Goal: Task Accomplishment & Management: Use online tool/utility

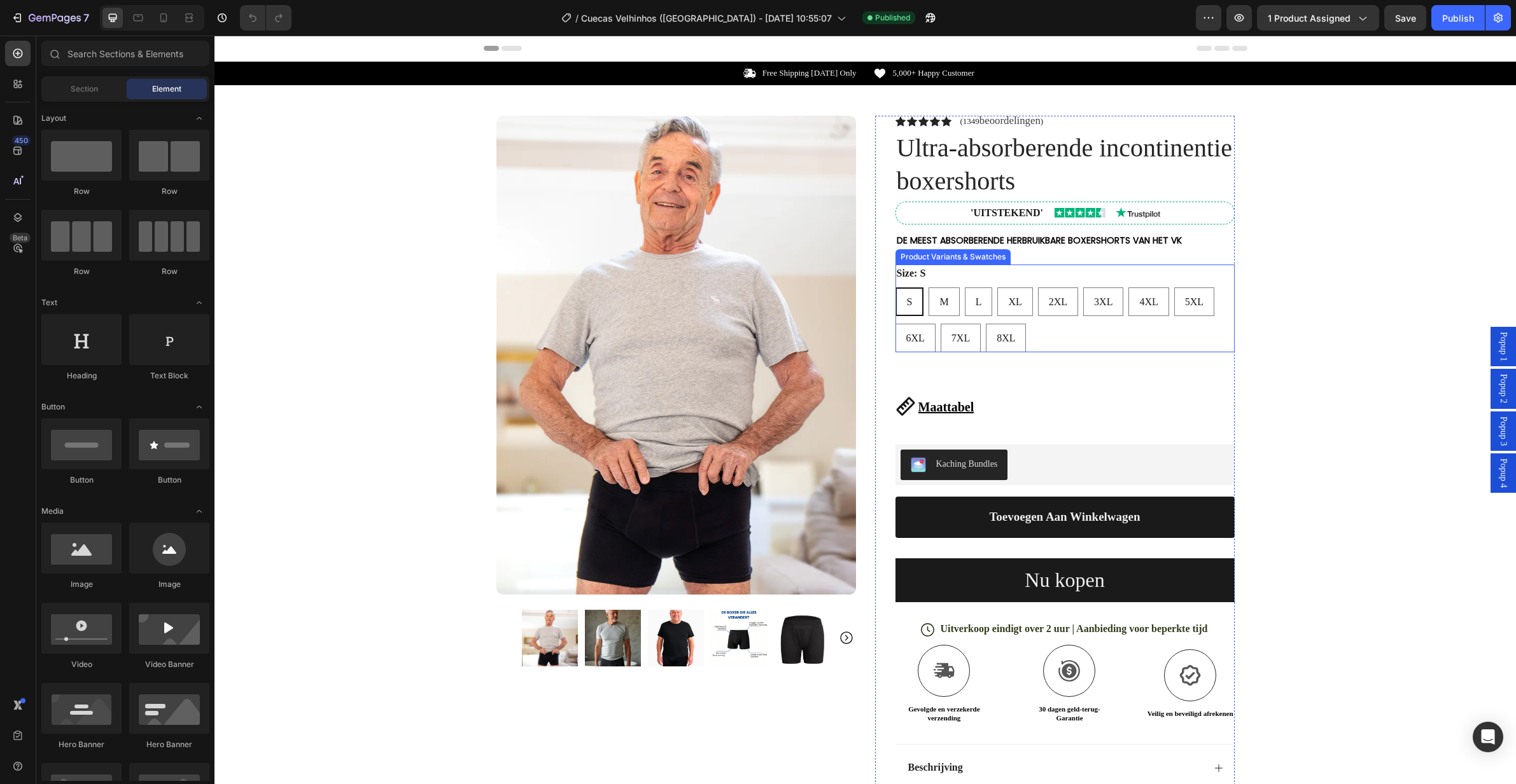
click at [1064, 335] on div "S S S M M M L L L XL XL XL 2XL 2XL 2XL 3XL 3XL 3XL 4XL 4XL 4XL 5XL 5XL 5XL 6XL …" at bounding box center [1065, 319] width 339 height 65
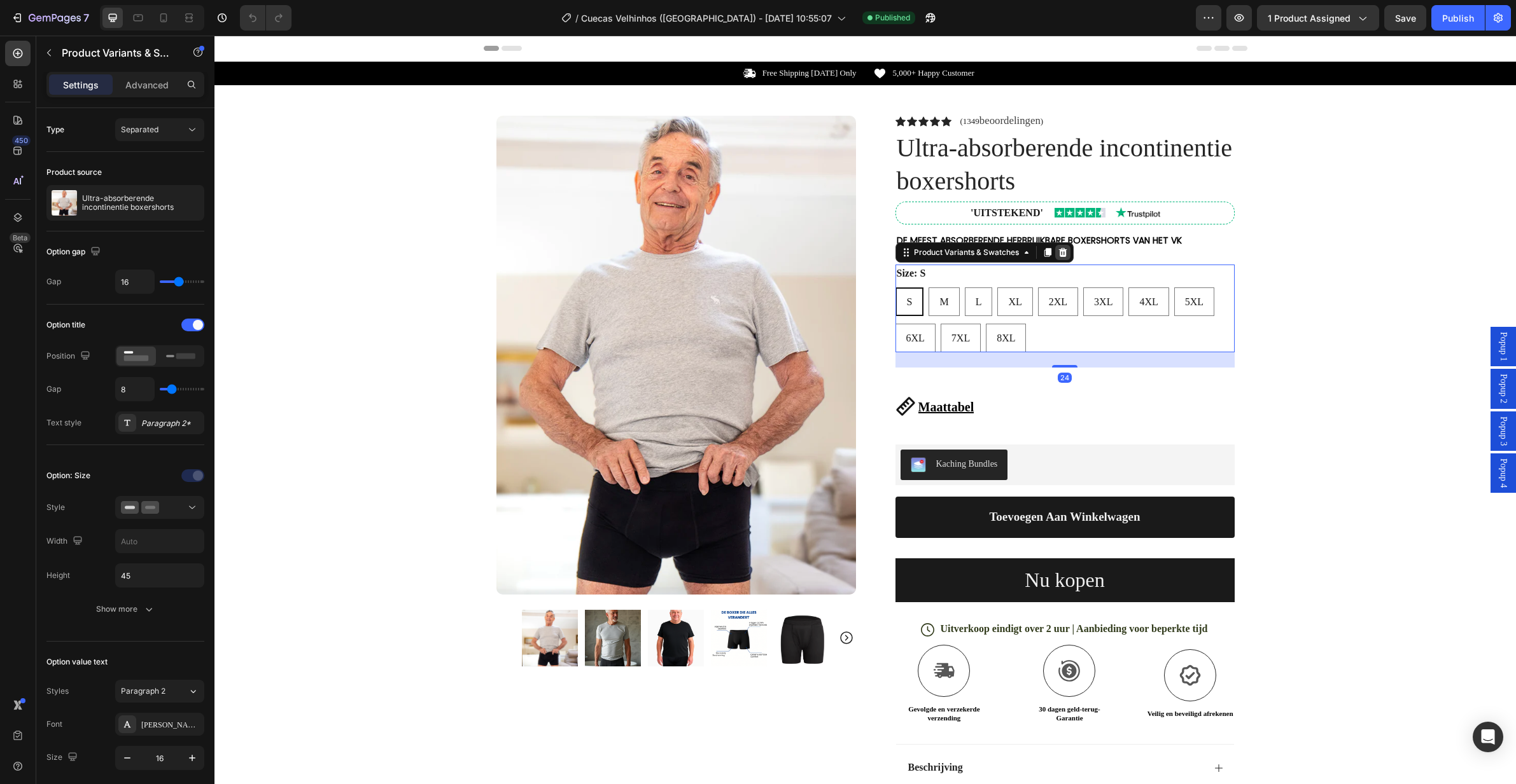
click at [1062, 252] on icon at bounding box center [1062, 252] width 10 height 10
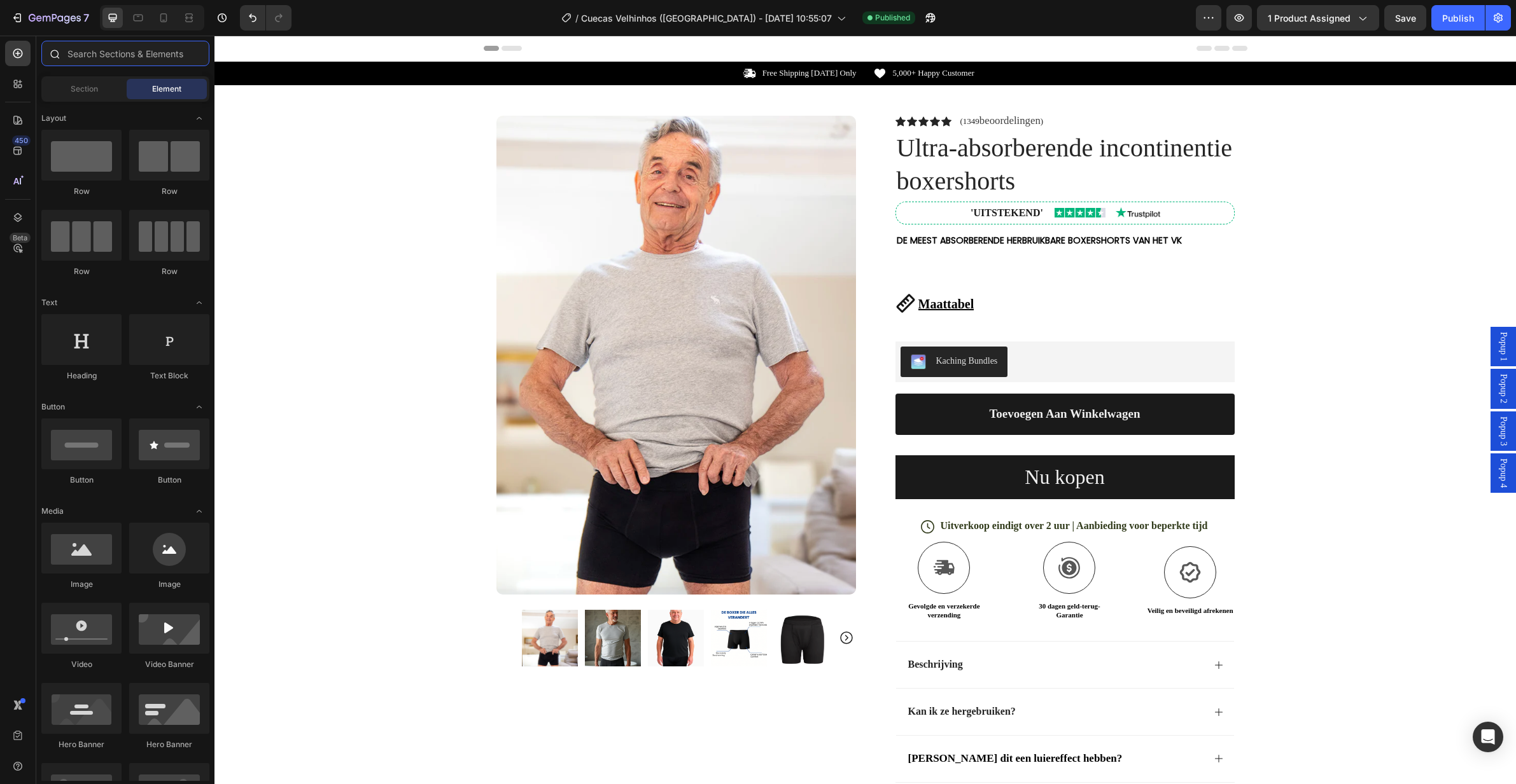
click at [154, 61] on input "text" at bounding box center [125, 53] width 168 height 25
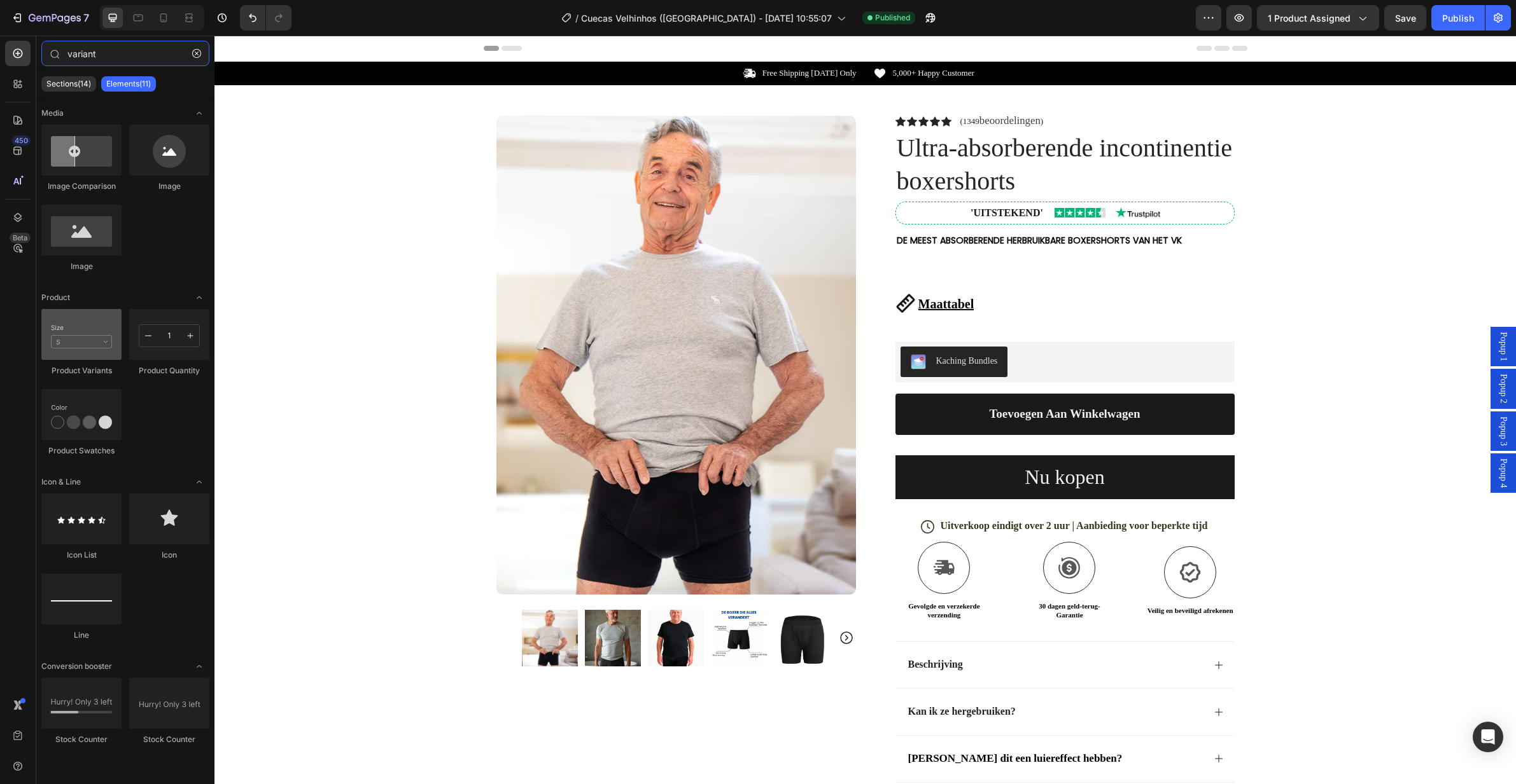
type input "variant"
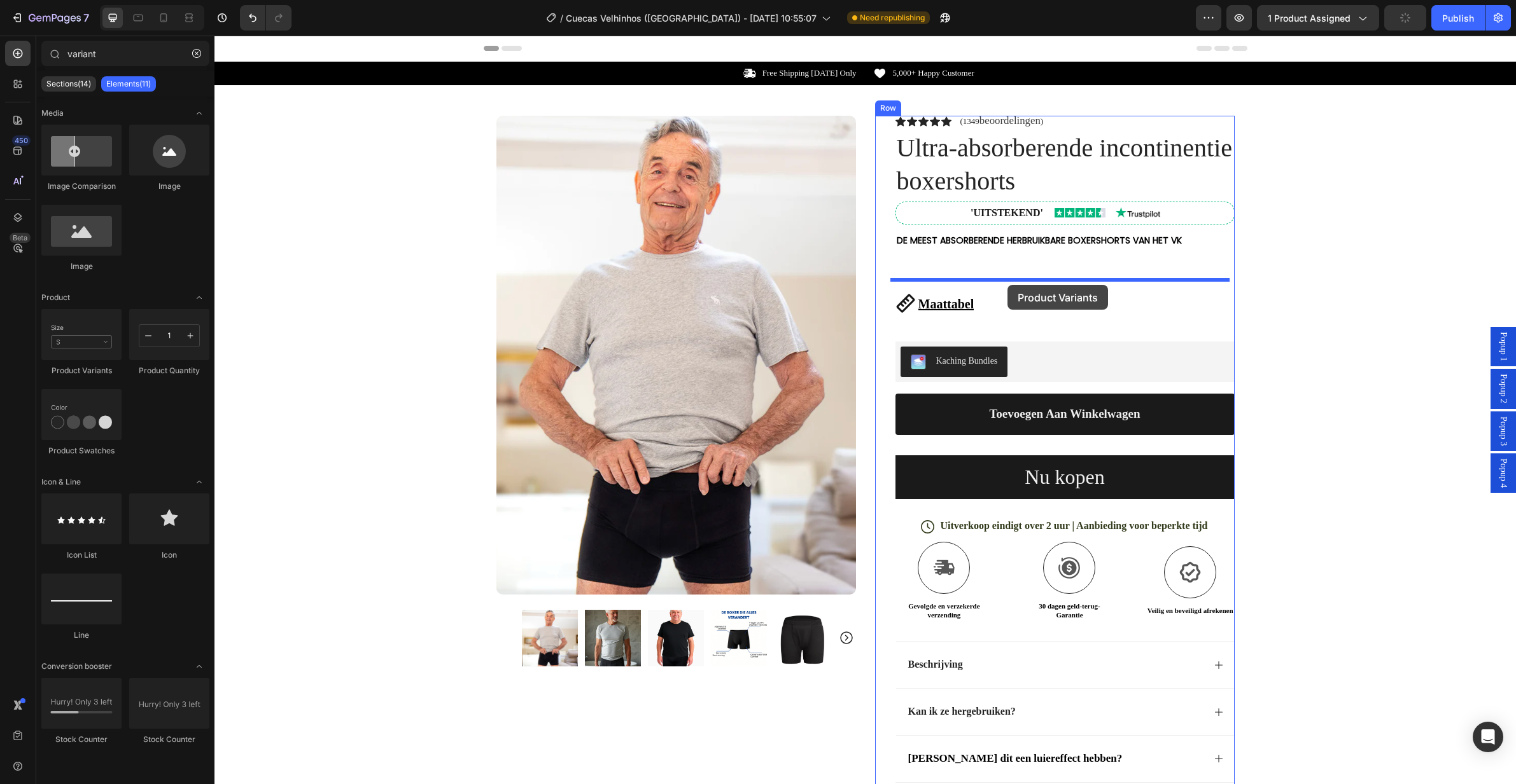
drag, startPoint x: 307, startPoint y: 368, endPoint x: 1008, endPoint y: 285, distance: 705.9
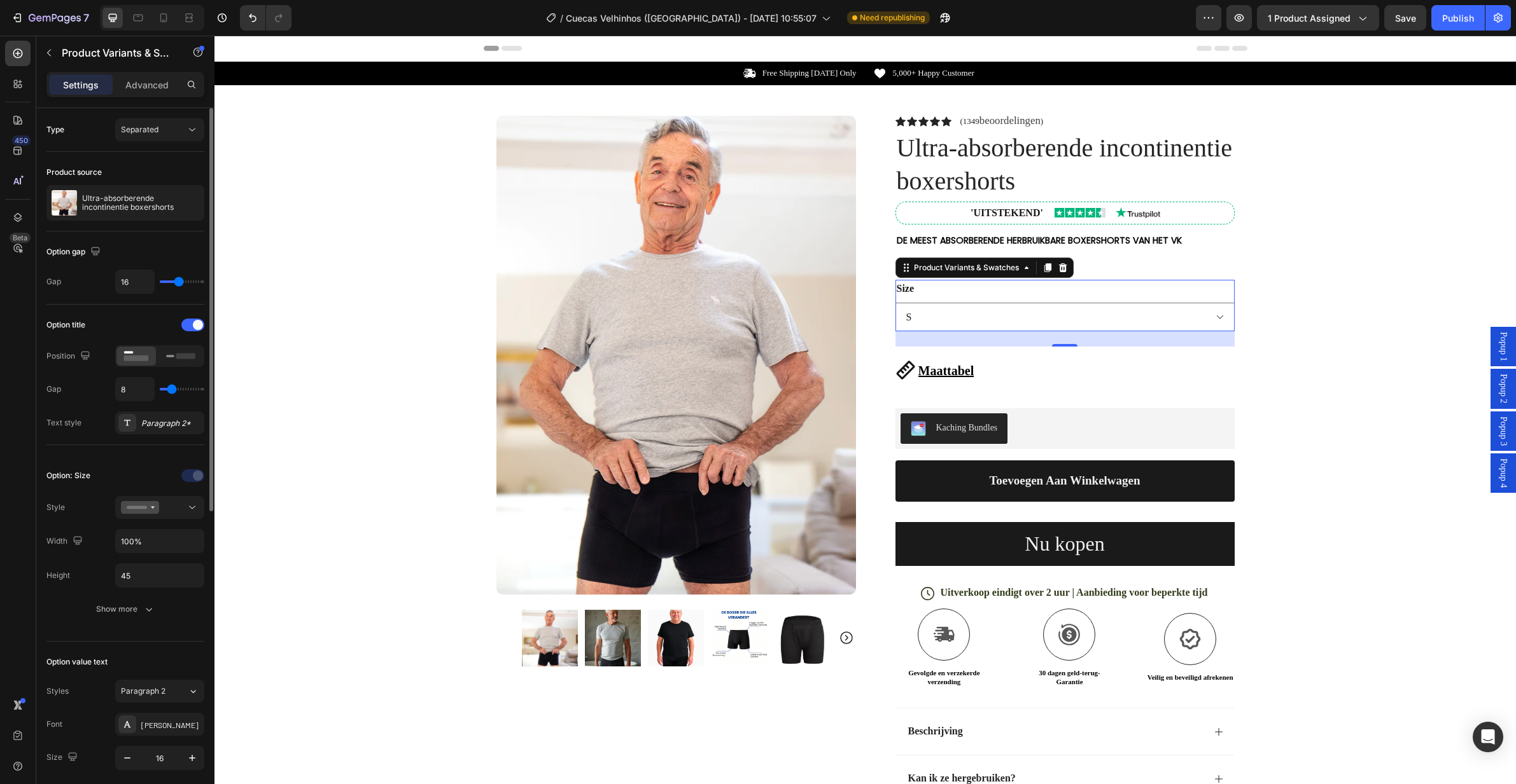
click at [157, 493] on div "Option: Size Style Width 100% Height 45 Show more" at bounding box center [126, 543] width 158 height 155
click at [156, 504] on icon at bounding box center [140, 507] width 38 height 13
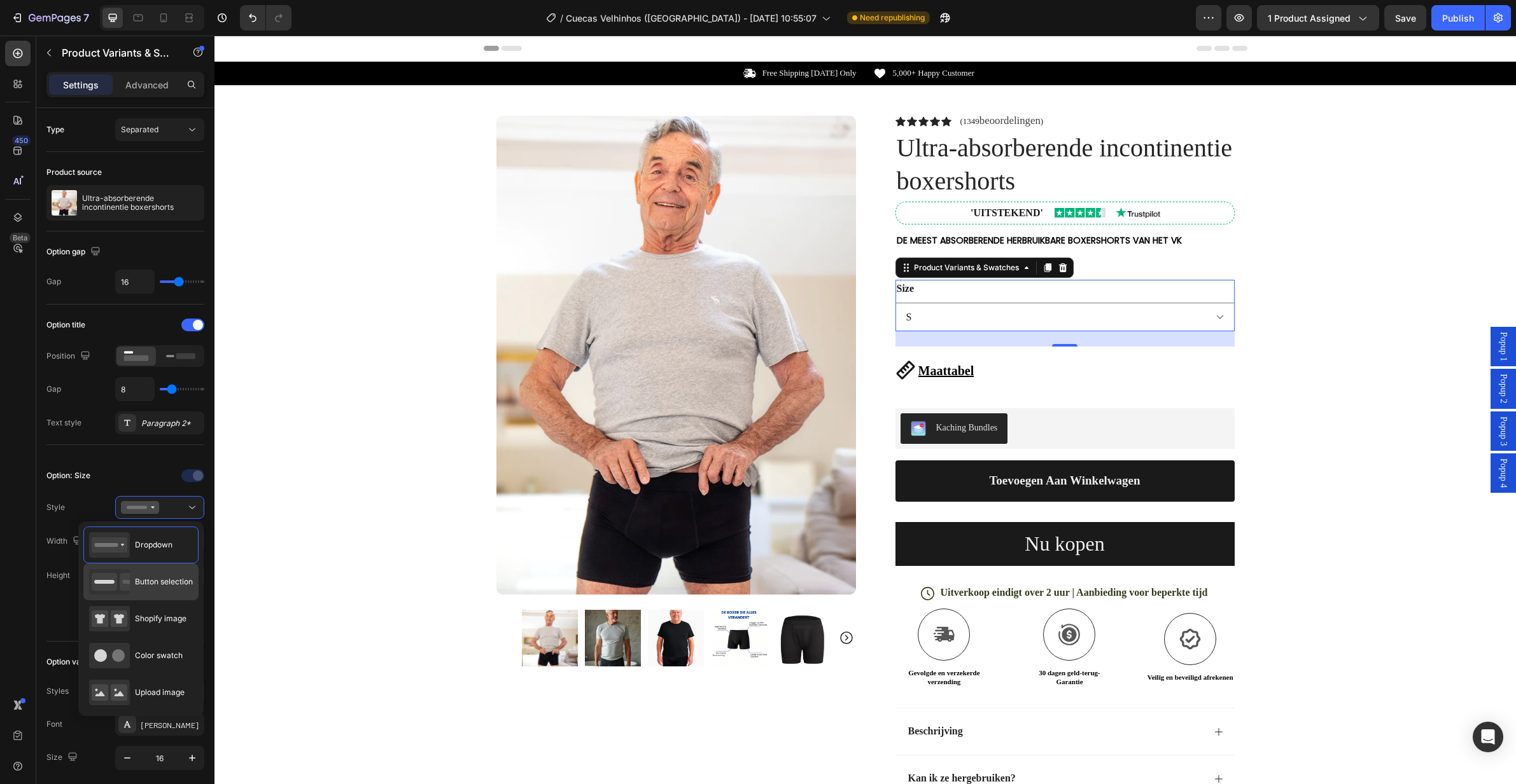
click at [157, 570] on div "Button selection" at bounding box center [140, 582] width 104 height 25
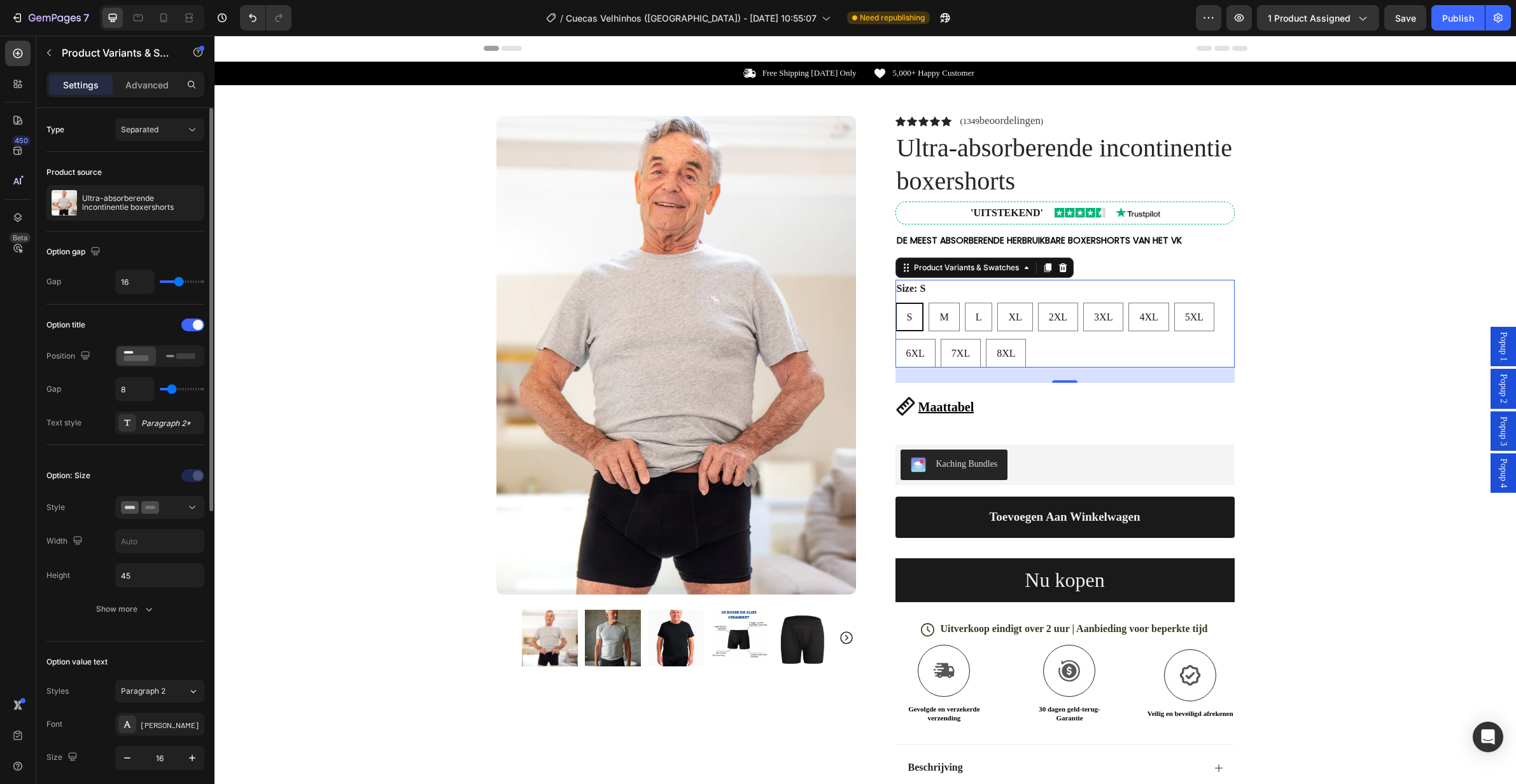
click at [93, 529] on div "Option: Size" at bounding box center [126, 541] width 158 height 24
click at [1449, 20] on div "Publish" at bounding box center [1458, 18] width 32 height 13
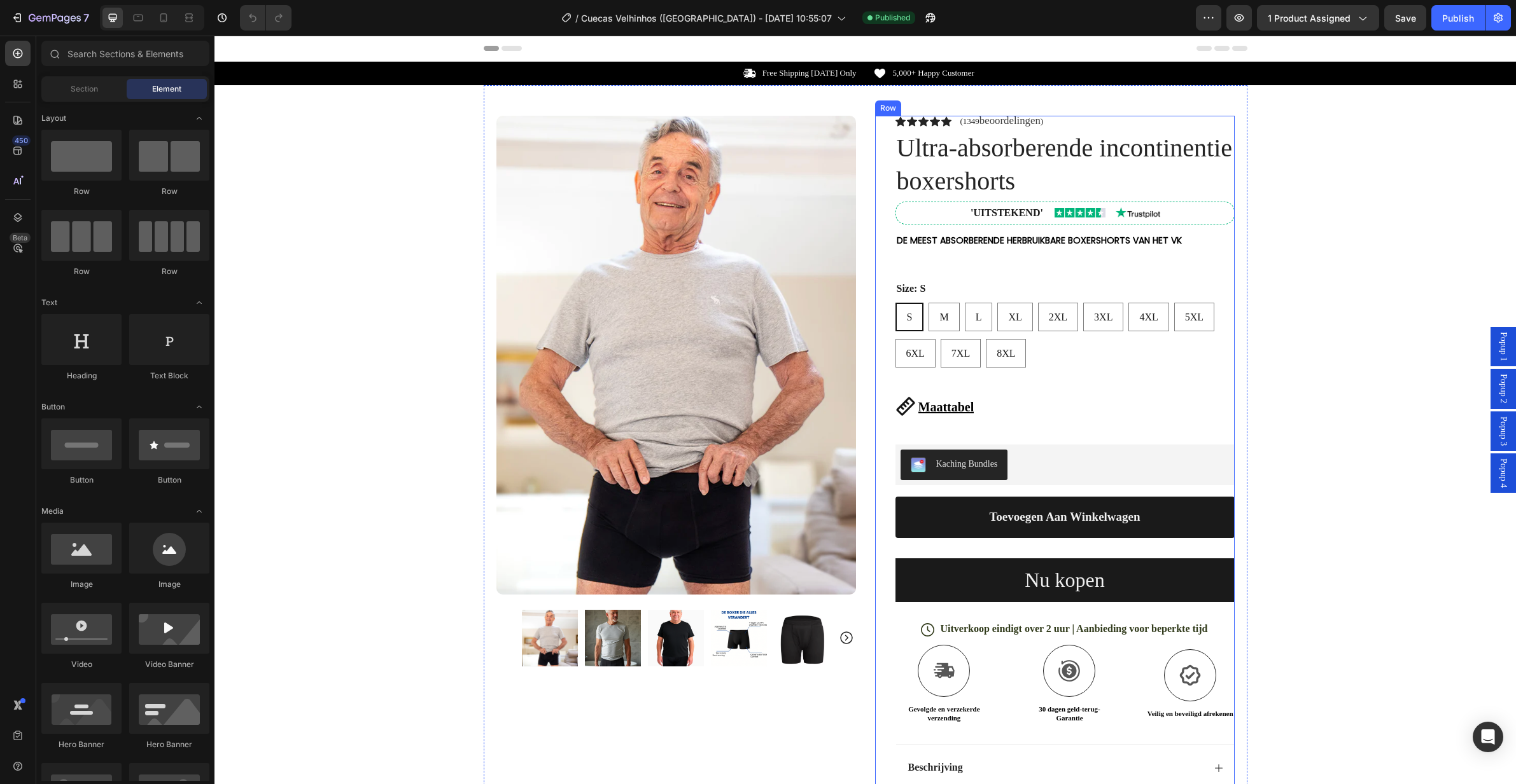
click at [969, 271] on div "Icon Icon Icon Icon Icon Icon List (1349 beoordelingen ) Text Block Row Ultra-a…" at bounding box center [1065, 511] width 339 height 791
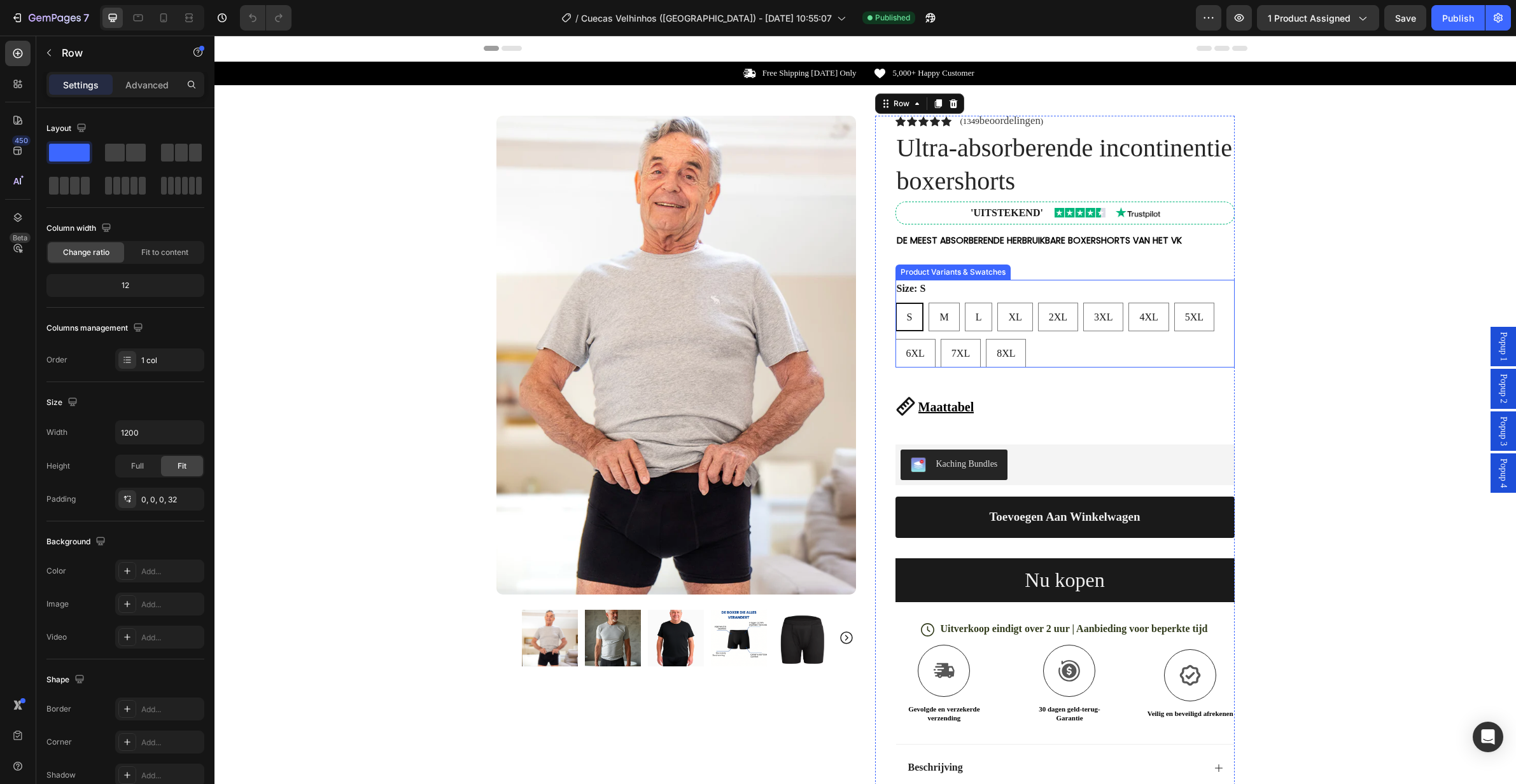
click at [971, 297] on div "Size: S S S S M M M L L L XL XL XL 2XL 2XL 2XL 3XL 3XL 3XL 4XL 4XL 4XL 5XL 5XL …" at bounding box center [1065, 323] width 339 height 87
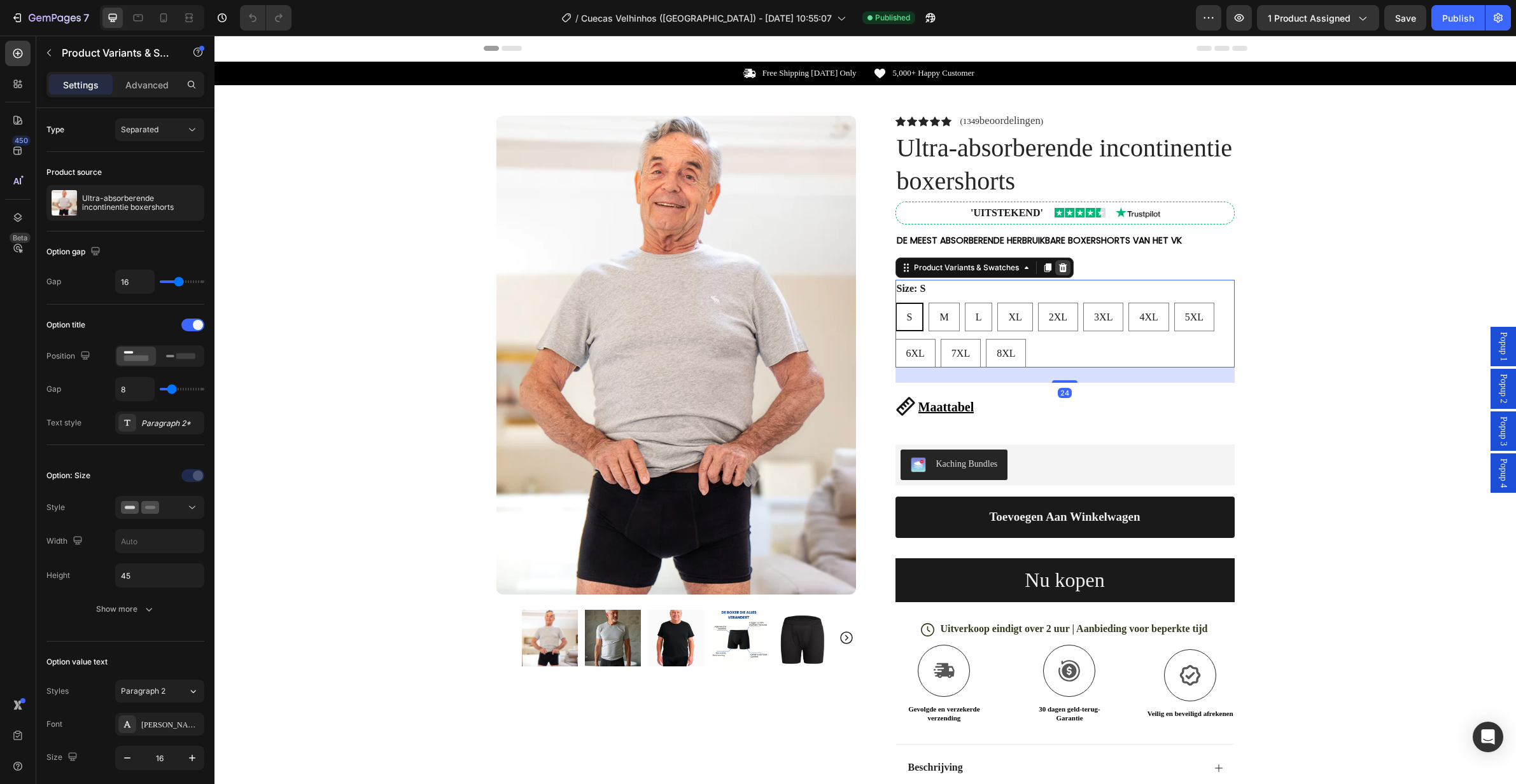
click at [1060, 271] on icon at bounding box center [1062, 267] width 8 height 9
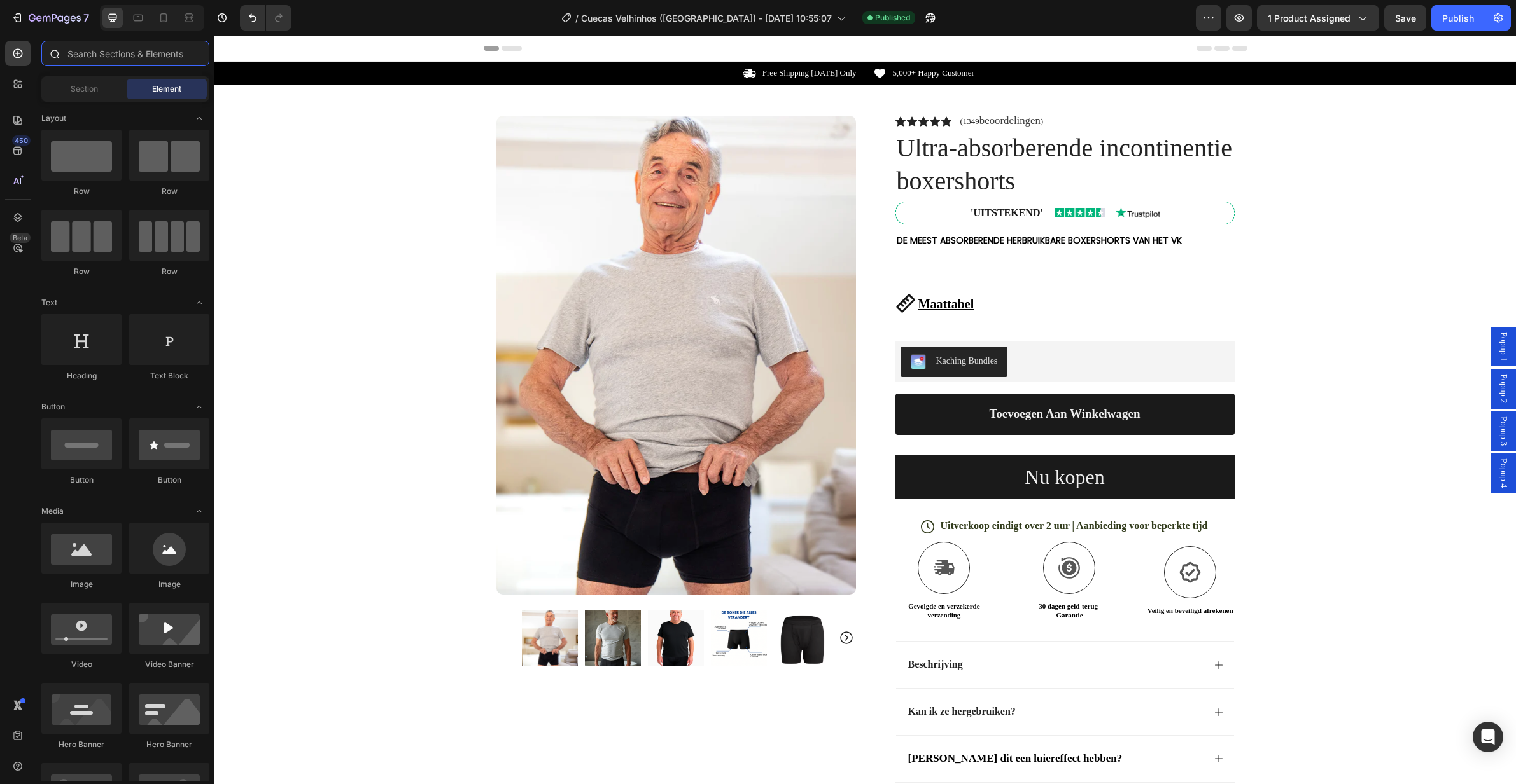
click at [118, 56] on input "text" at bounding box center [125, 53] width 168 height 25
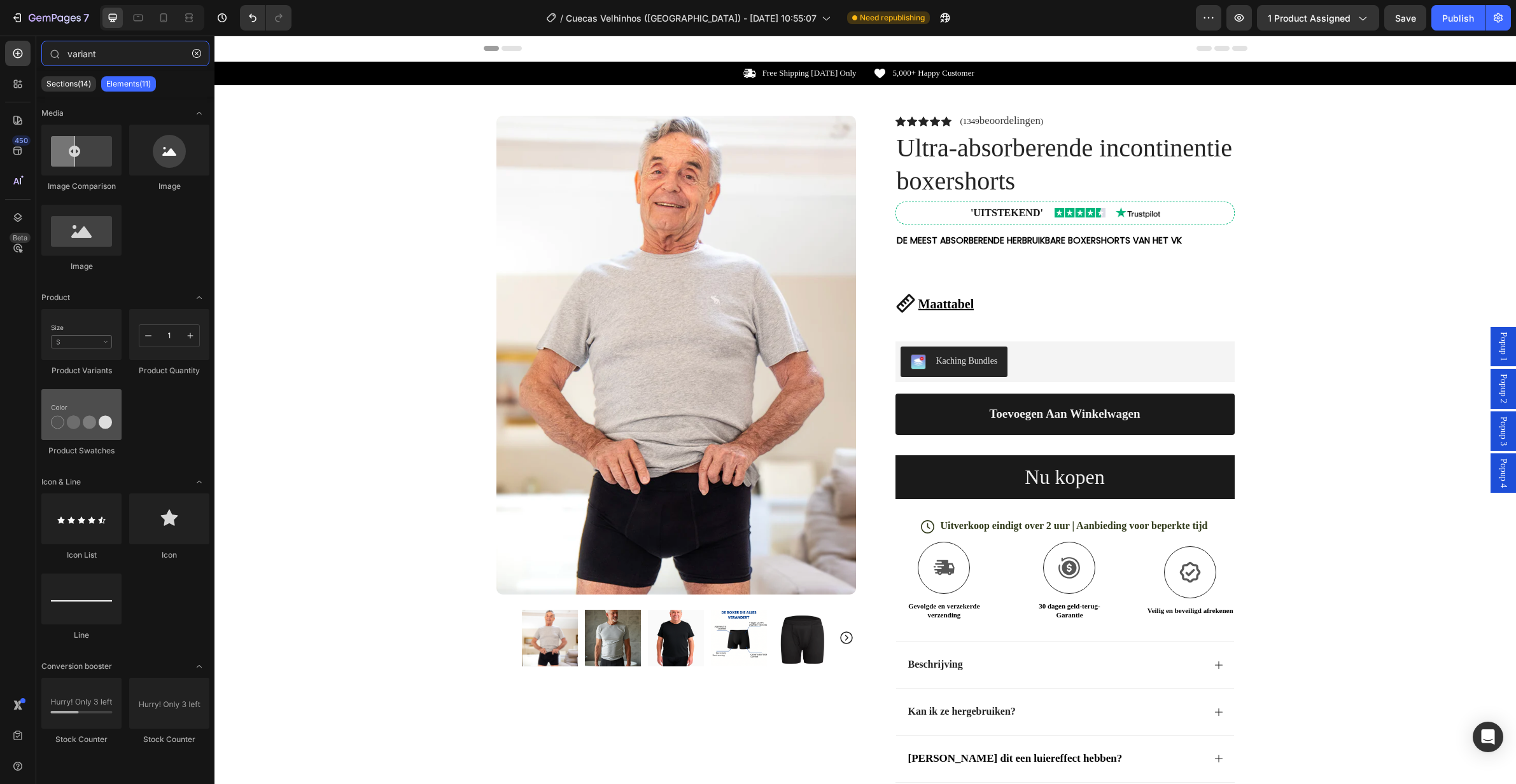
type input "variant"
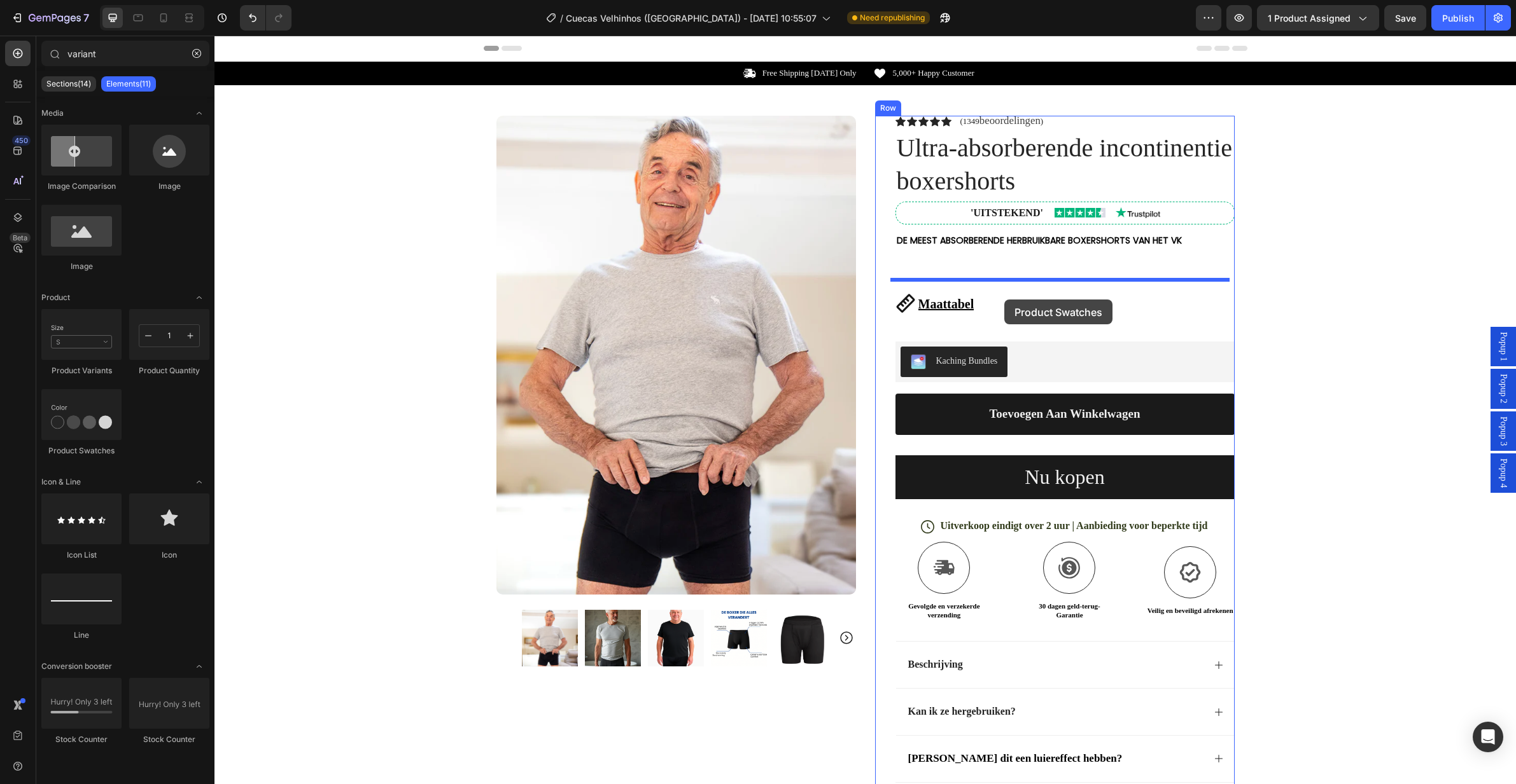
drag, startPoint x: 286, startPoint y: 461, endPoint x: 1003, endPoint y: 286, distance: 738.0
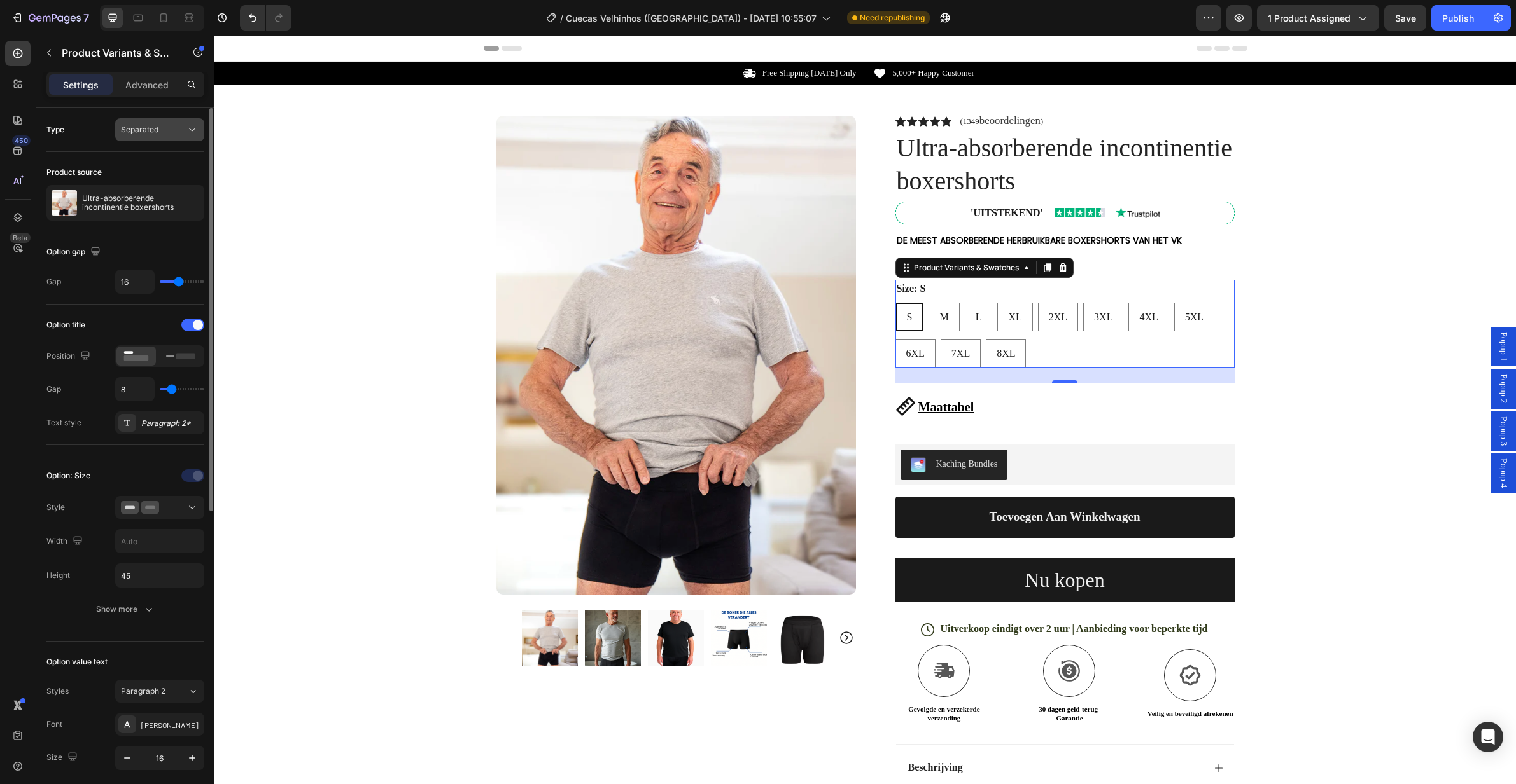
click at [152, 130] on span "Separated" at bounding box center [140, 130] width 37 height 9
drag, startPoint x: 143, startPoint y: 178, endPoint x: 152, endPoint y: 154, distance: 25.6
click at [143, 178] on div "Combine" at bounding box center [147, 185] width 104 height 24
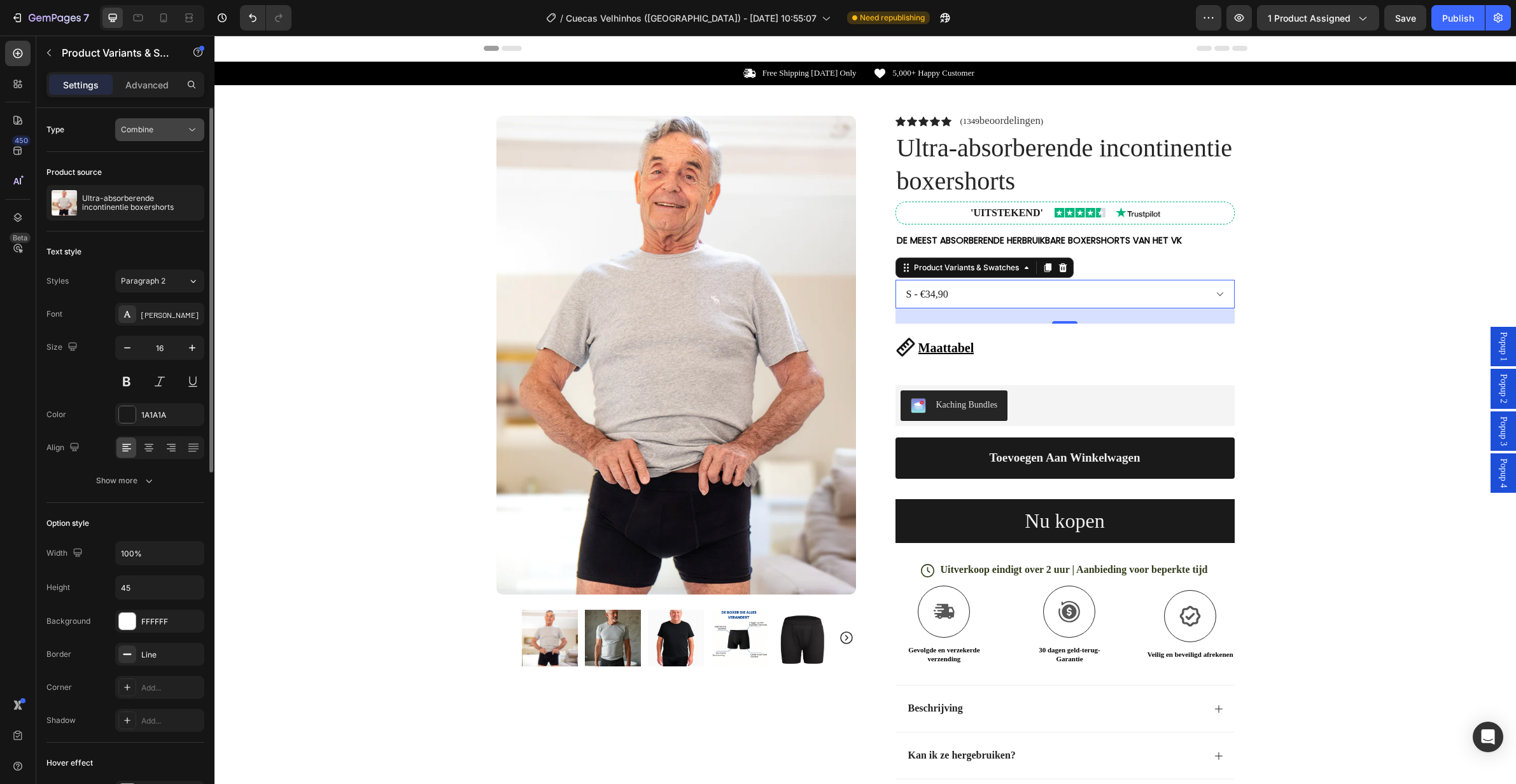
click at [157, 136] on div "Combine" at bounding box center [160, 130] width 78 height 13
click at [154, 163] on span "Separated" at bounding box center [140, 160] width 37 height 11
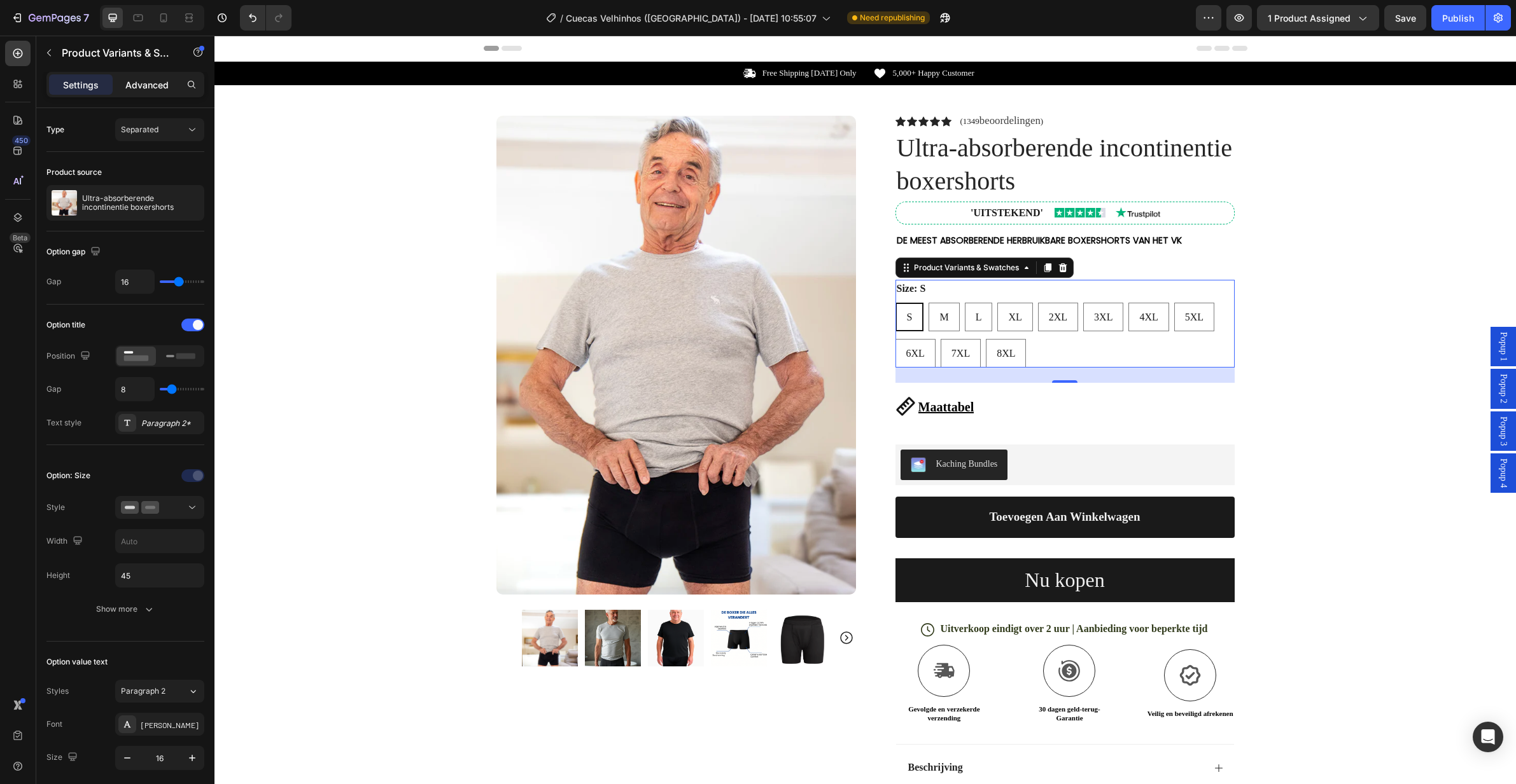
click at [146, 86] on p "Advanced" at bounding box center [147, 85] width 43 height 13
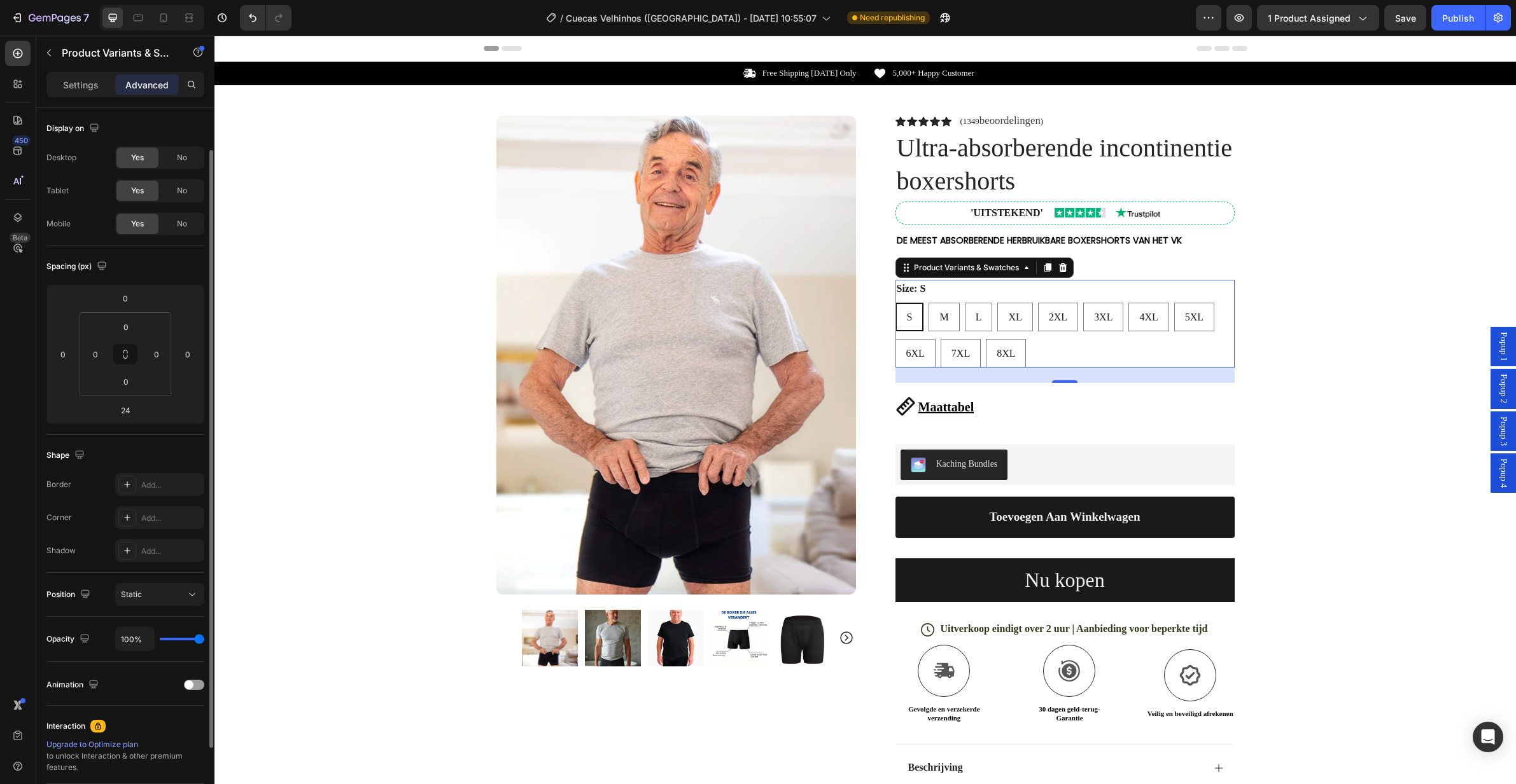
scroll to position [136, 0]
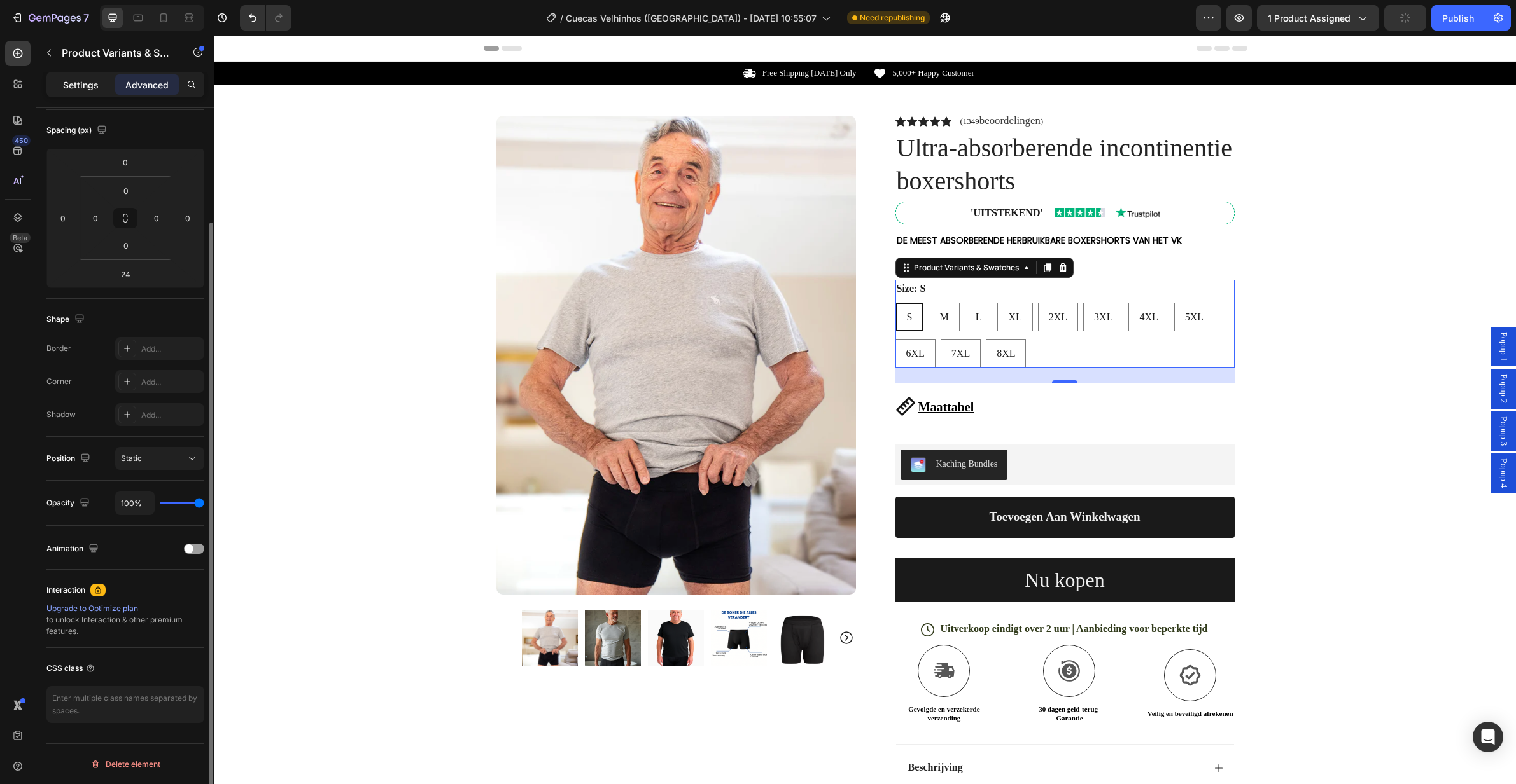
click at [86, 90] on p "Settings" at bounding box center [80, 85] width 35 height 13
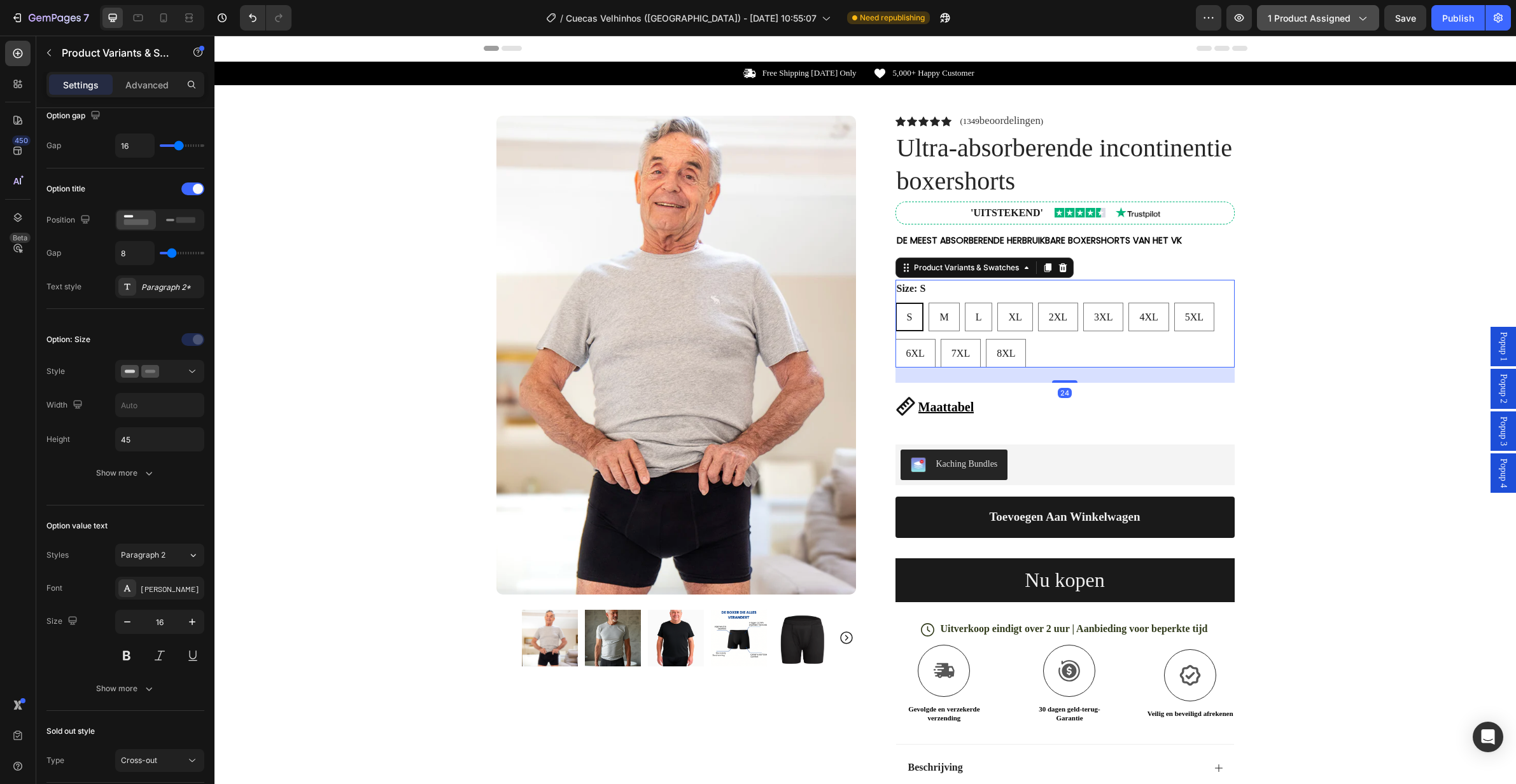
click at [1334, 20] on span "1 product assigned" at bounding box center [1309, 18] width 83 height 13
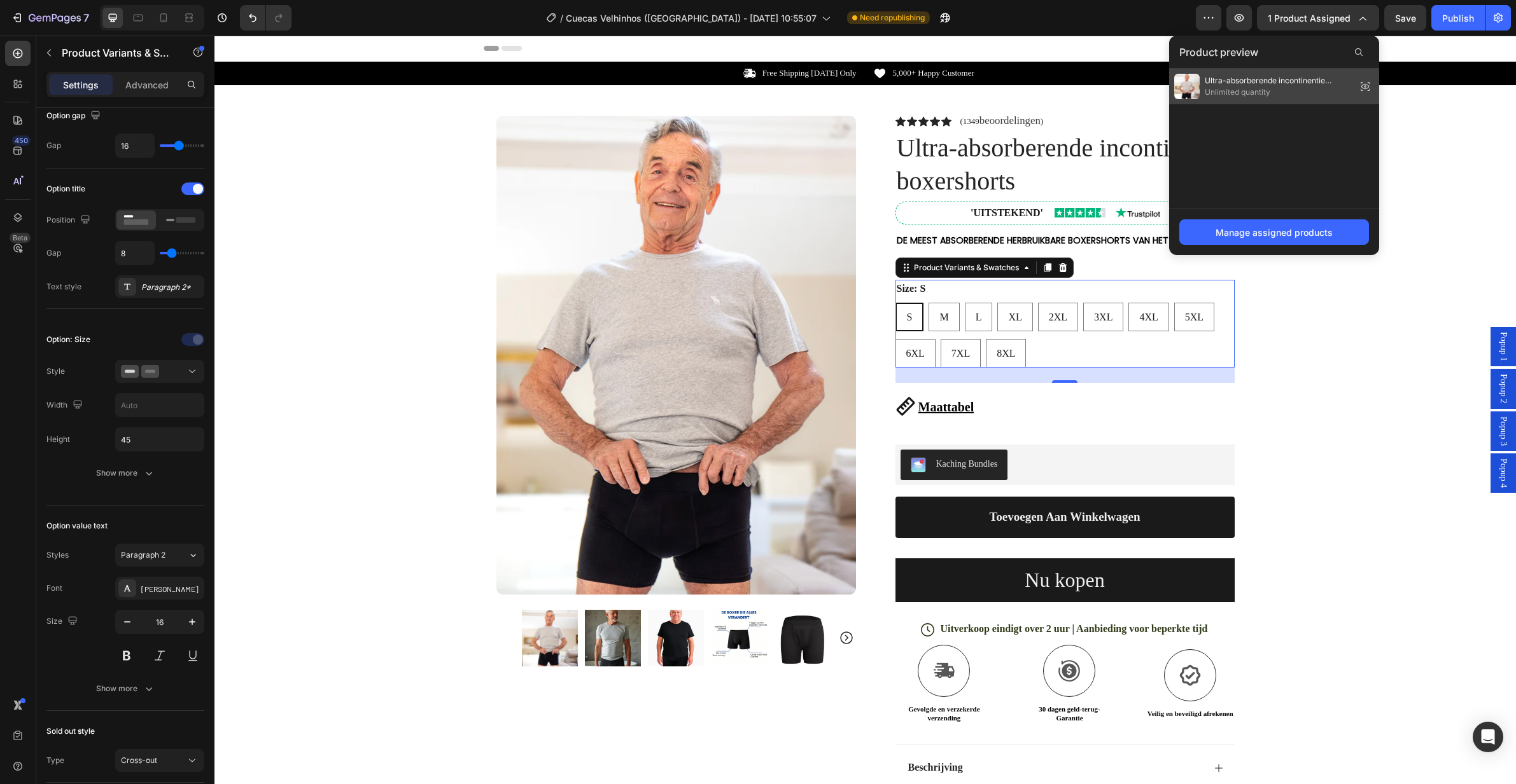
click at [1335, 87] on span "Unlimited quantity" at bounding box center [1277, 92] width 146 height 11
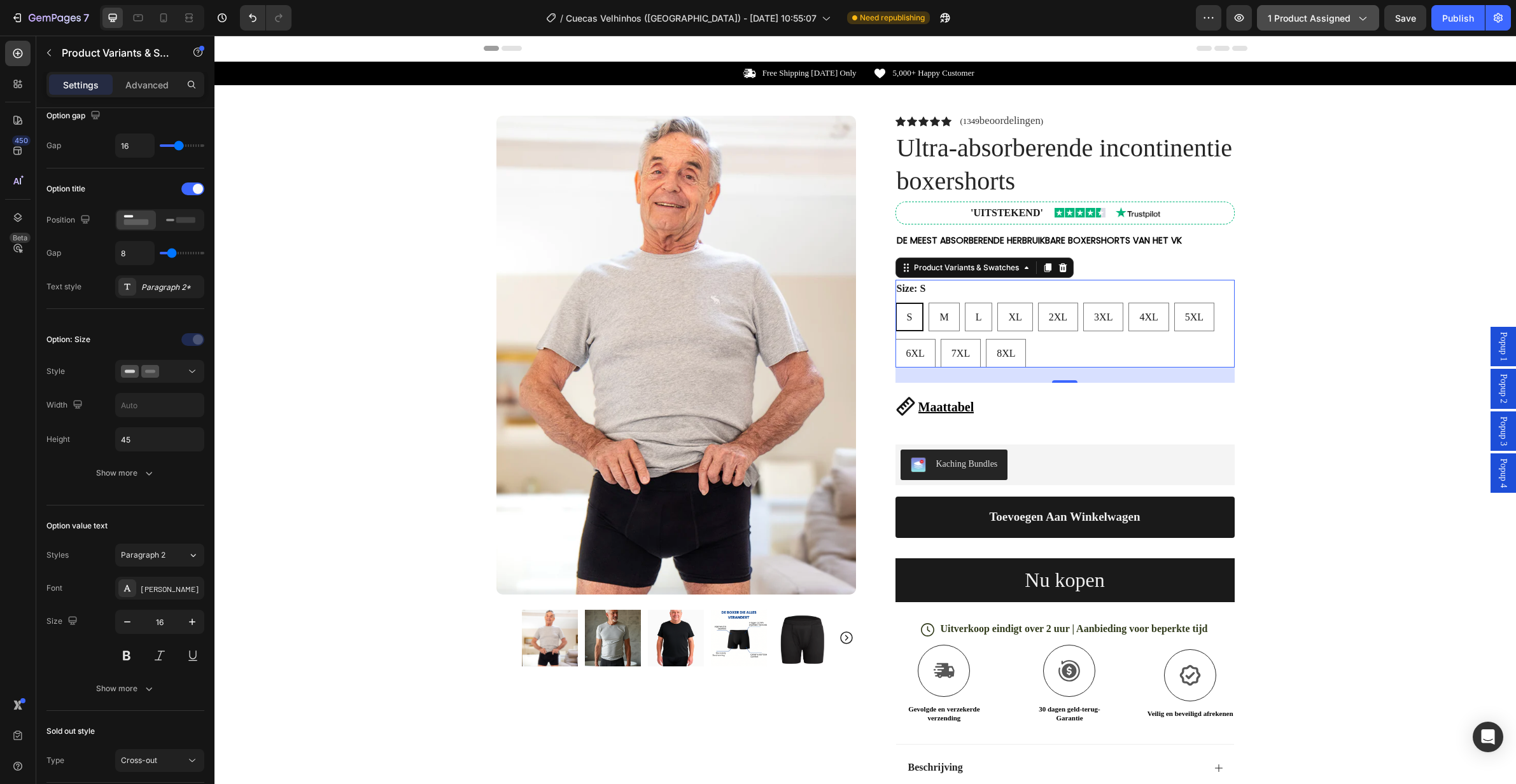
click at [1327, 24] on span "1 product assigned" at bounding box center [1309, 18] width 83 height 13
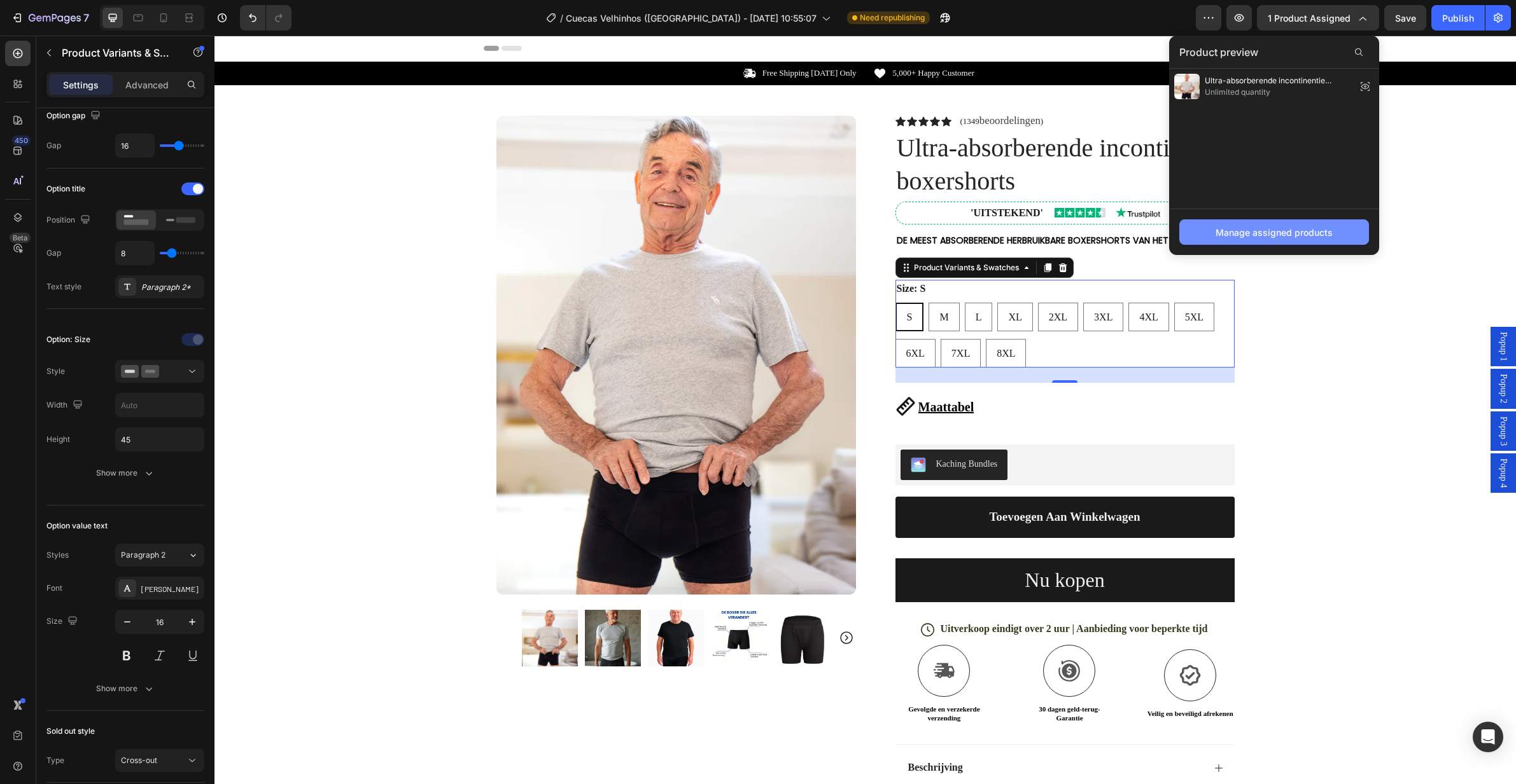
click at [1275, 231] on div "Manage assigned products" at bounding box center [1273, 232] width 117 height 13
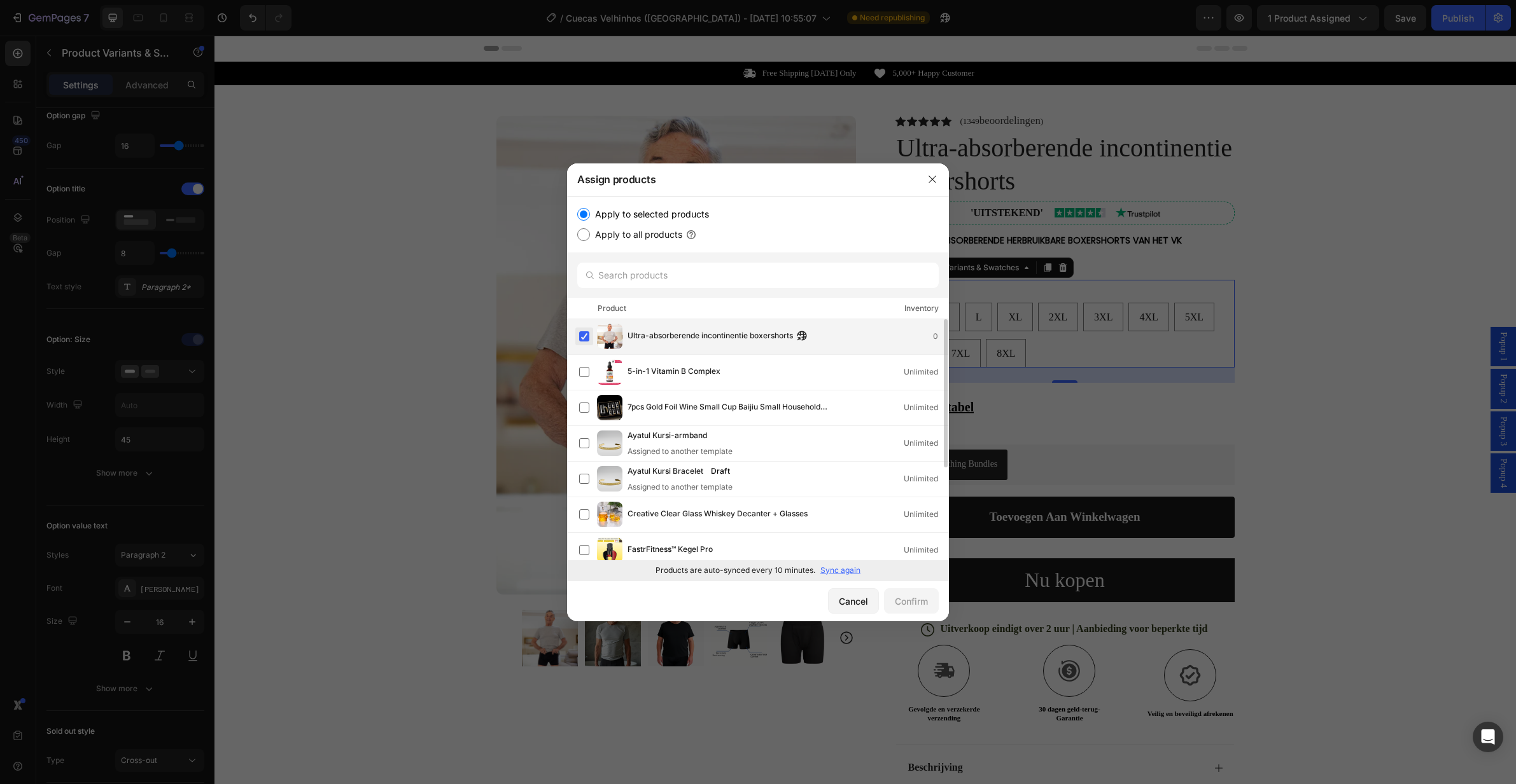
click at [585, 335] on label at bounding box center [584, 336] width 10 height 10
click at [909, 602] on div "Confirm" at bounding box center [911, 601] width 33 height 13
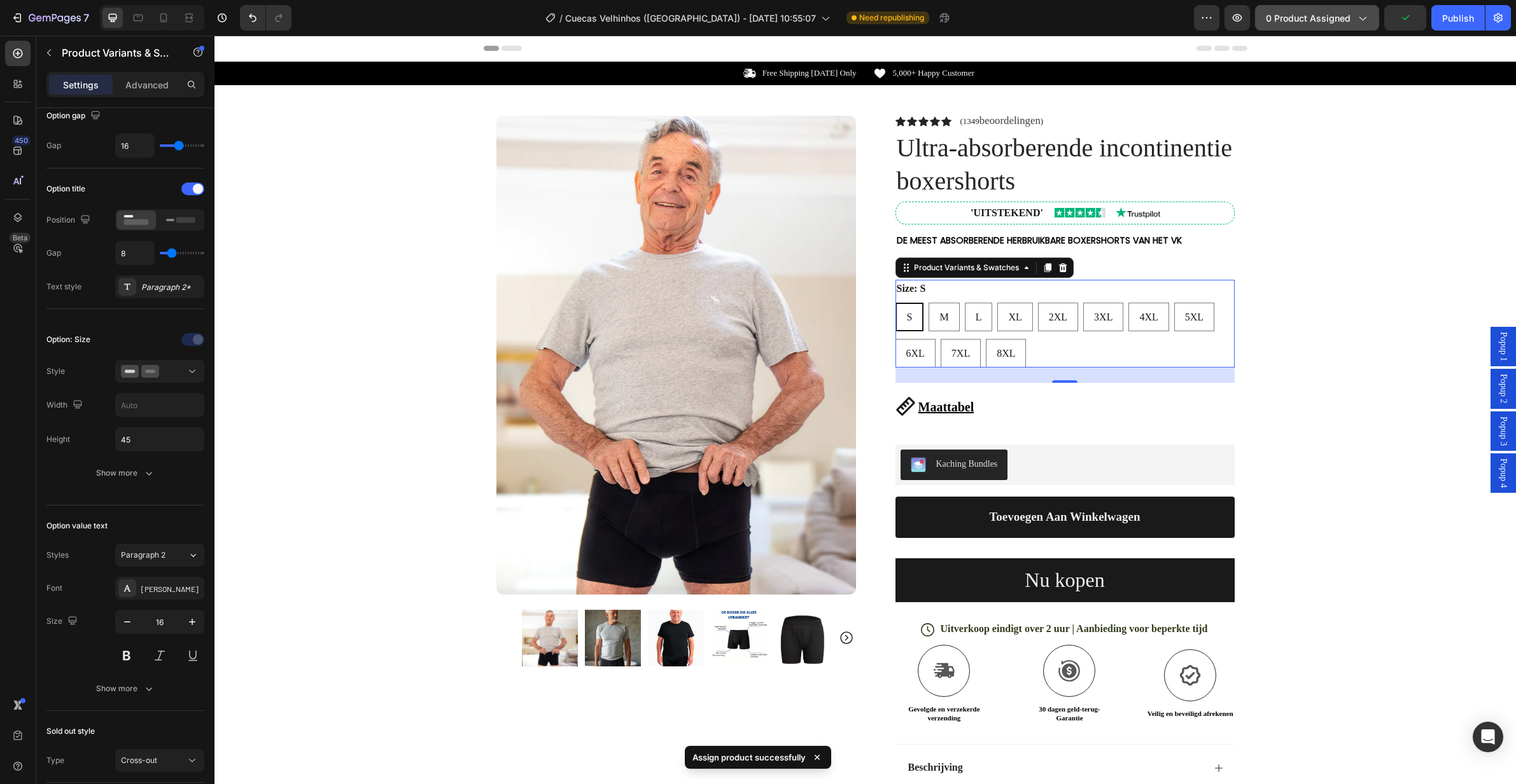
click at [1348, 15] on span "0 product assigned" at bounding box center [1308, 18] width 85 height 13
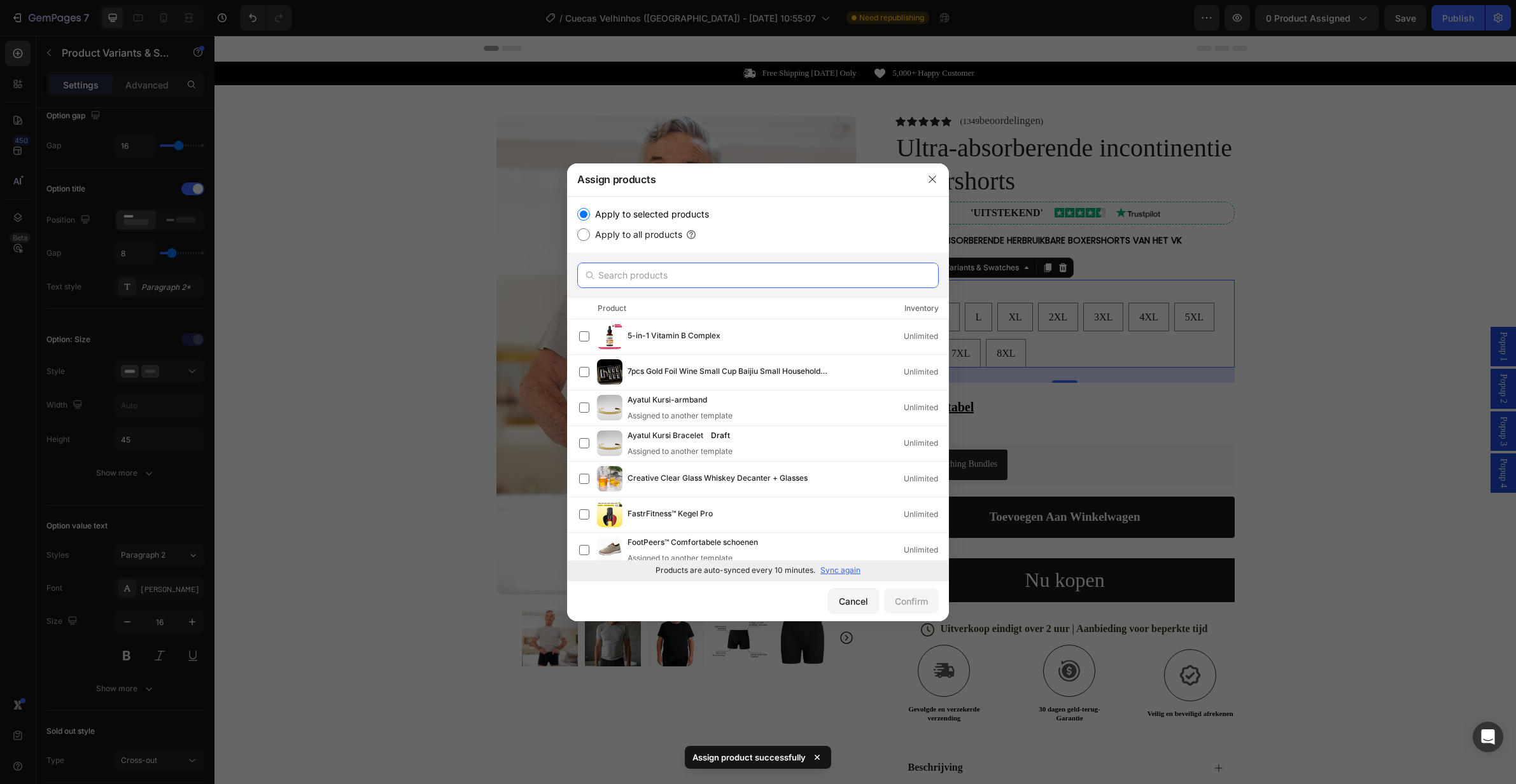
click at [681, 276] on input "text" at bounding box center [758, 275] width 361 height 25
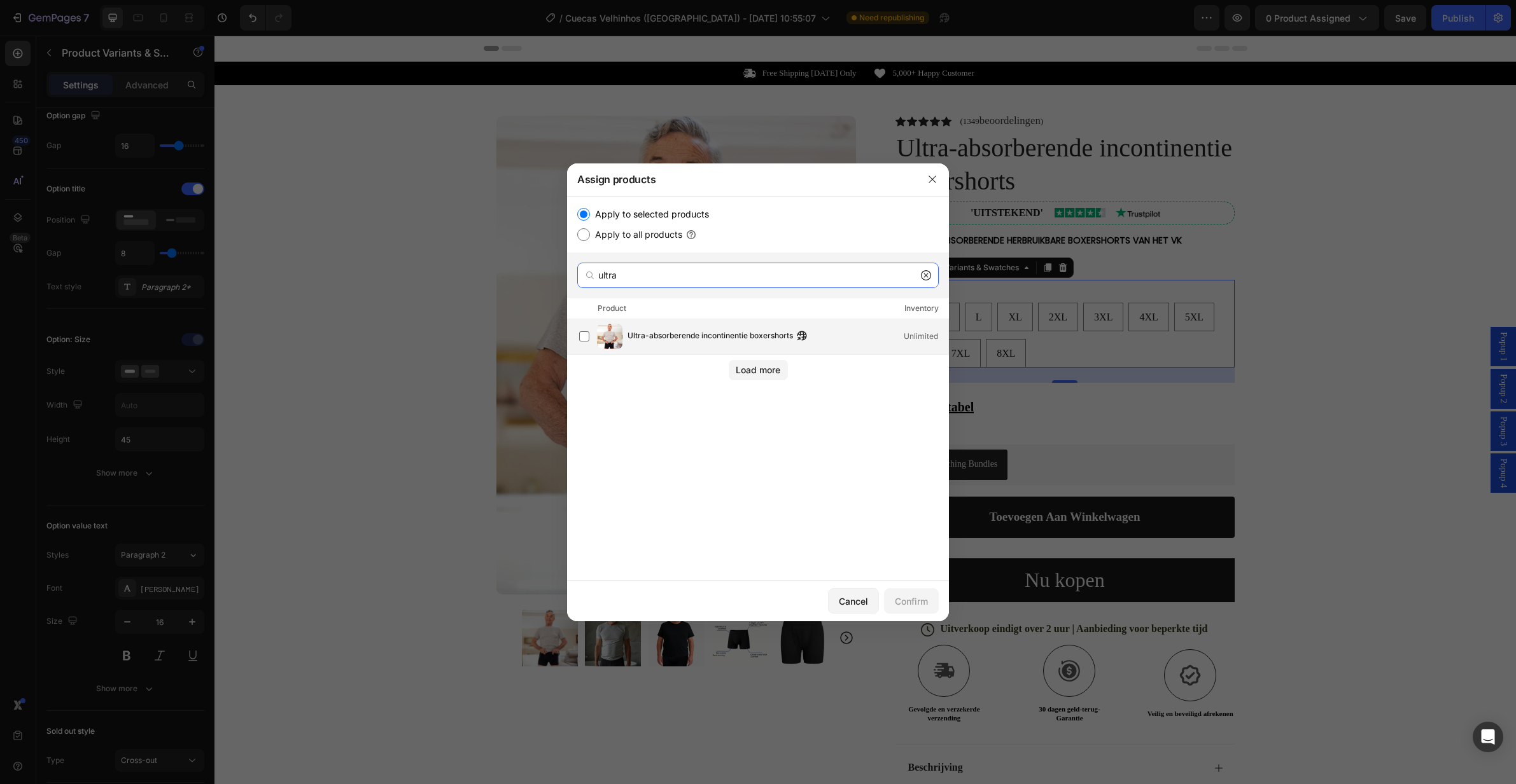
type input "ultra"
click at [715, 331] on span "Ultra-absorberende incontinentie boxershorts" at bounding box center [710, 336] width 166 height 14
click at [903, 607] on div "Confirm" at bounding box center [911, 601] width 33 height 13
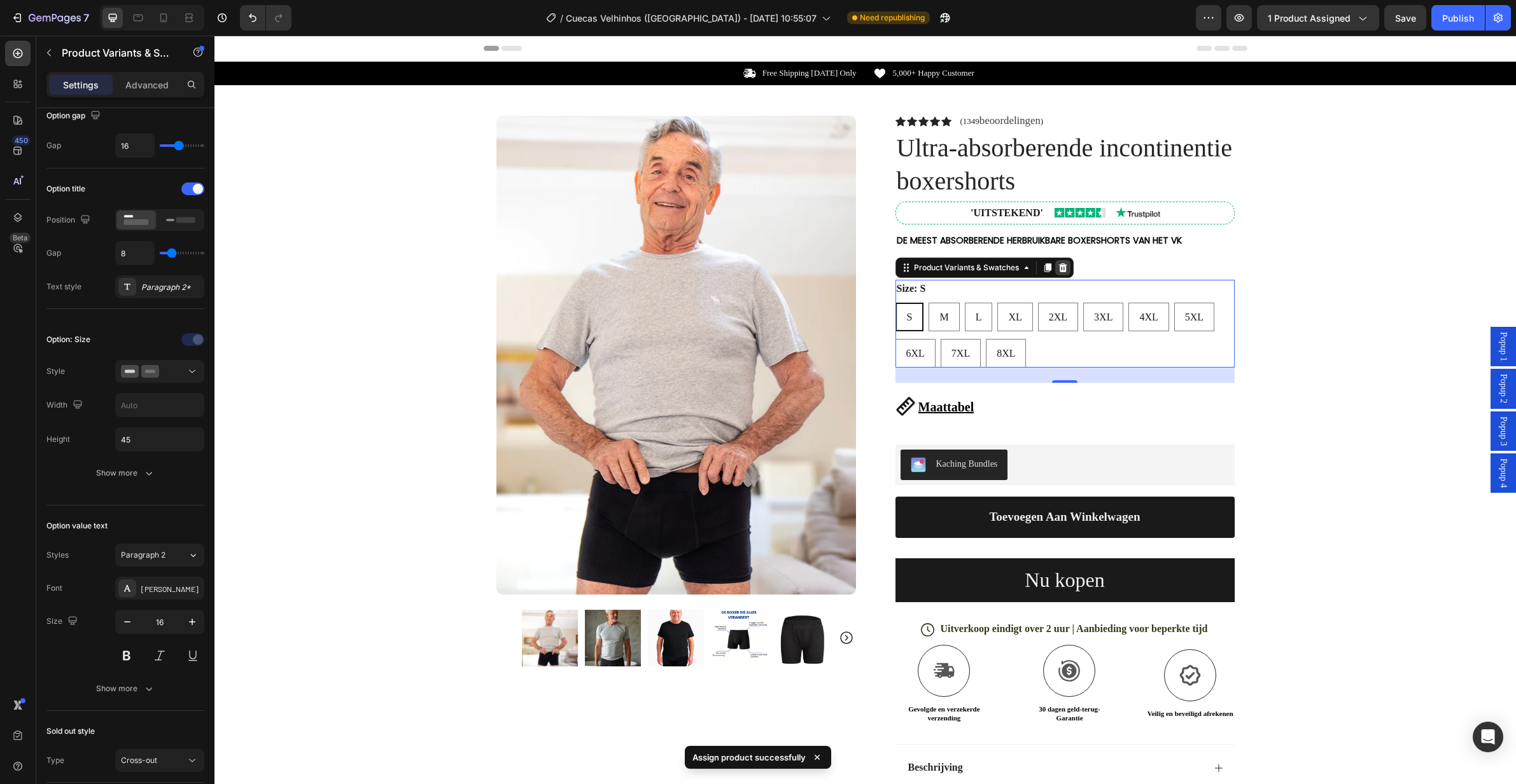
click at [1058, 267] on icon at bounding box center [1062, 267] width 10 height 10
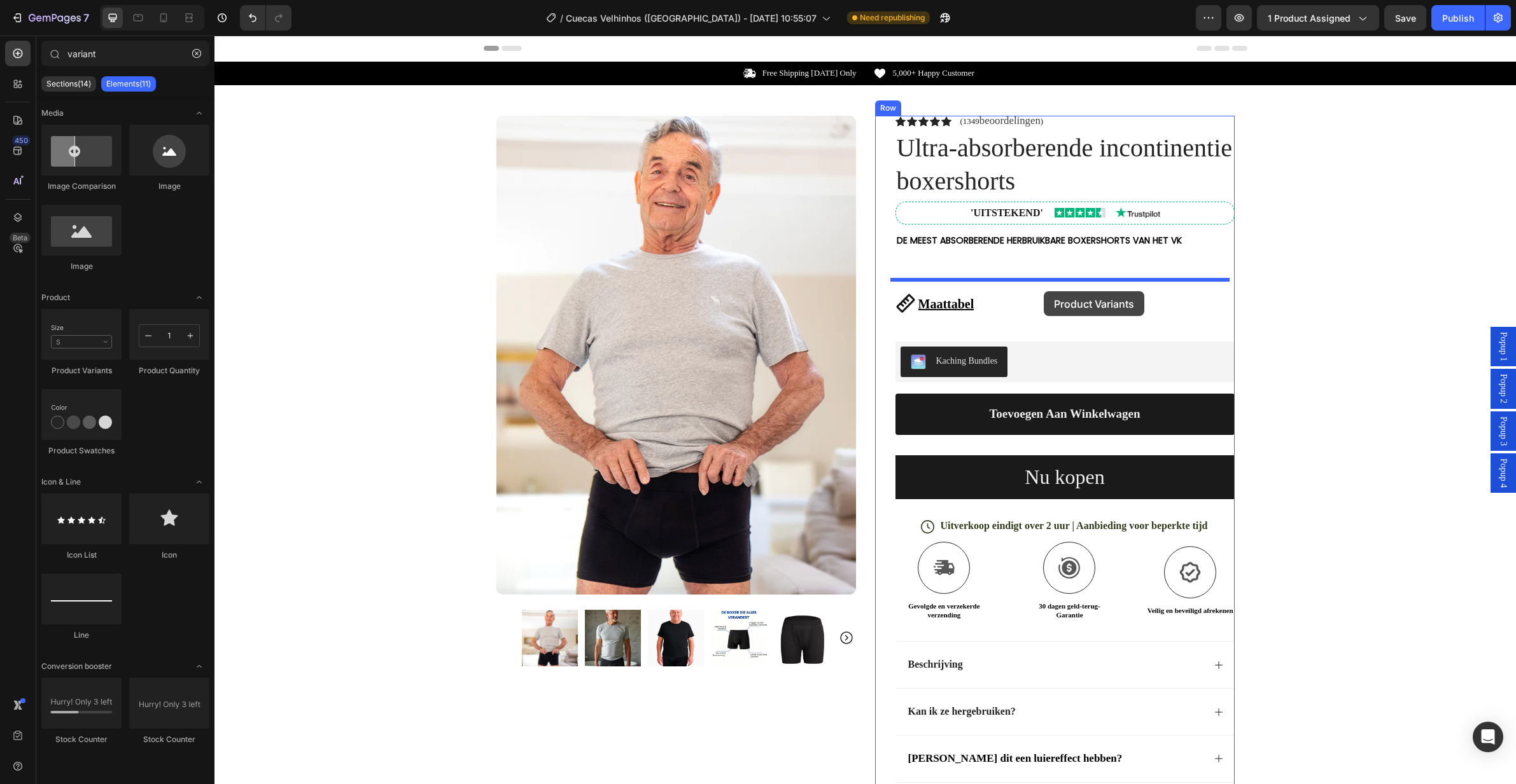
drag, startPoint x: 304, startPoint y: 377, endPoint x: 1041, endPoint y: 284, distance: 742.8
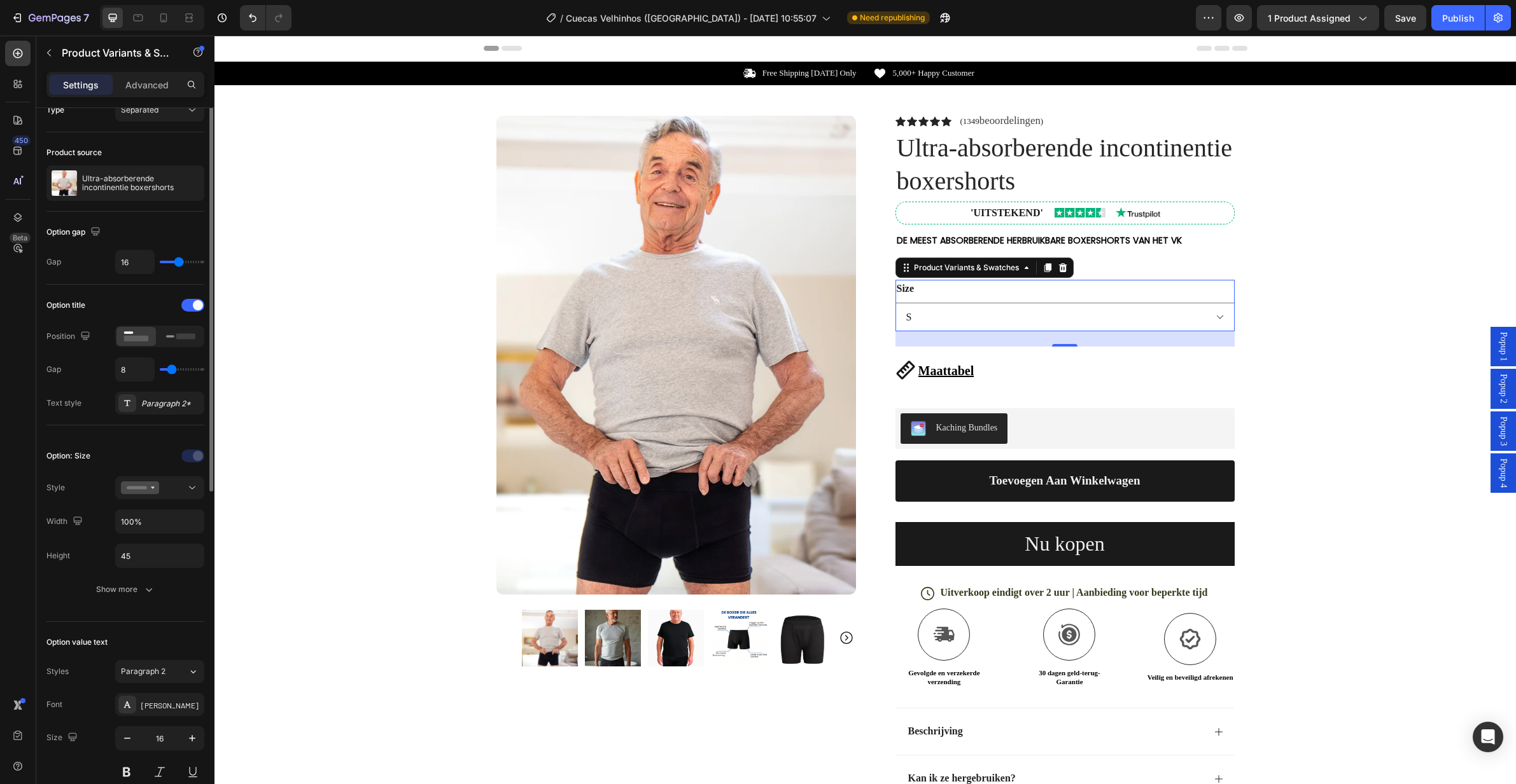
scroll to position [176, 0]
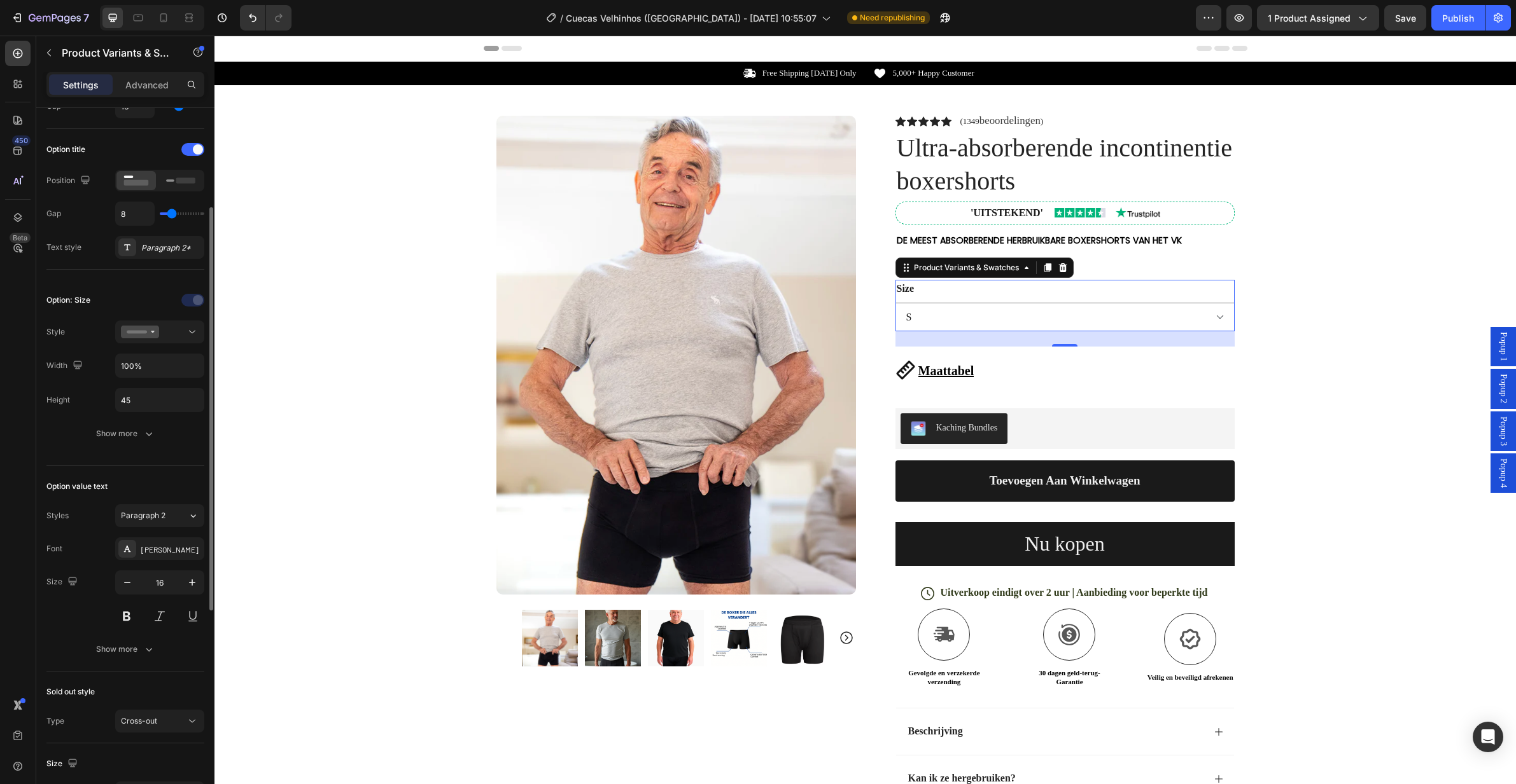
click at [160, 319] on div "Option: Size Style Width 100% Height 45 Show more" at bounding box center [126, 367] width 158 height 155
click at [158, 327] on icon at bounding box center [140, 332] width 38 height 13
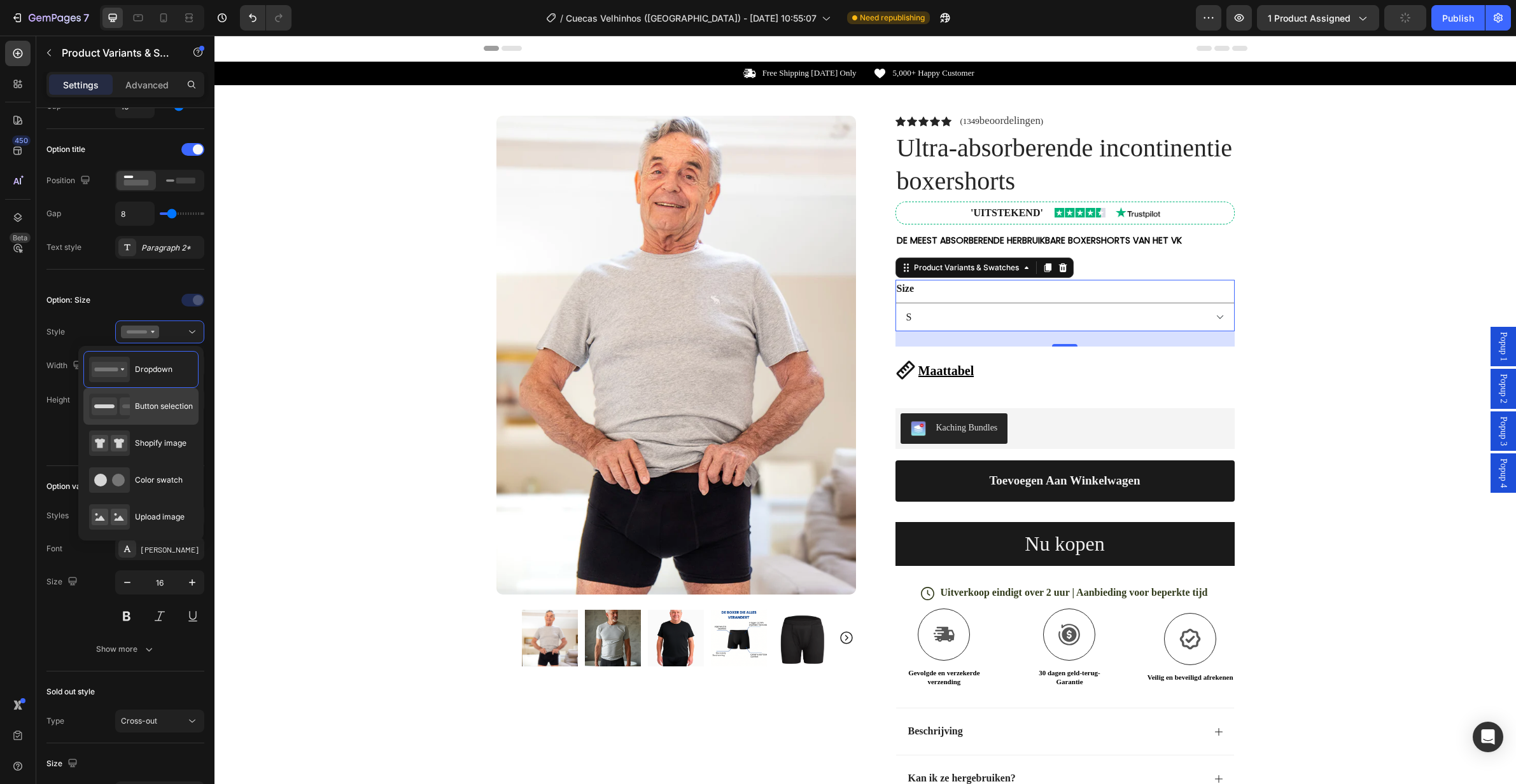
drag, startPoint x: 152, startPoint y: 401, endPoint x: 156, endPoint y: 392, distance: 9.8
click at [153, 401] on span "Button selection" at bounding box center [164, 406] width 58 height 11
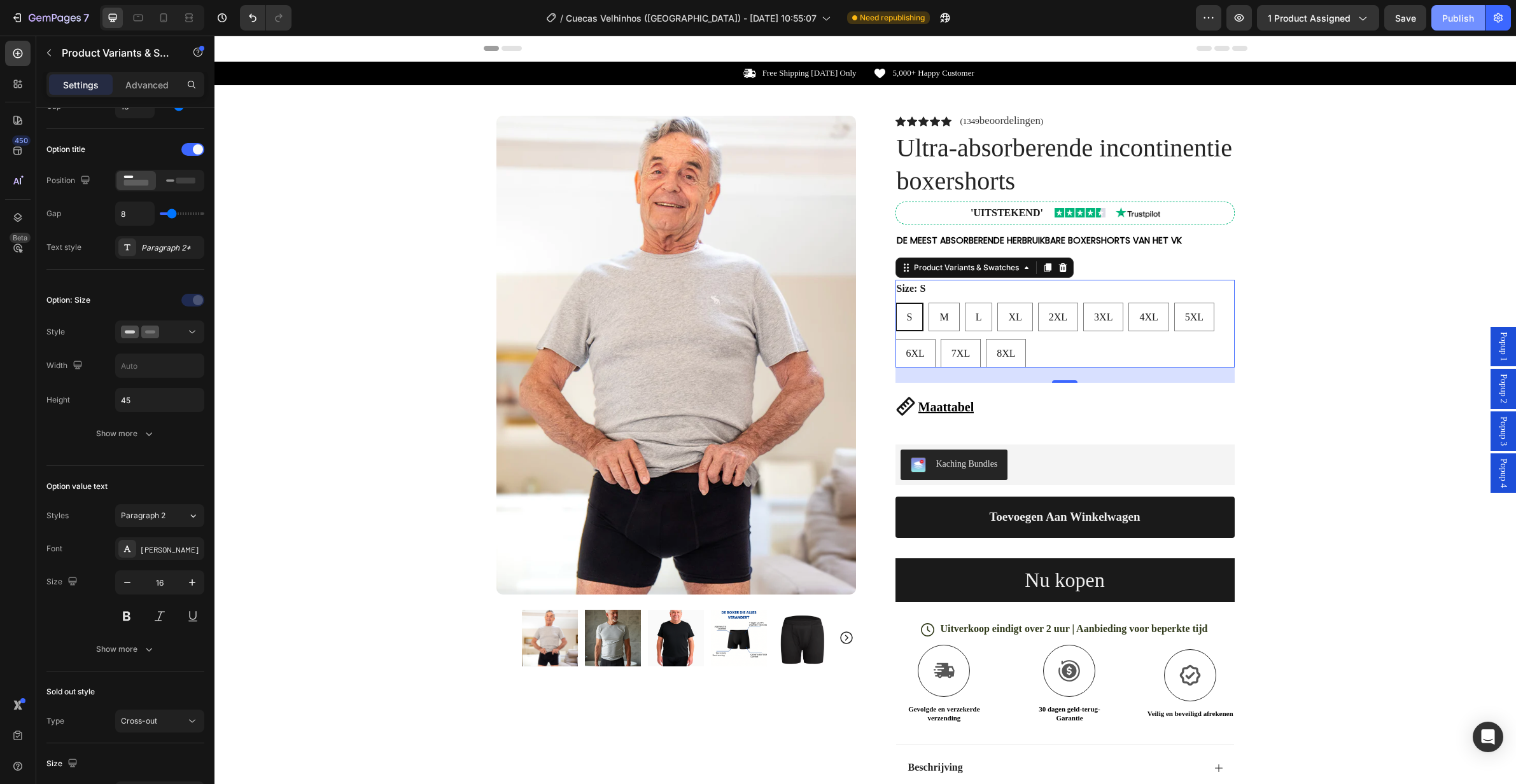
click at [1452, 20] on div "Publish" at bounding box center [1458, 18] width 32 height 13
click at [1052, 409] on div "Maattabel Button" at bounding box center [1065, 406] width 339 height 47
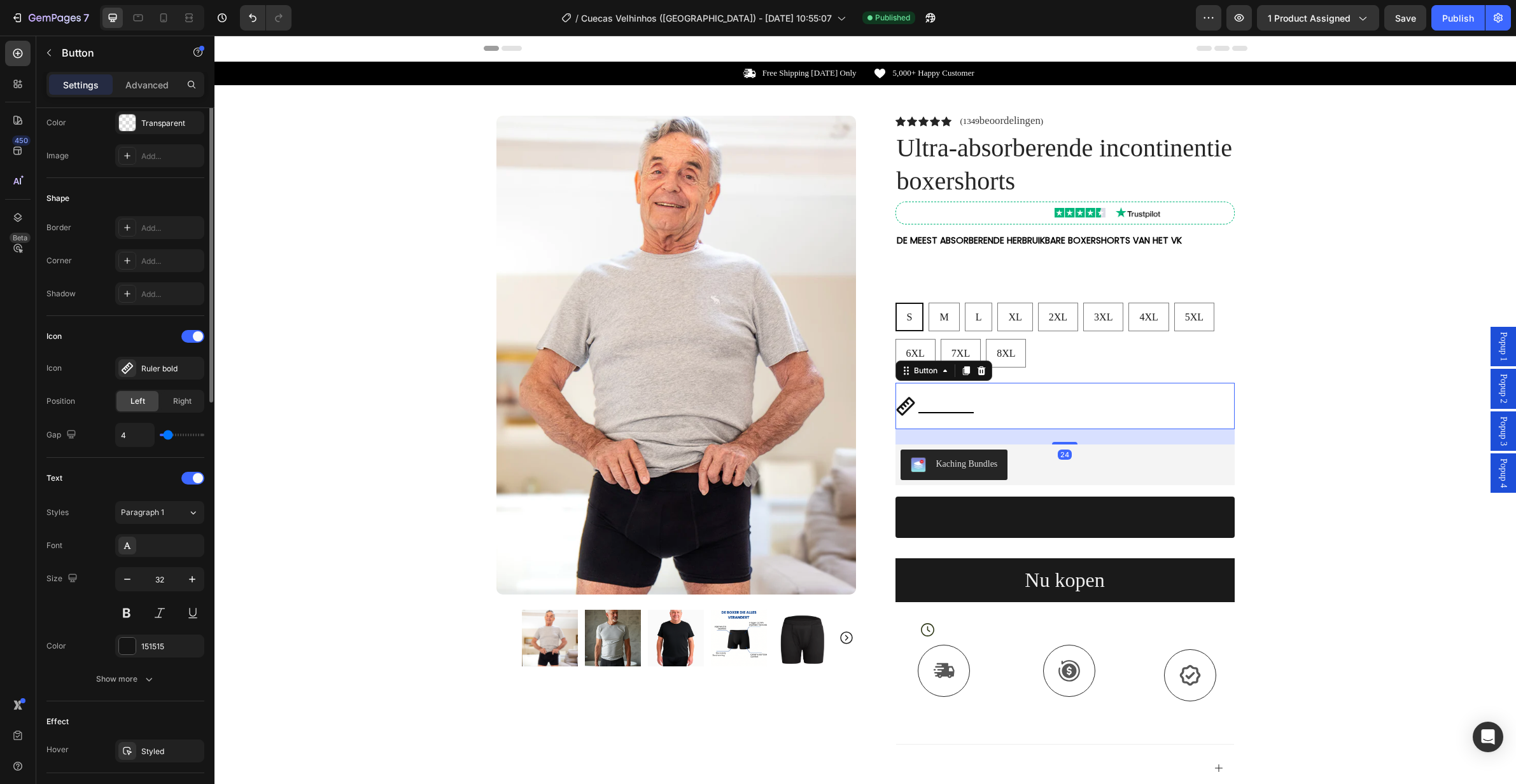
scroll to position [0, 0]
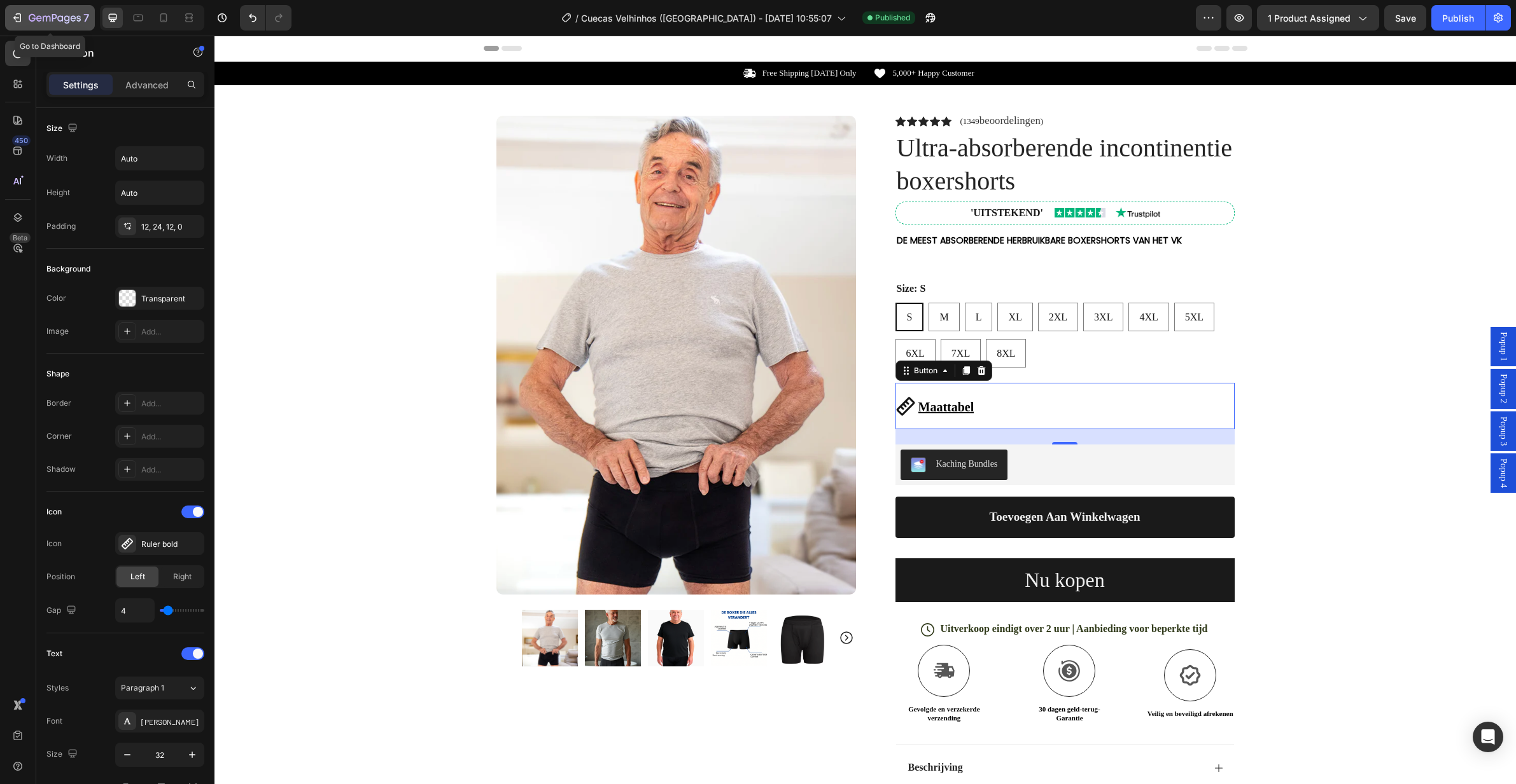
click at [14, 20] on icon "button" at bounding box center [17, 17] width 13 height 13
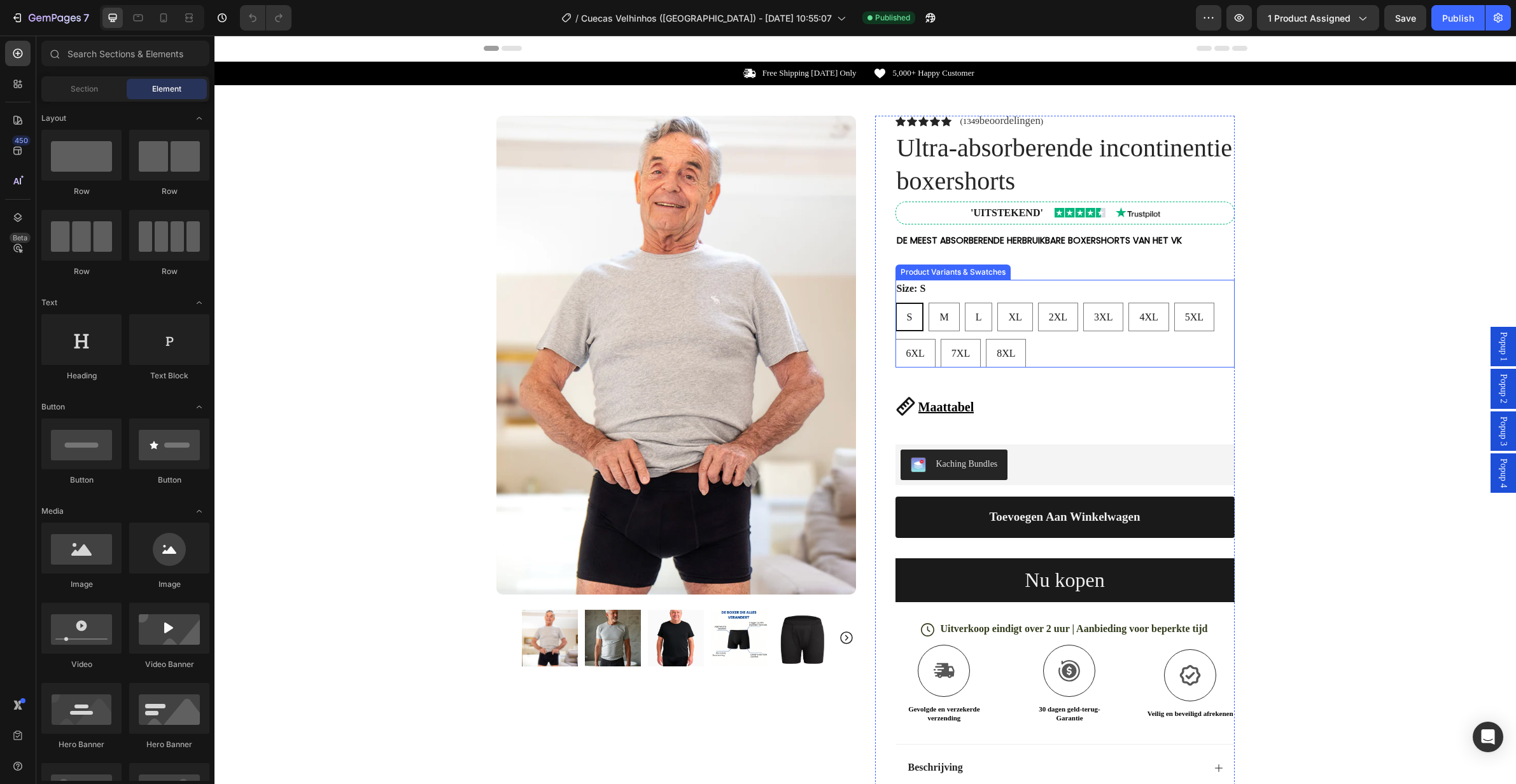
click at [1097, 347] on div "S S S M M M L L L XL XL XL 2XL 2XL 2XL 3XL 3XL 3XL 4XL 4XL 4XL 5XL 5XL 5XL 6XL …" at bounding box center [1065, 335] width 339 height 65
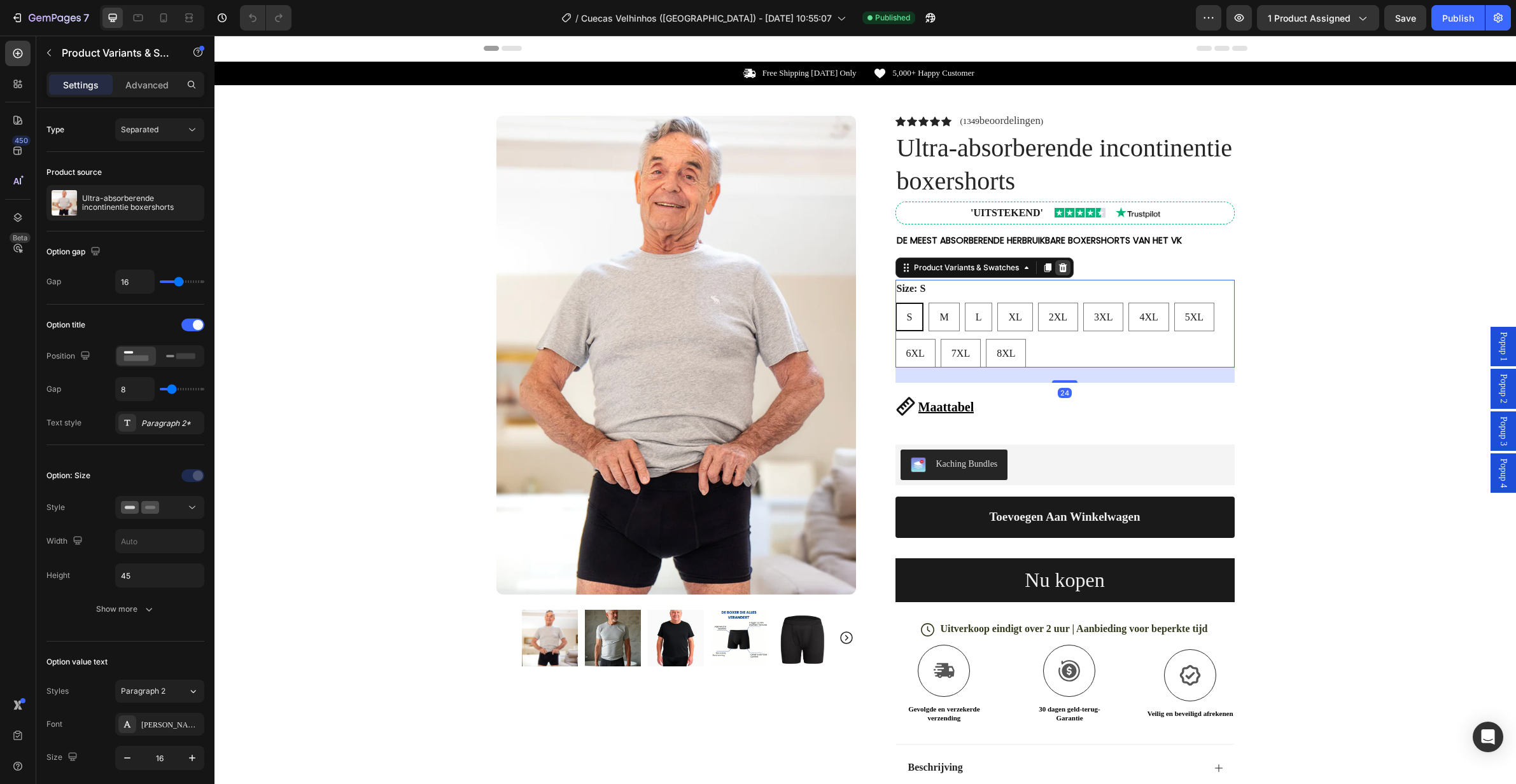
click at [1058, 270] on icon at bounding box center [1062, 267] width 8 height 9
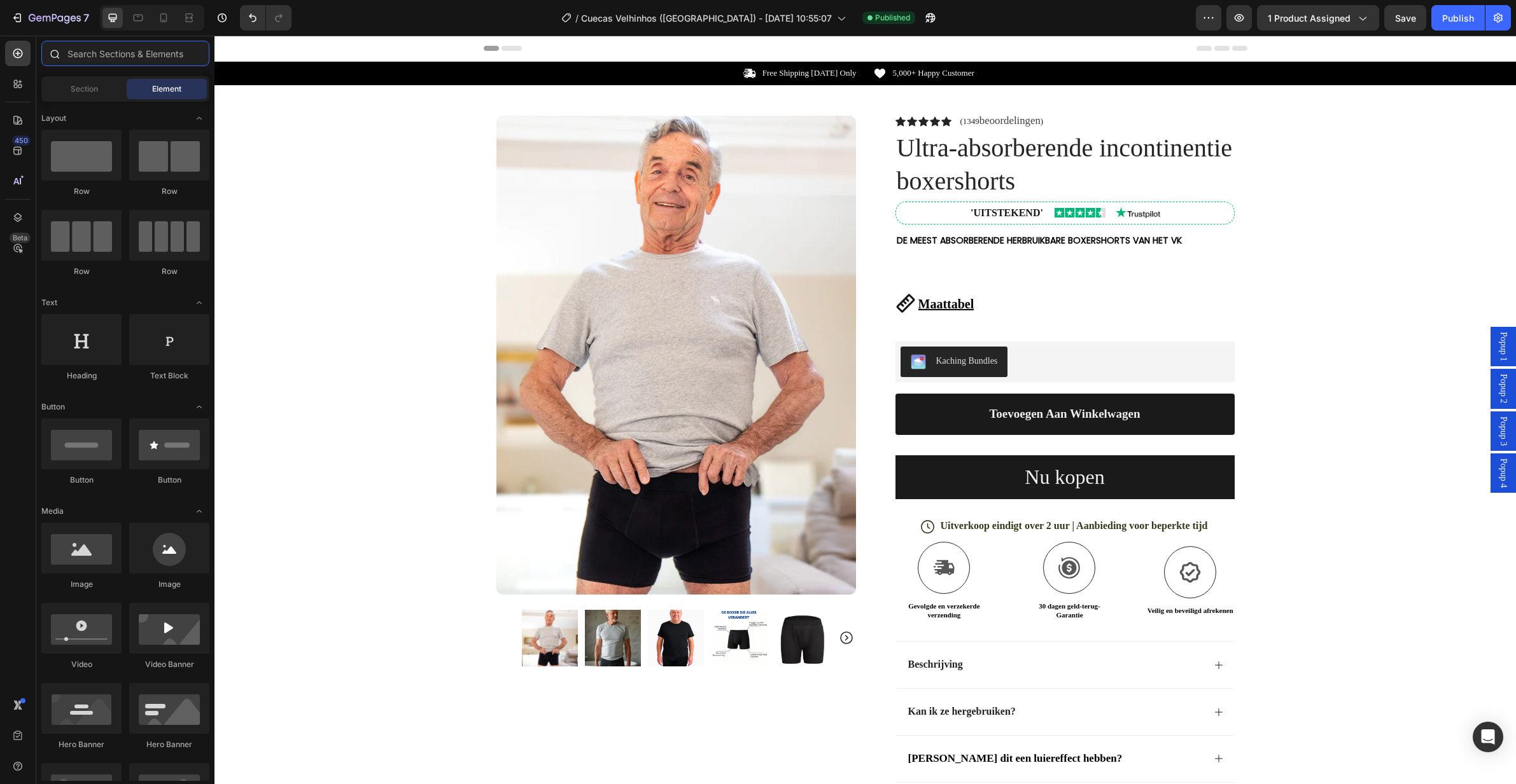
click at [136, 53] on input "text" at bounding box center [125, 53] width 168 height 25
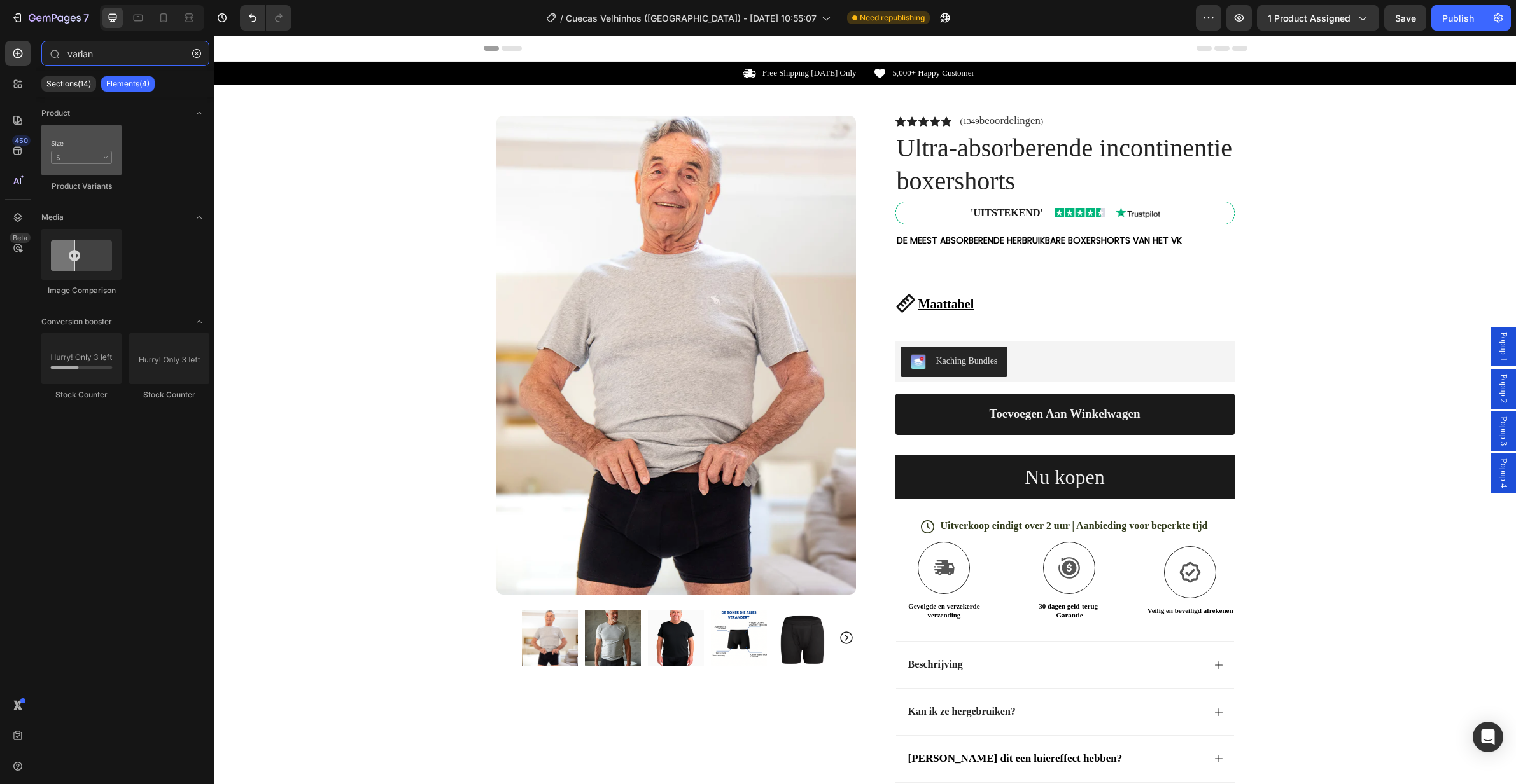
type input "varian"
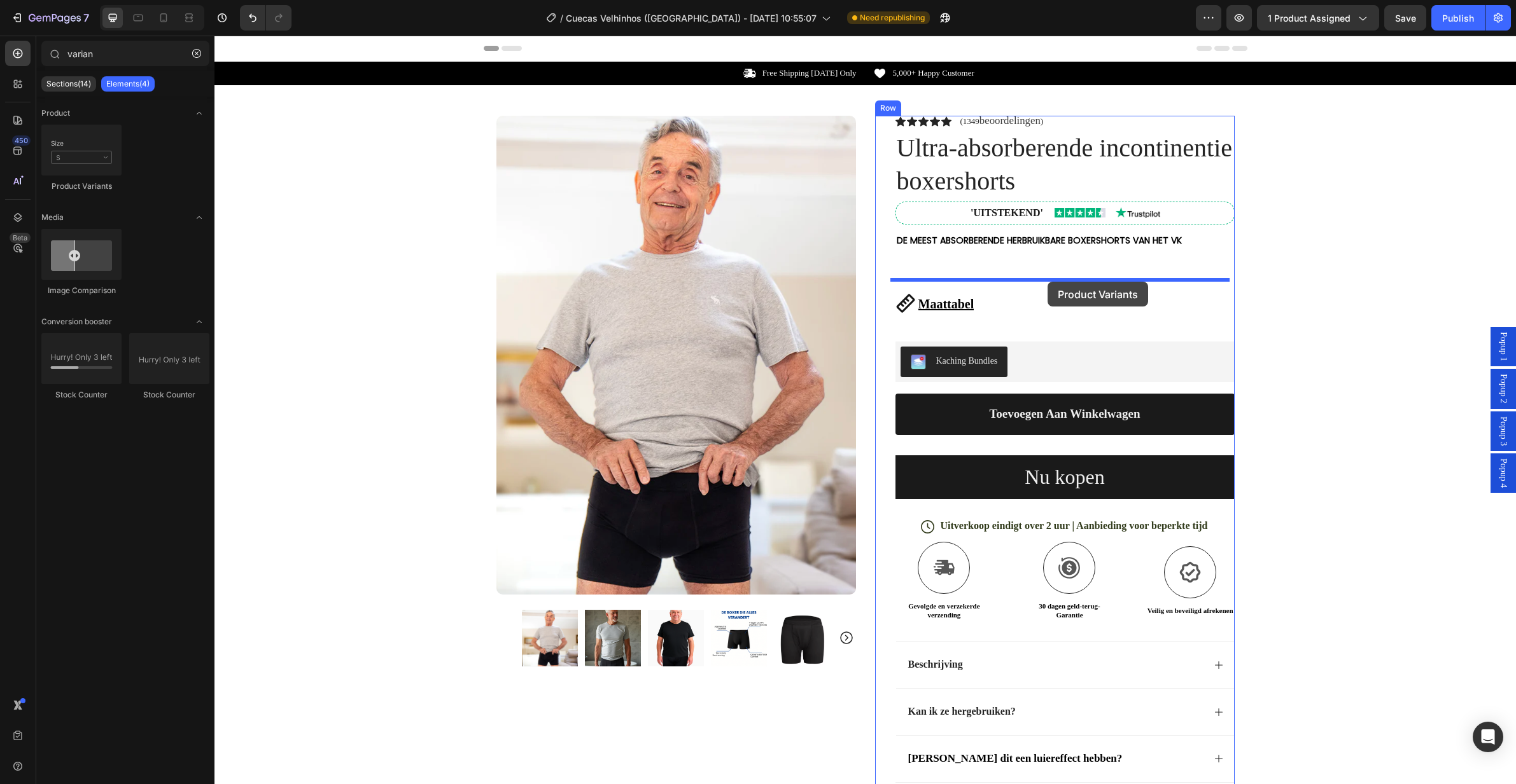
drag, startPoint x: 301, startPoint y: 196, endPoint x: 1048, endPoint y: 282, distance: 751.9
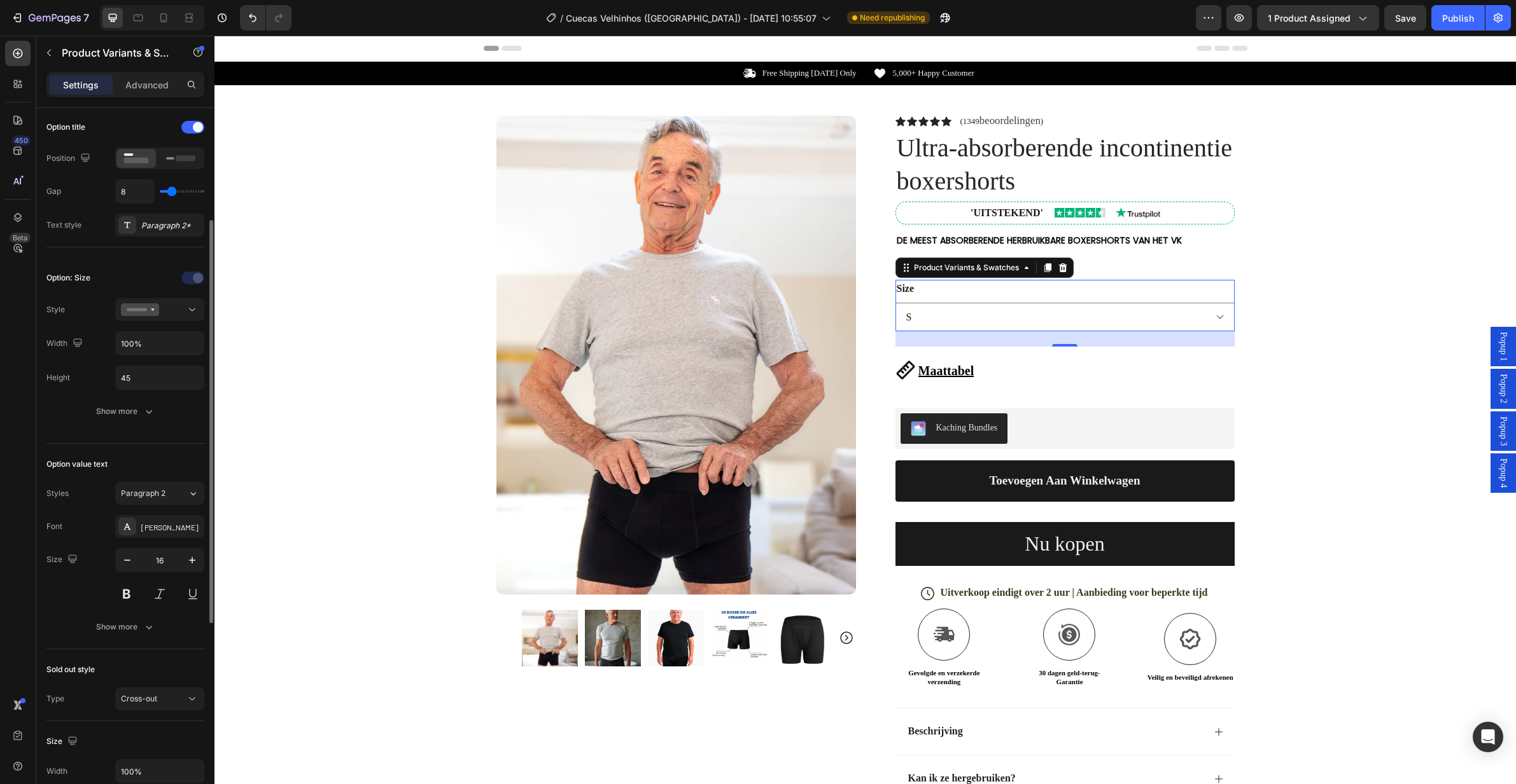
scroll to position [290, 0]
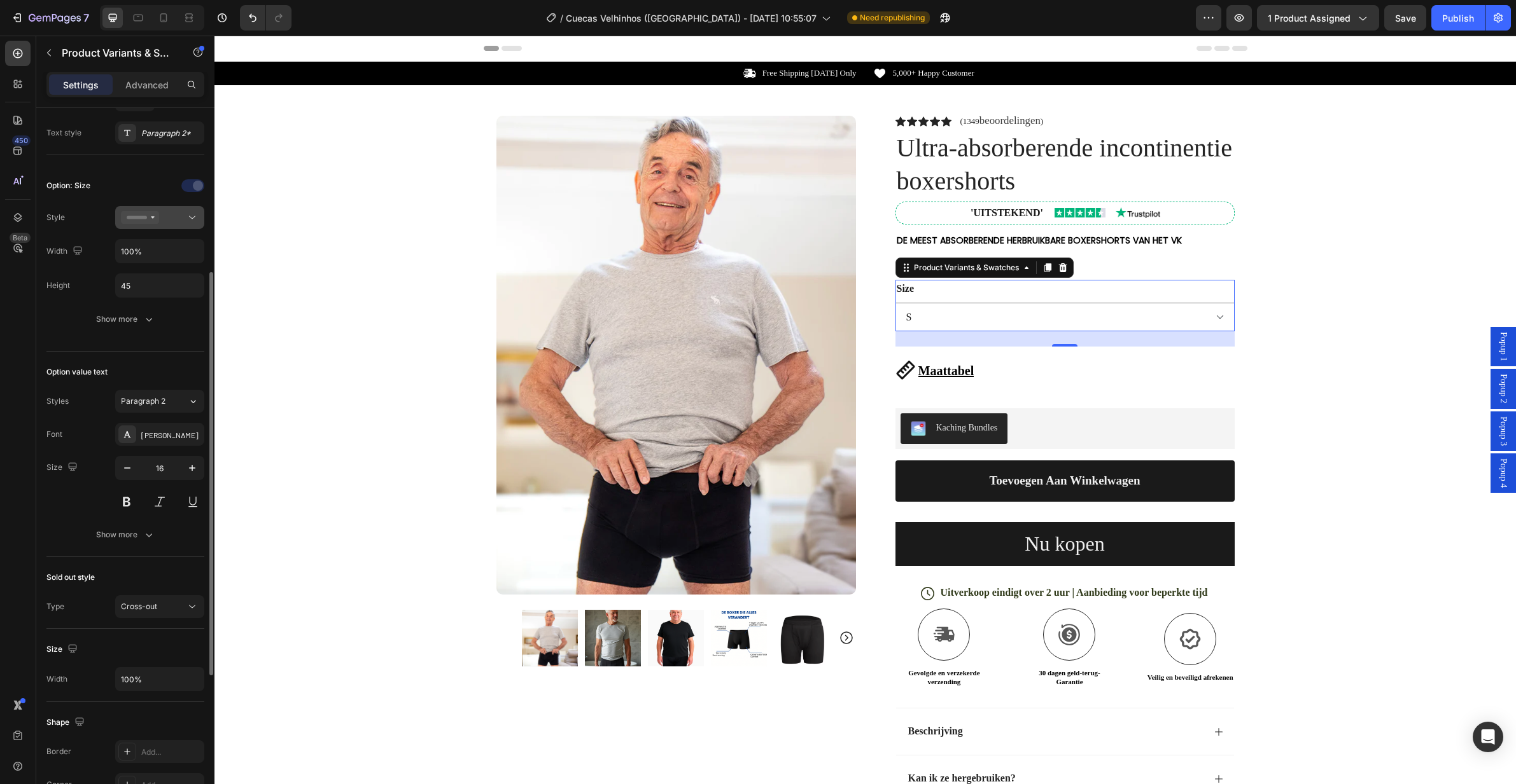
click at [152, 226] on button at bounding box center [159, 218] width 89 height 23
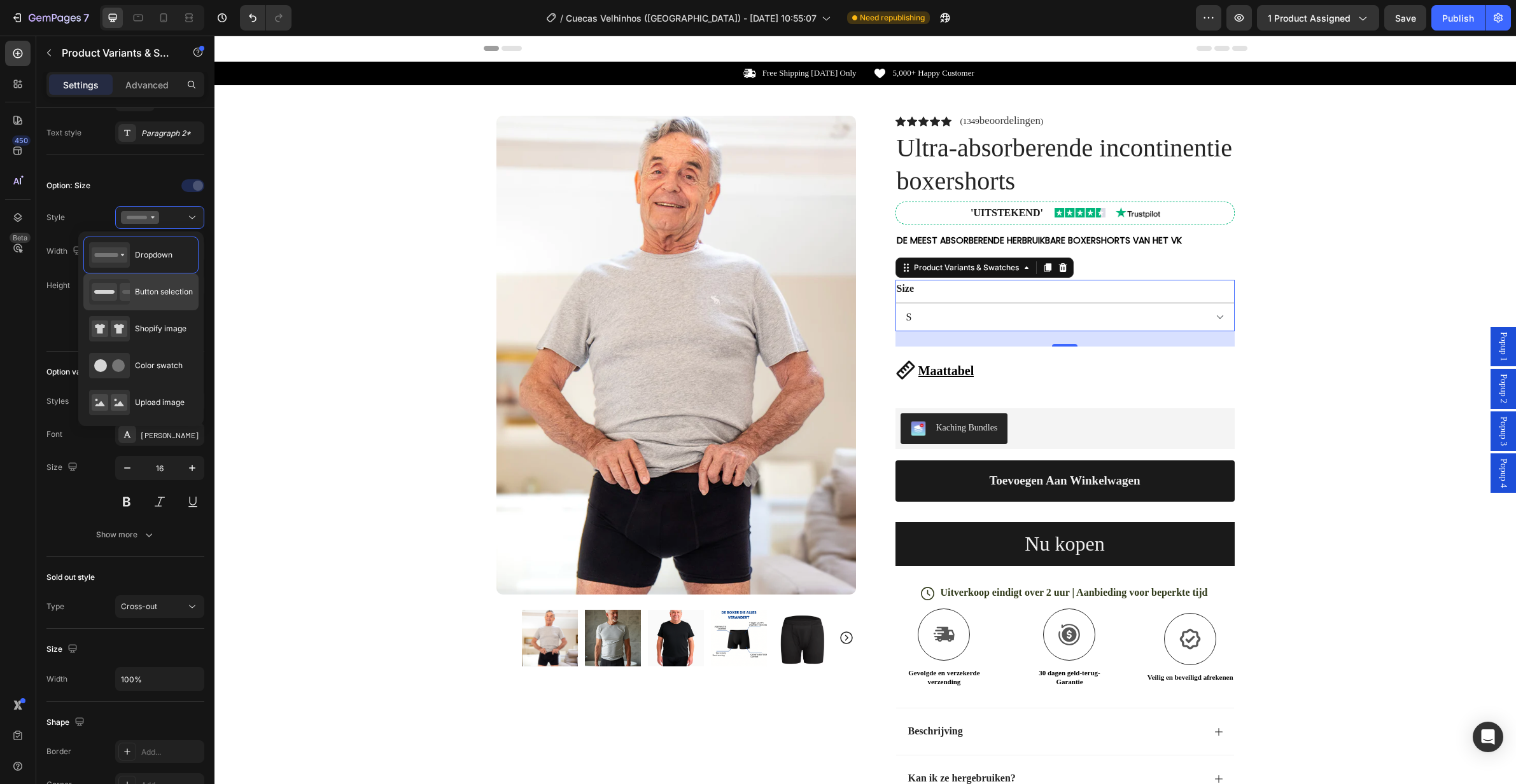
click at [154, 286] on span "Button selection" at bounding box center [164, 292] width 58 height 11
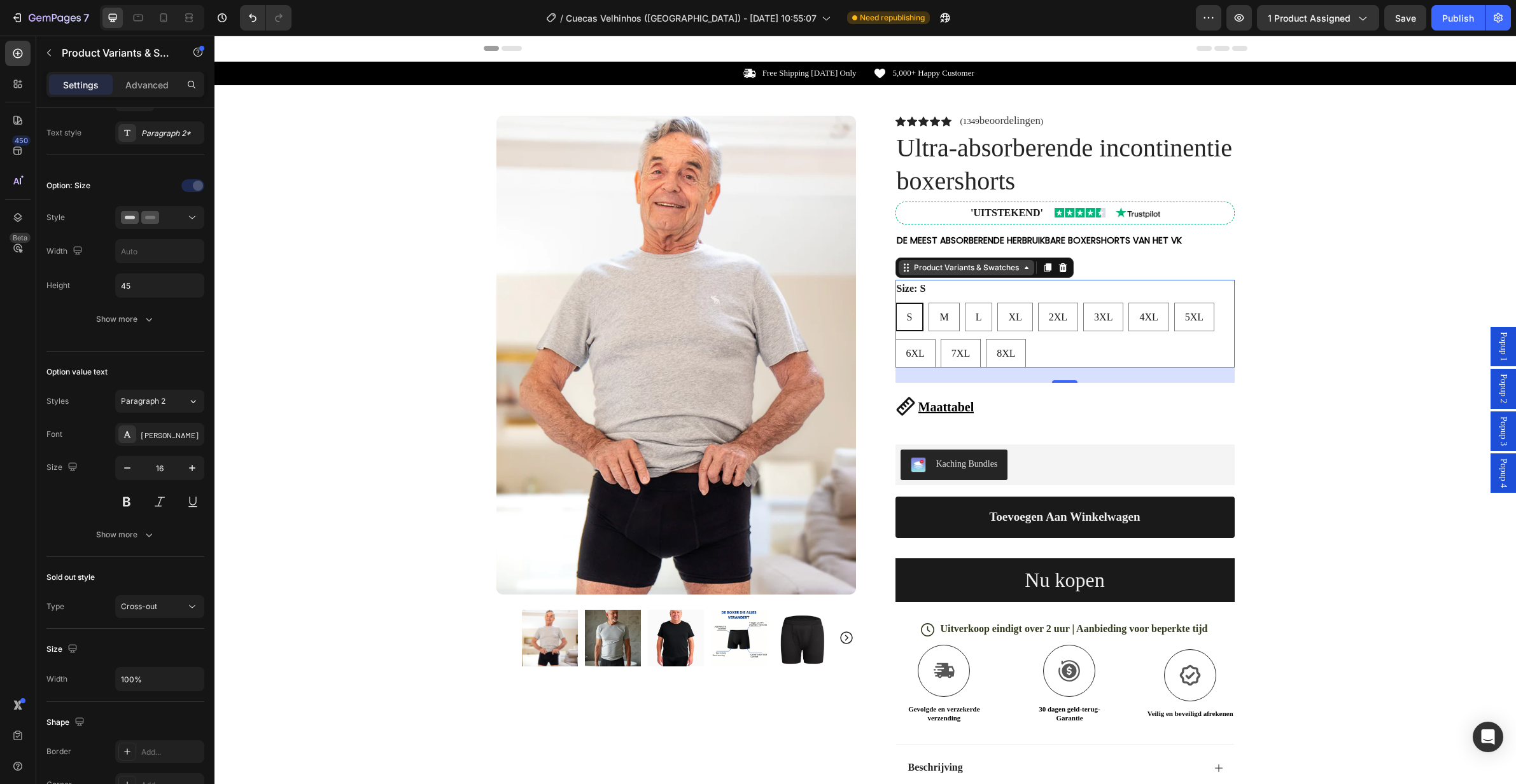
click at [968, 270] on div "Product Variants & Swatches" at bounding box center [966, 267] width 110 height 11
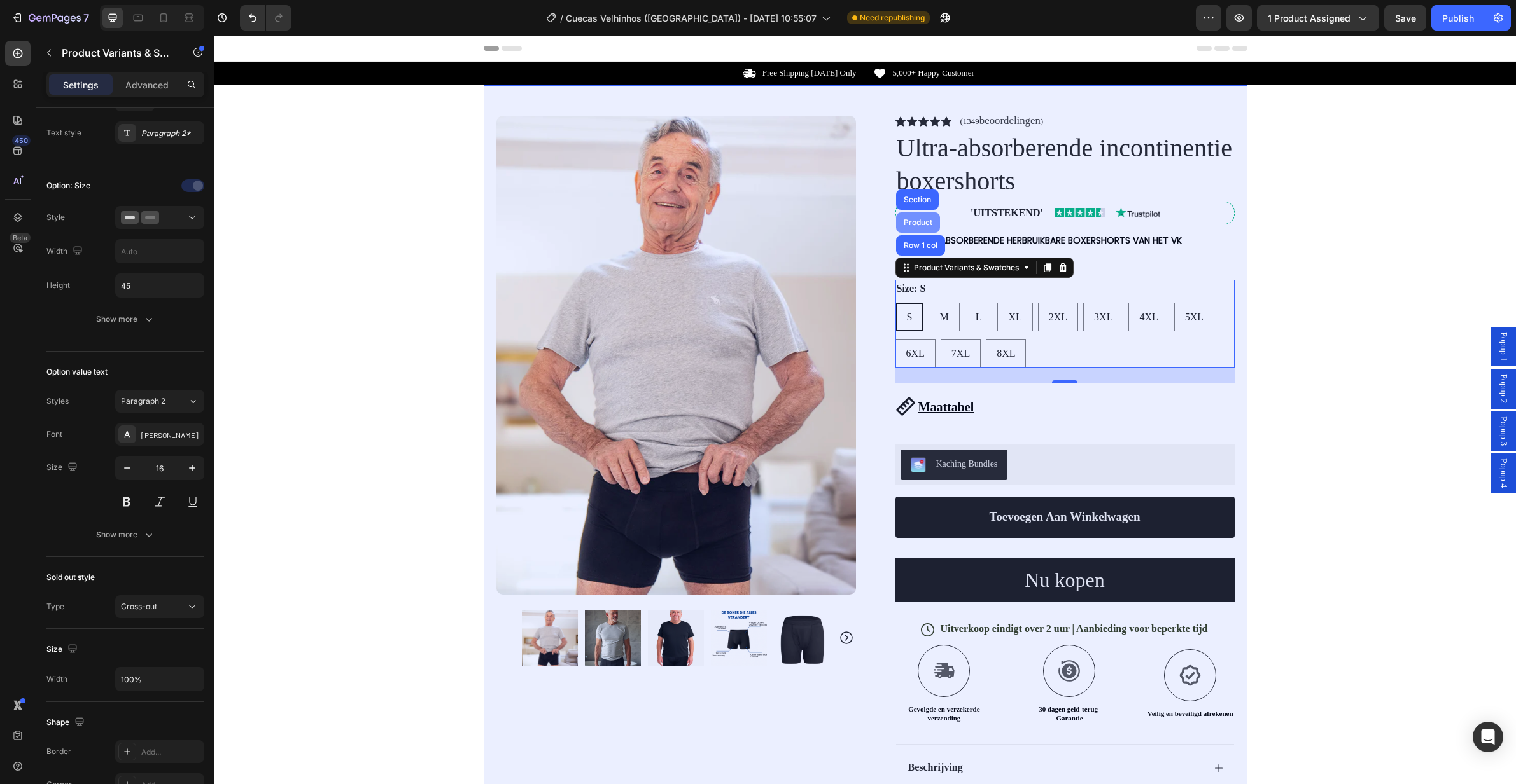
click at [919, 222] on div "Product" at bounding box center [918, 222] width 33 height 7
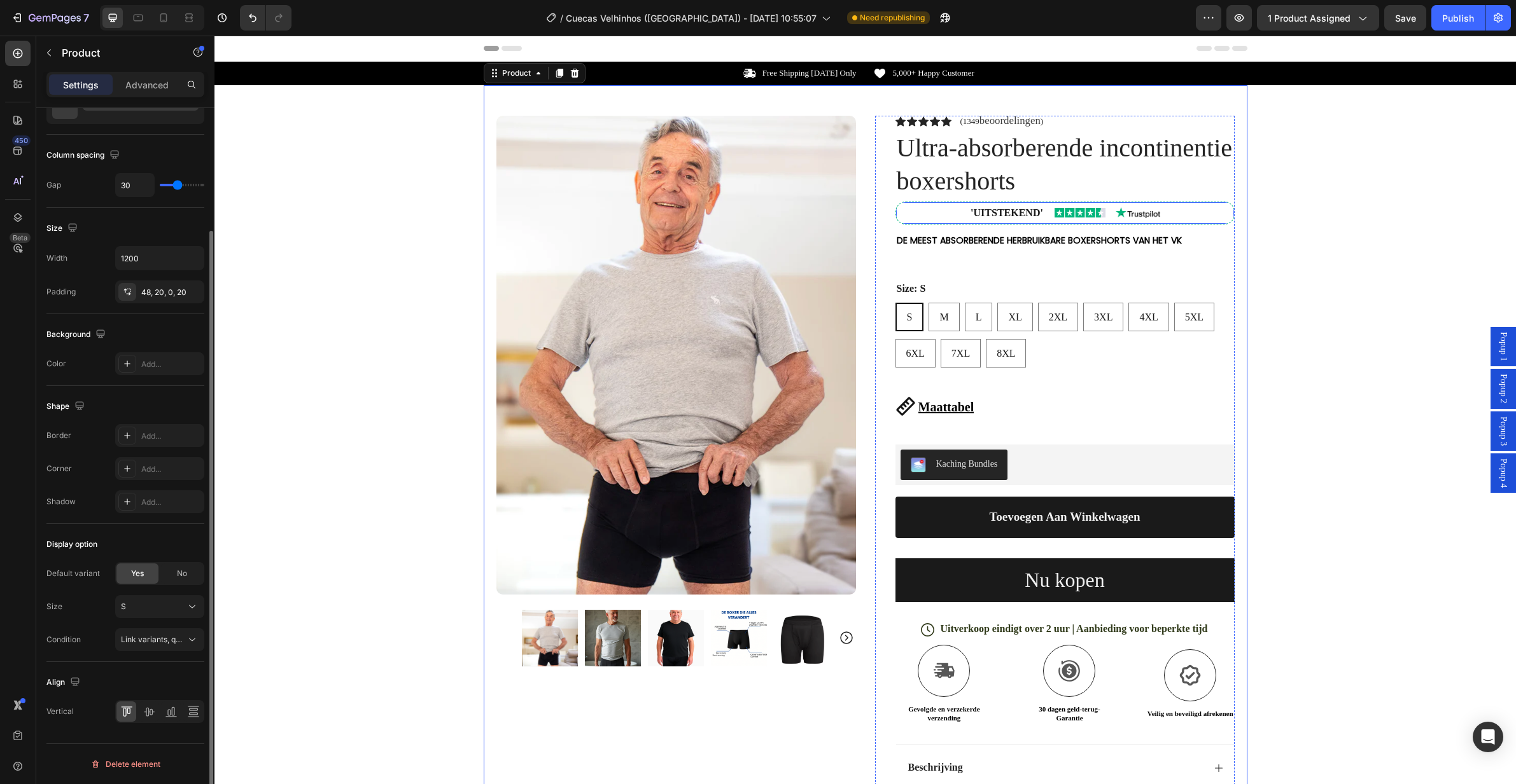
scroll to position [0, 0]
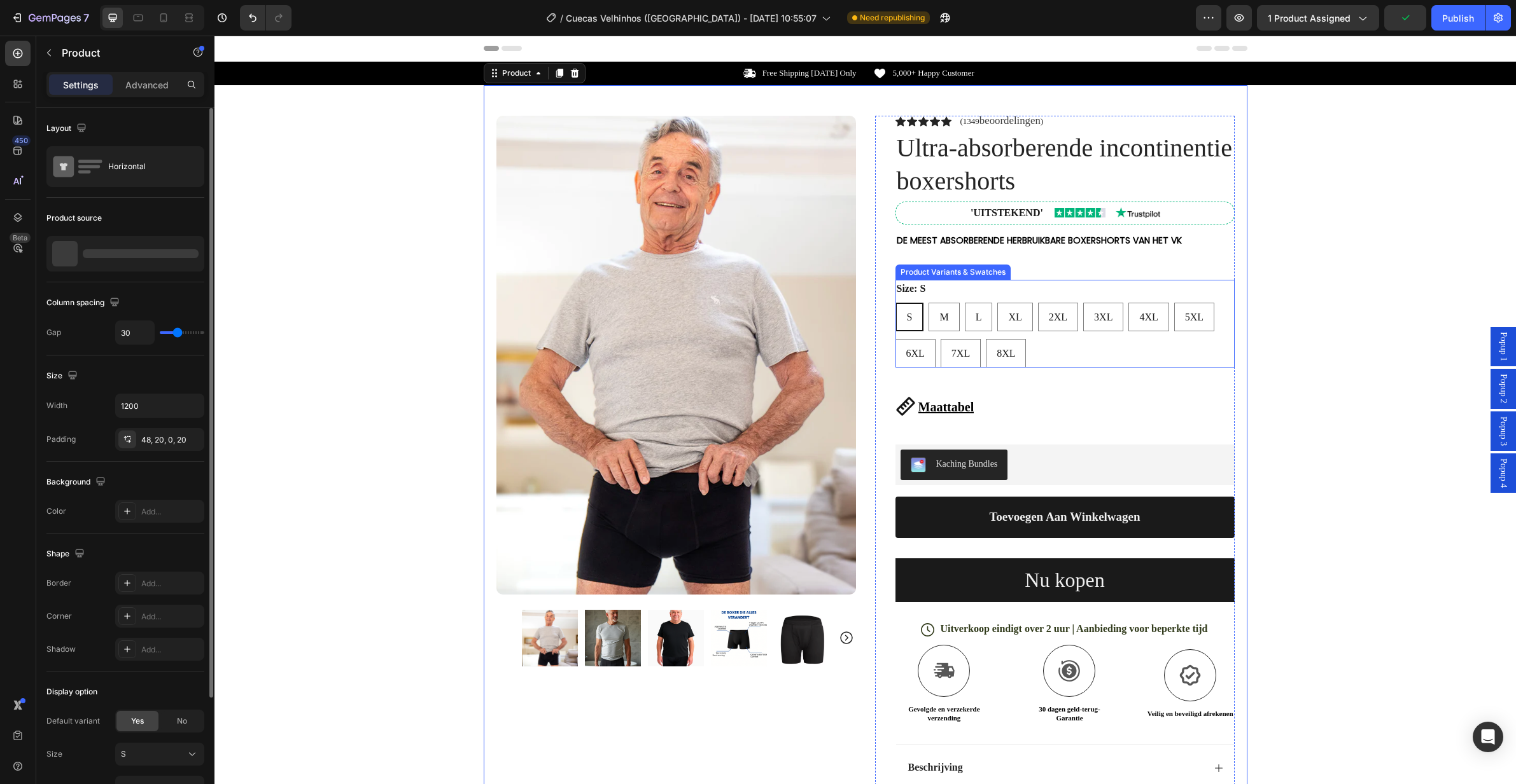
click at [954, 301] on div "Size: S S S S M M M L L L XL XL XL 2XL 2XL 2XL 3XL 3XL 3XL 4XL 4XL 4XL 5XL 5XL …" at bounding box center [1065, 323] width 339 height 87
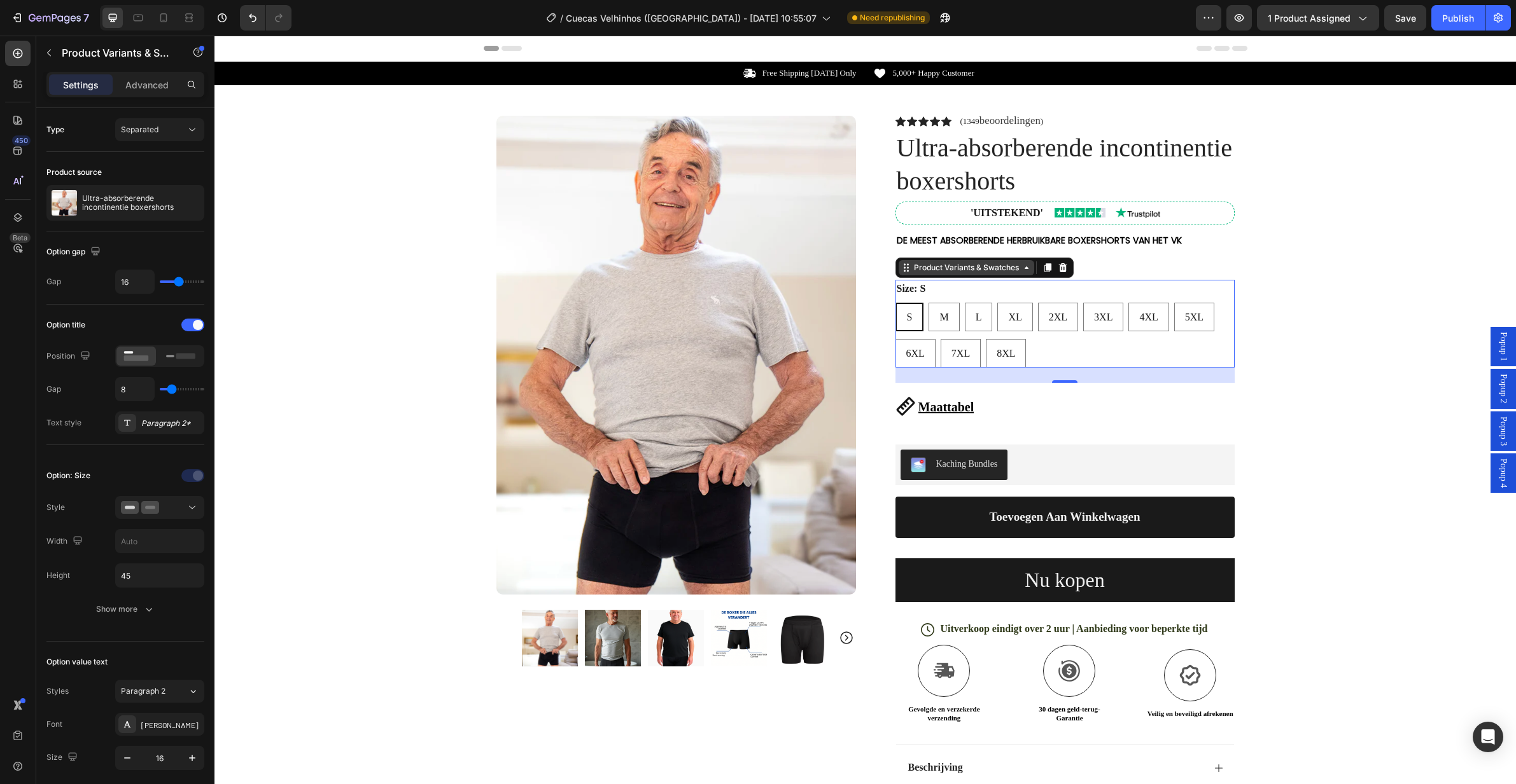
click at [1022, 266] on icon at bounding box center [1026, 267] width 10 height 10
click at [1354, 20] on div "1 product assigned" at bounding box center [1318, 18] width 100 height 13
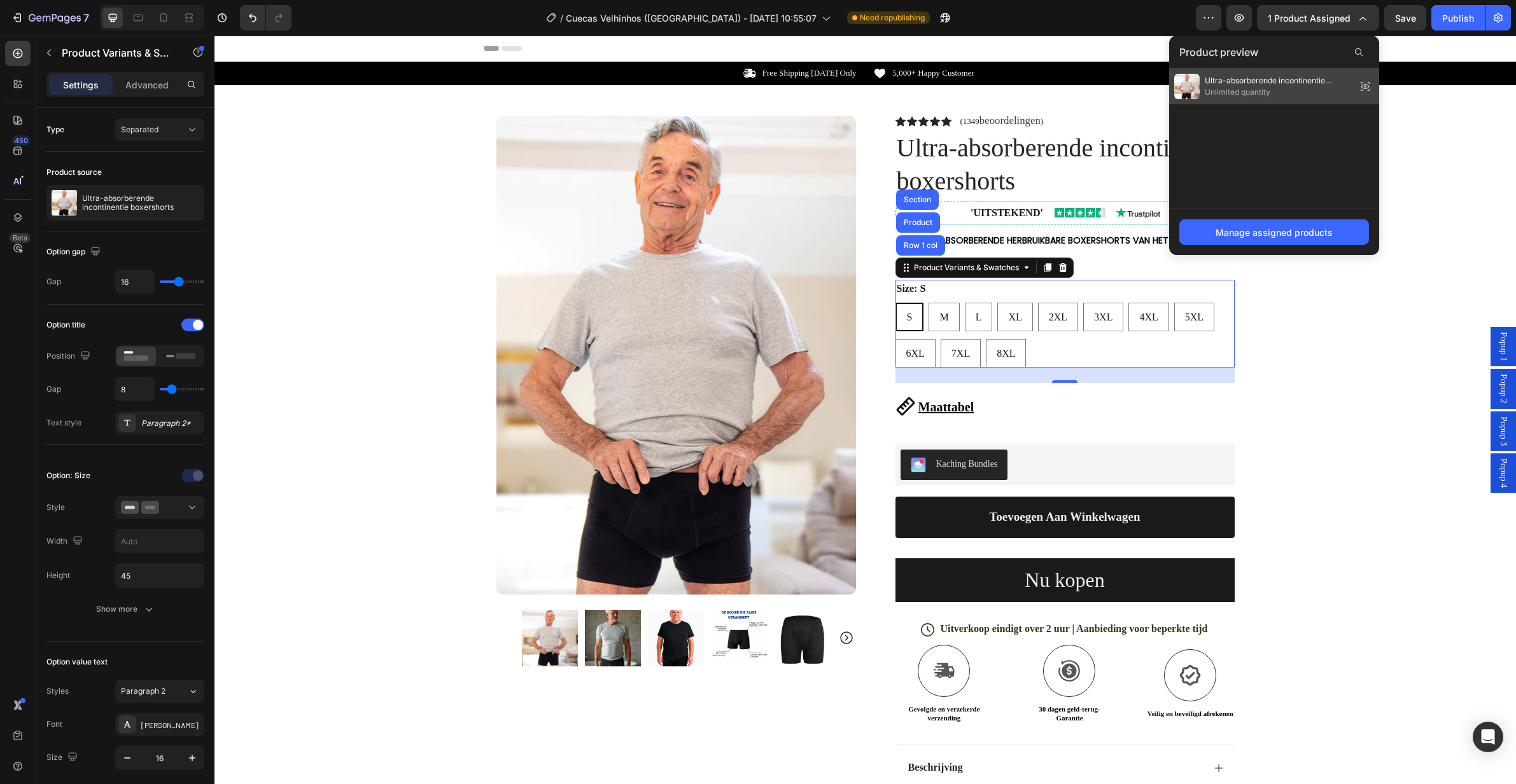
click at [1368, 86] on icon at bounding box center [1365, 86] width 18 height 18
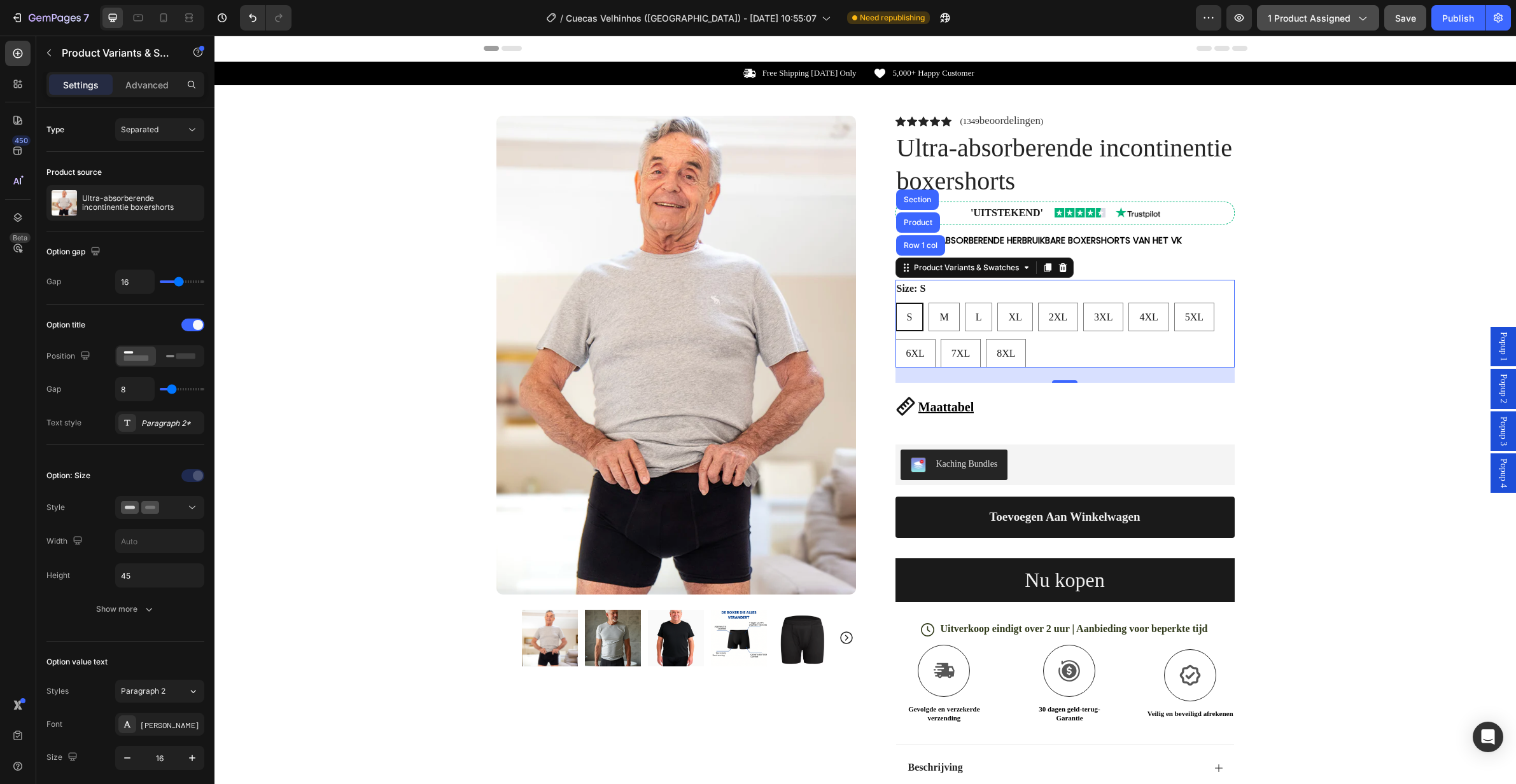
click at [1356, 20] on icon "button" at bounding box center [1362, 17] width 13 height 13
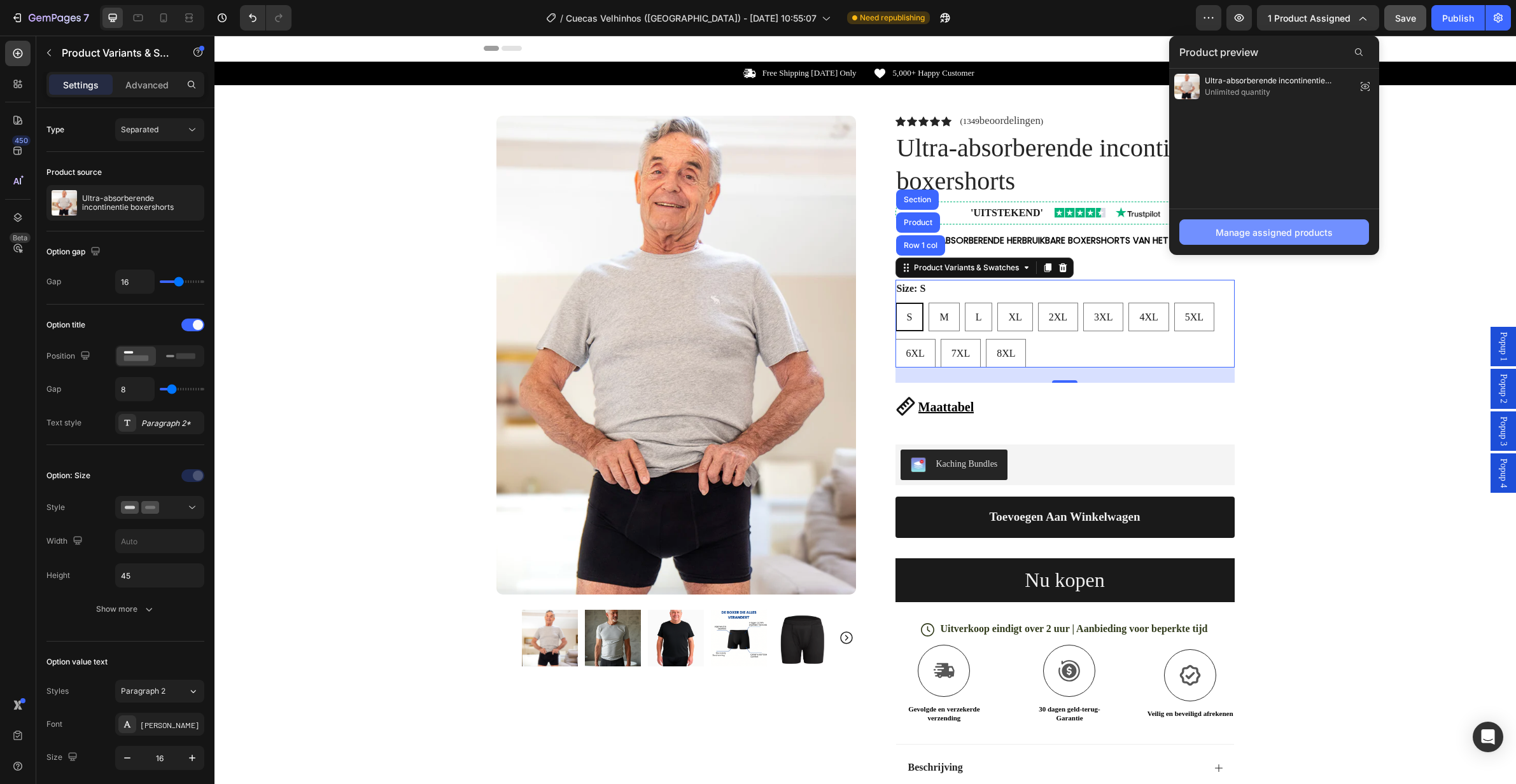
click at [1296, 231] on div "Manage assigned products" at bounding box center [1273, 232] width 117 height 13
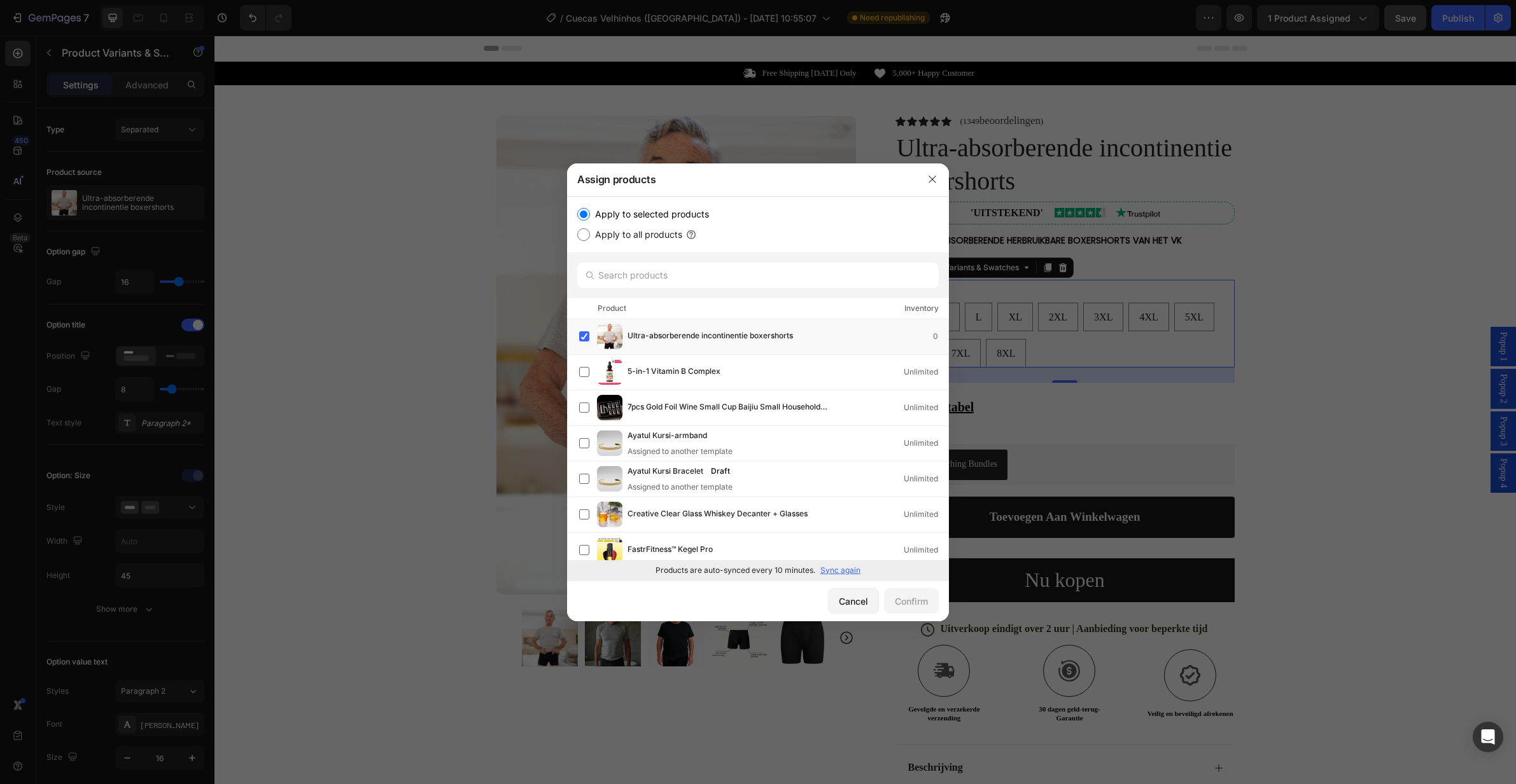
click at [837, 572] on p "Sync again" at bounding box center [841, 570] width 40 height 11
click at [838, 343] on div "Ultra-absorberende incontinentie boxershorts 0" at bounding box center [764, 337] width 369 height 25
click at [693, 338] on div "Ultra-absorberende incontinentie boxershorts Will be assigned to template apply…" at bounding box center [720, 337] width 186 height 28
click at [860, 602] on div "Cancel" at bounding box center [853, 601] width 29 height 13
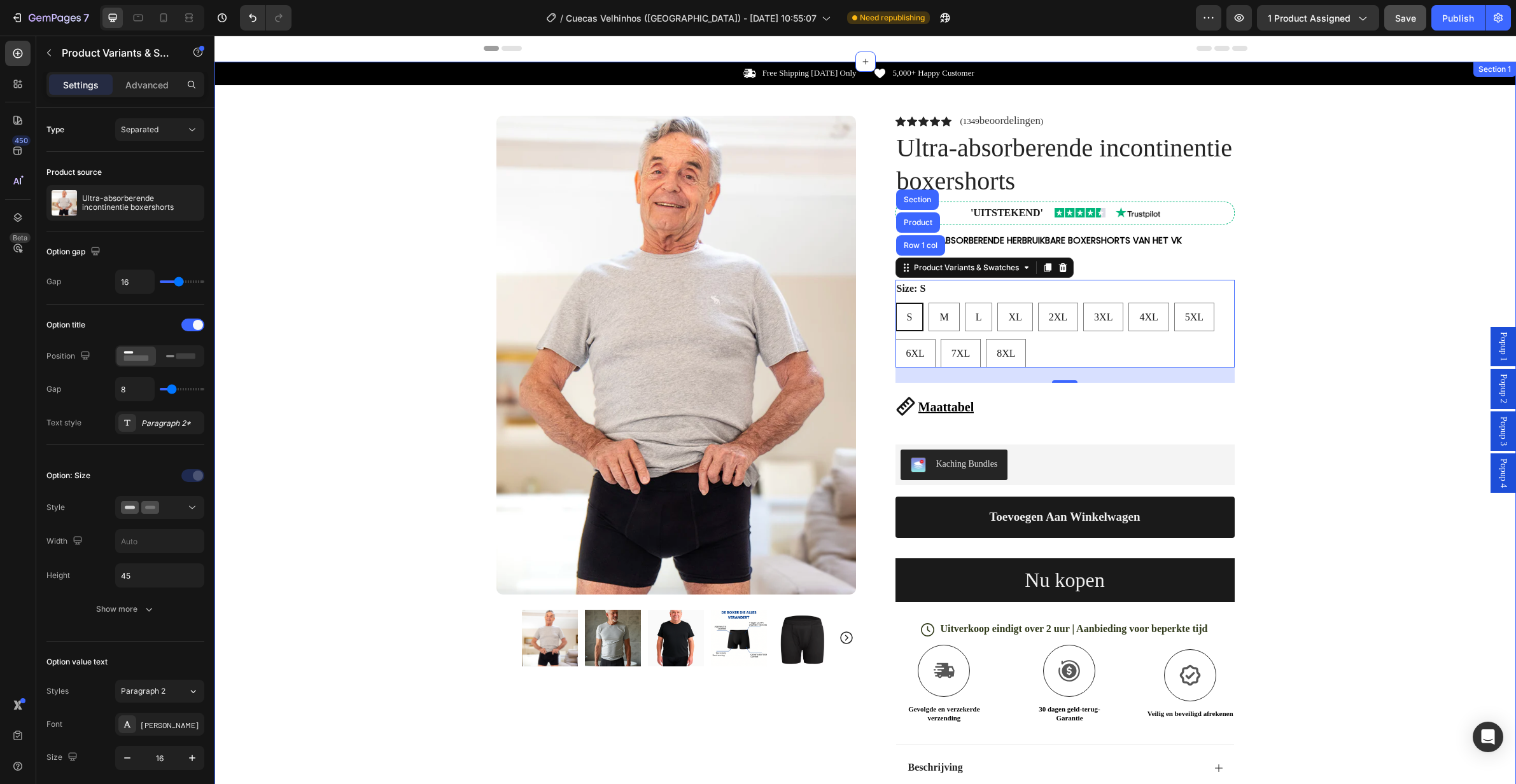
click at [1259, 277] on div "Icon Free Shipping [DATE] Only Text Block Row Icon 5,000+ Happy Customer Text B…" at bounding box center [865, 483] width 1302 height 845
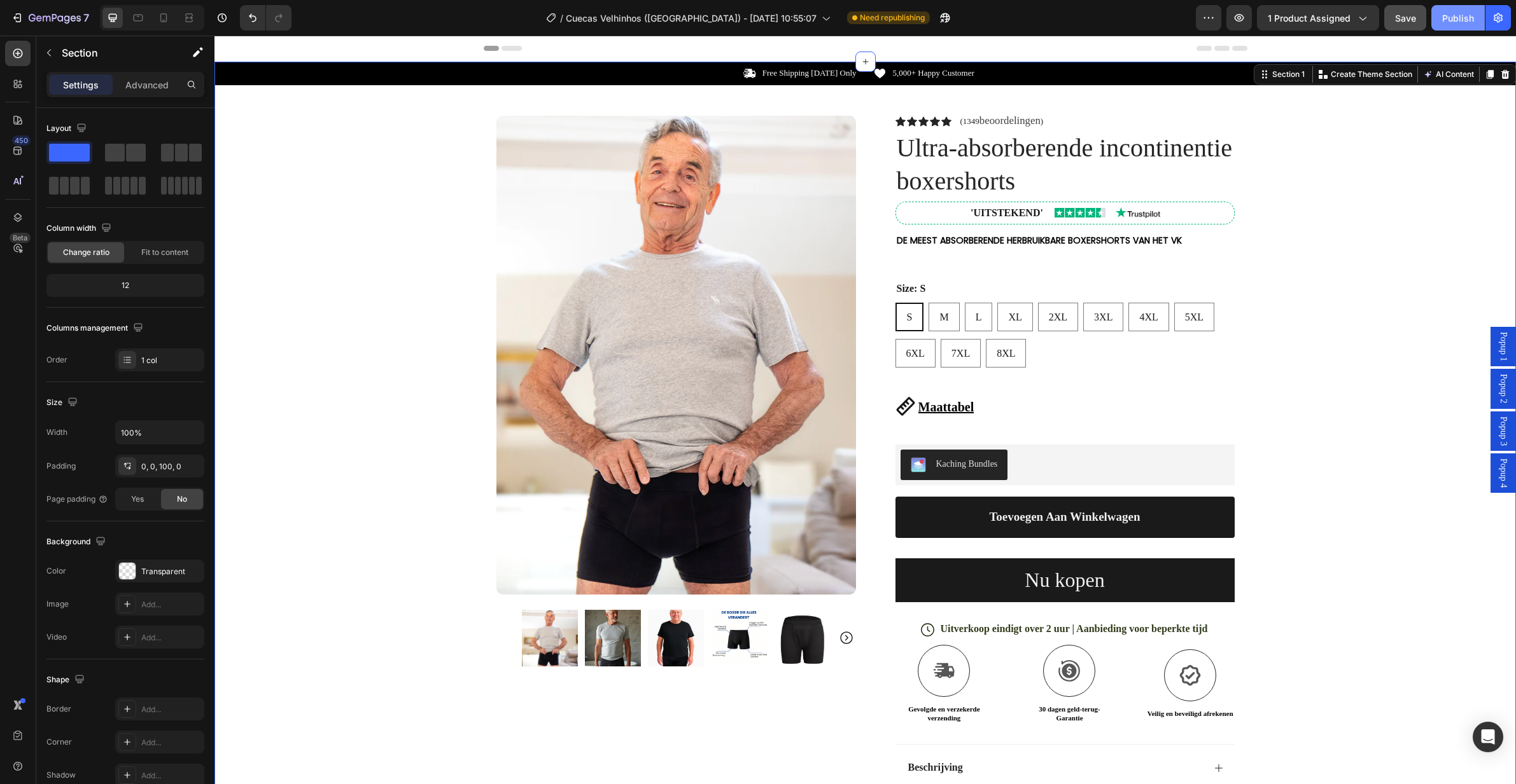
click at [1443, 20] on div "Publish" at bounding box center [1458, 18] width 32 height 13
click at [39, 22] on icon "button" at bounding box center [55, 19] width 52 height 11
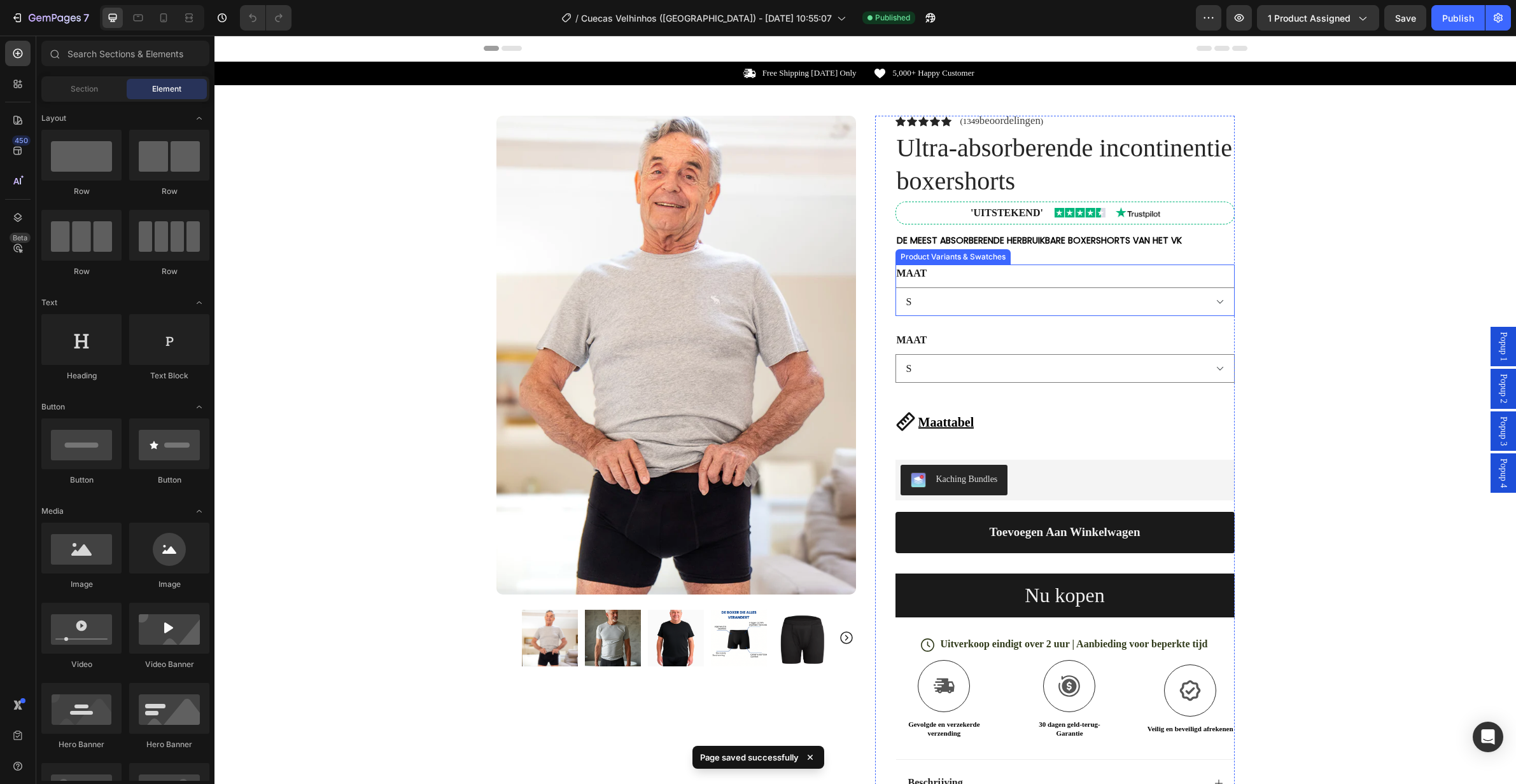
click at [1006, 277] on div "MAAT S M L XL 2XL" at bounding box center [1065, 290] width 339 height 51
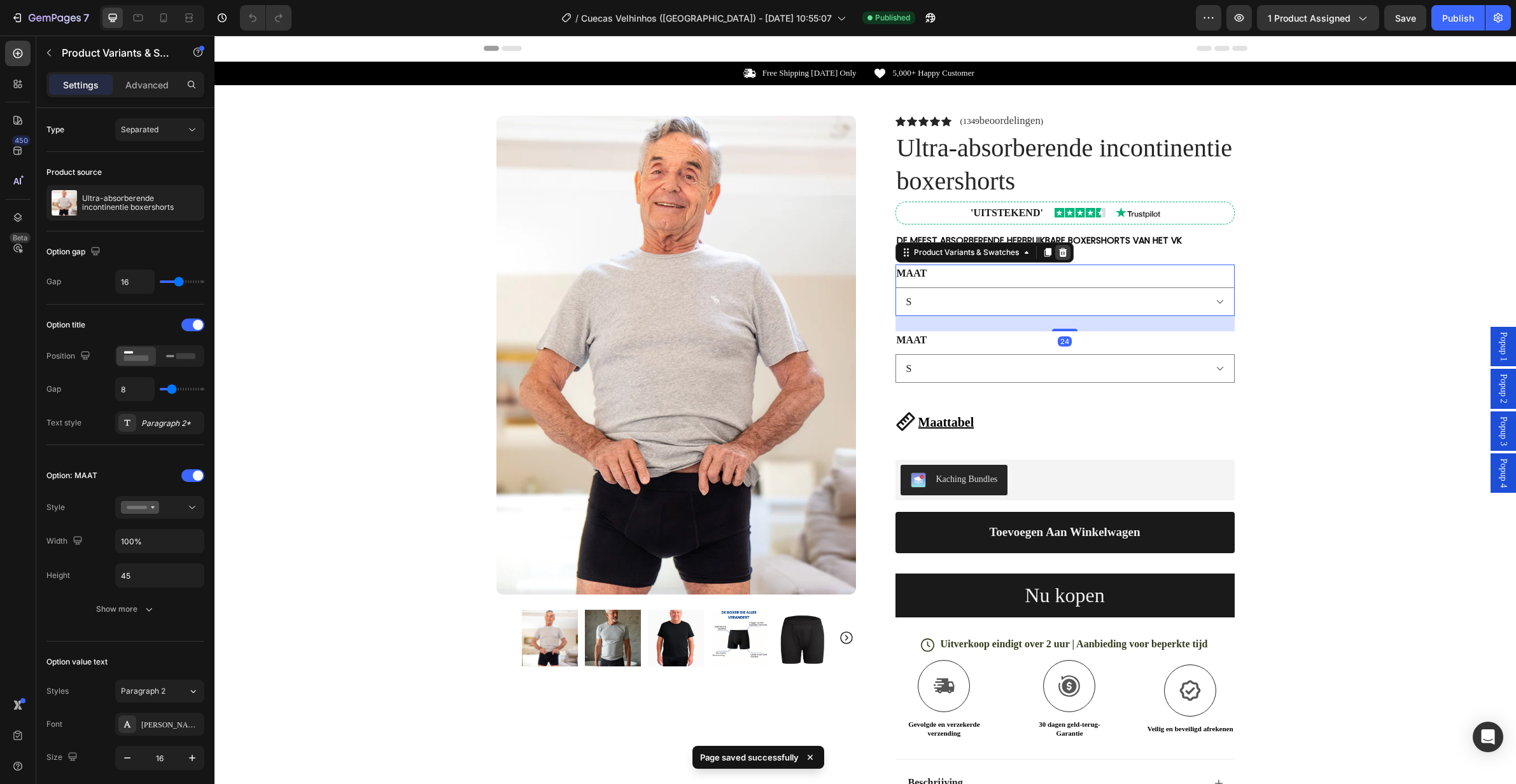
click at [1058, 252] on icon at bounding box center [1062, 252] width 8 height 9
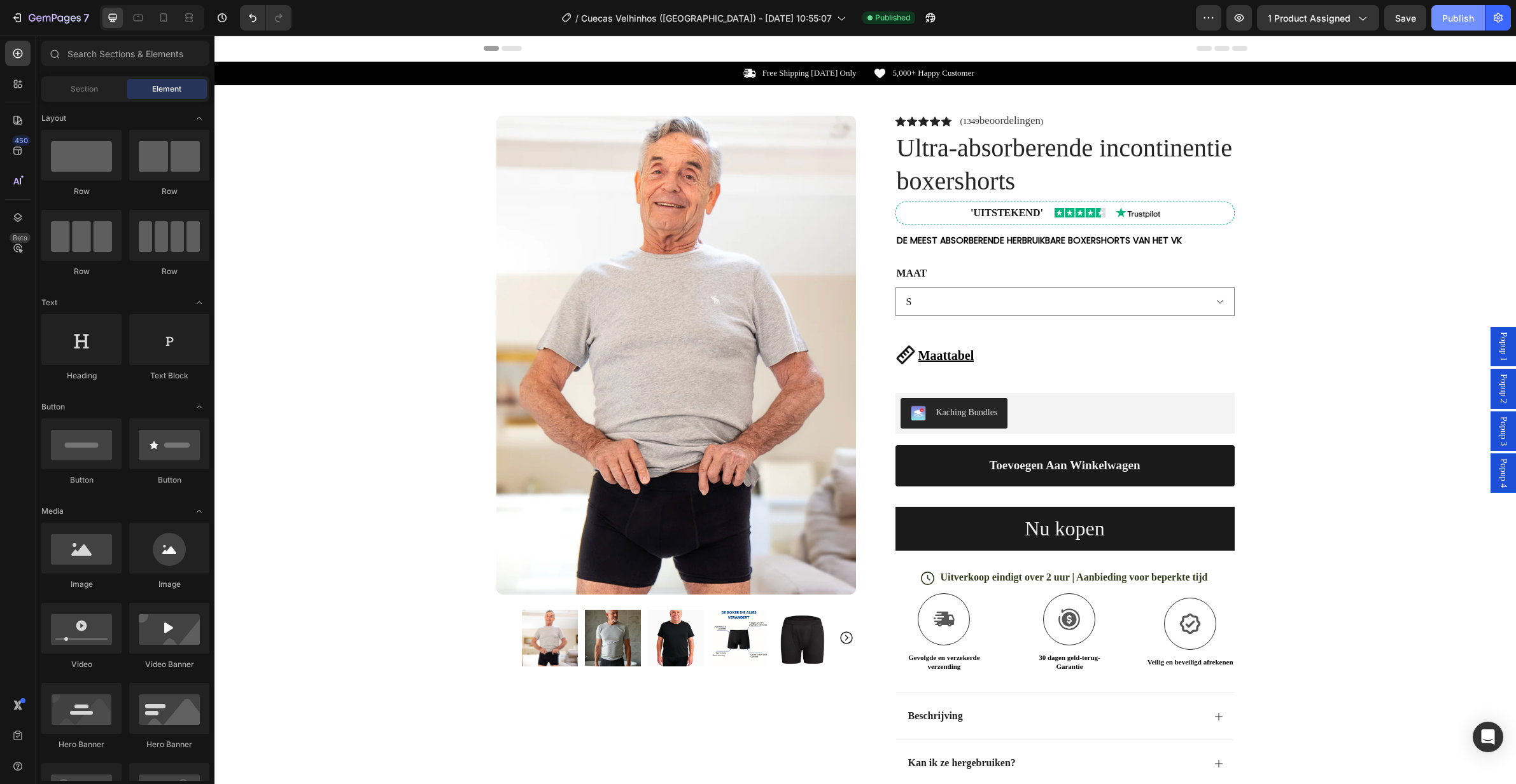
click at [1451, 22] on div "Publish" at bounding box center [1458, 18] width 32 height 13
click at [982, 303] on select "S M L XL 2XL" at bounding box center [1065, 301] width 339 height 29
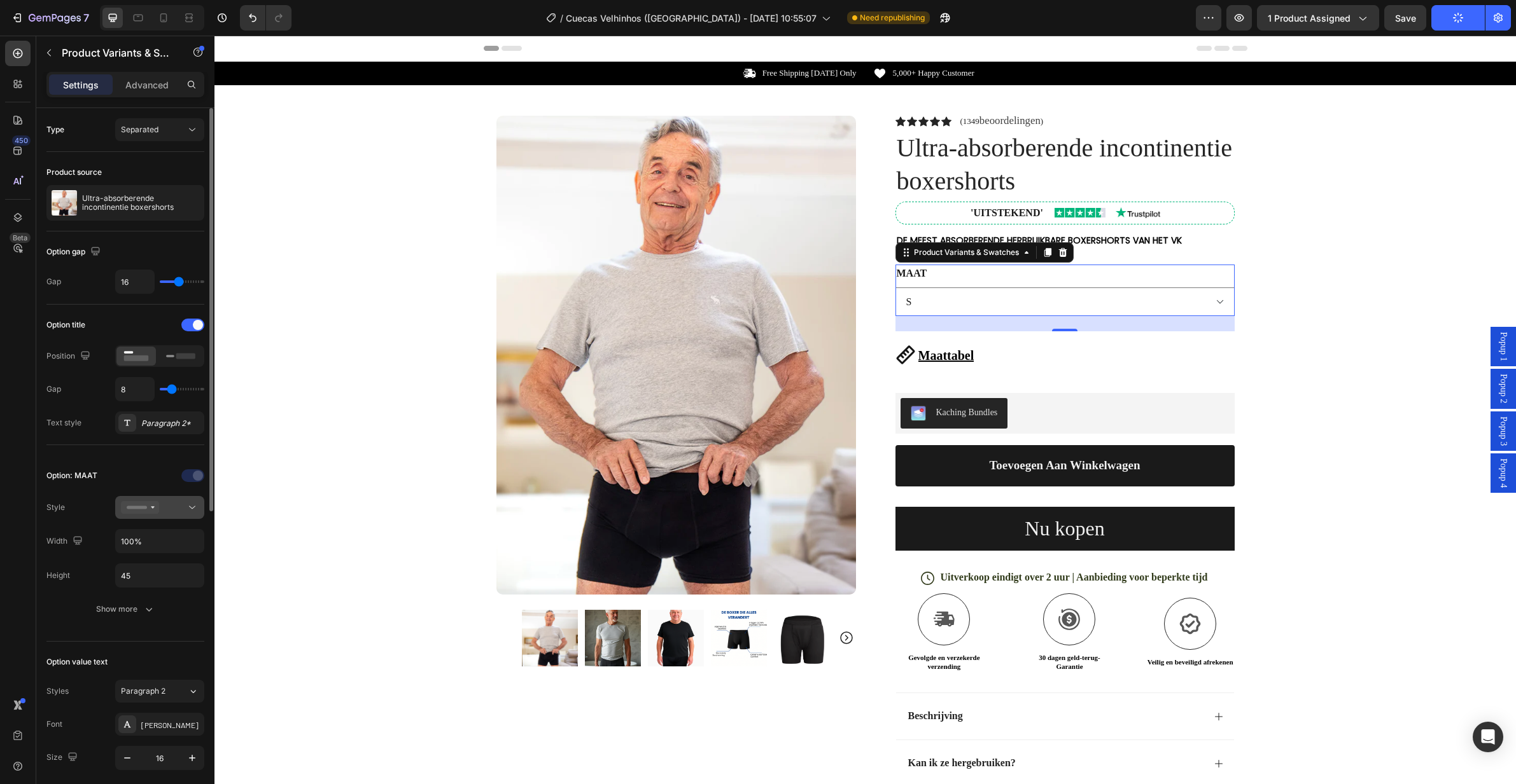
click at [140, 517] on button at bounding box center [159, 508] width 89 height 23
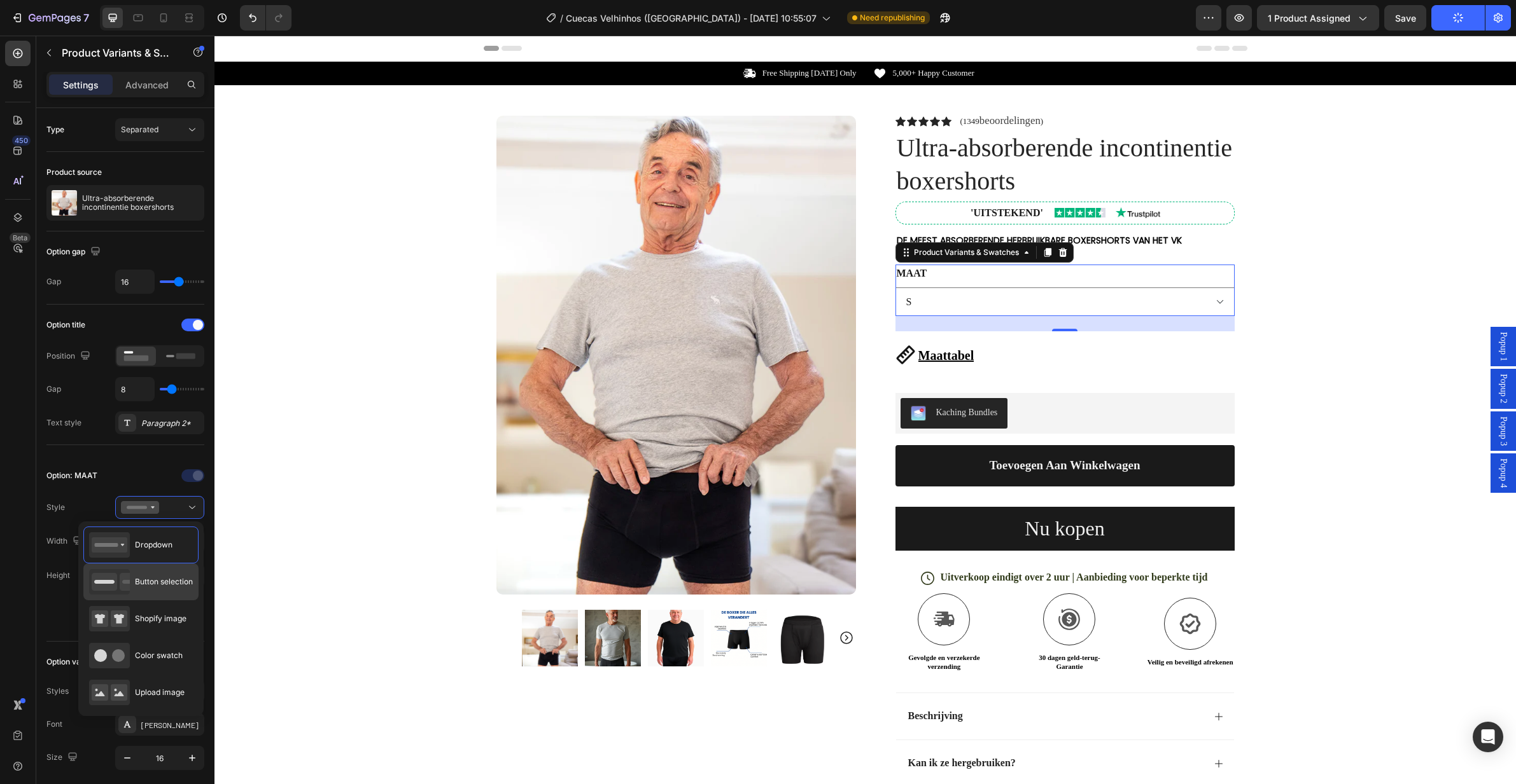
click at [156, 586] on span "Button selection" at bounding box center [164, 582] width 58 height 11
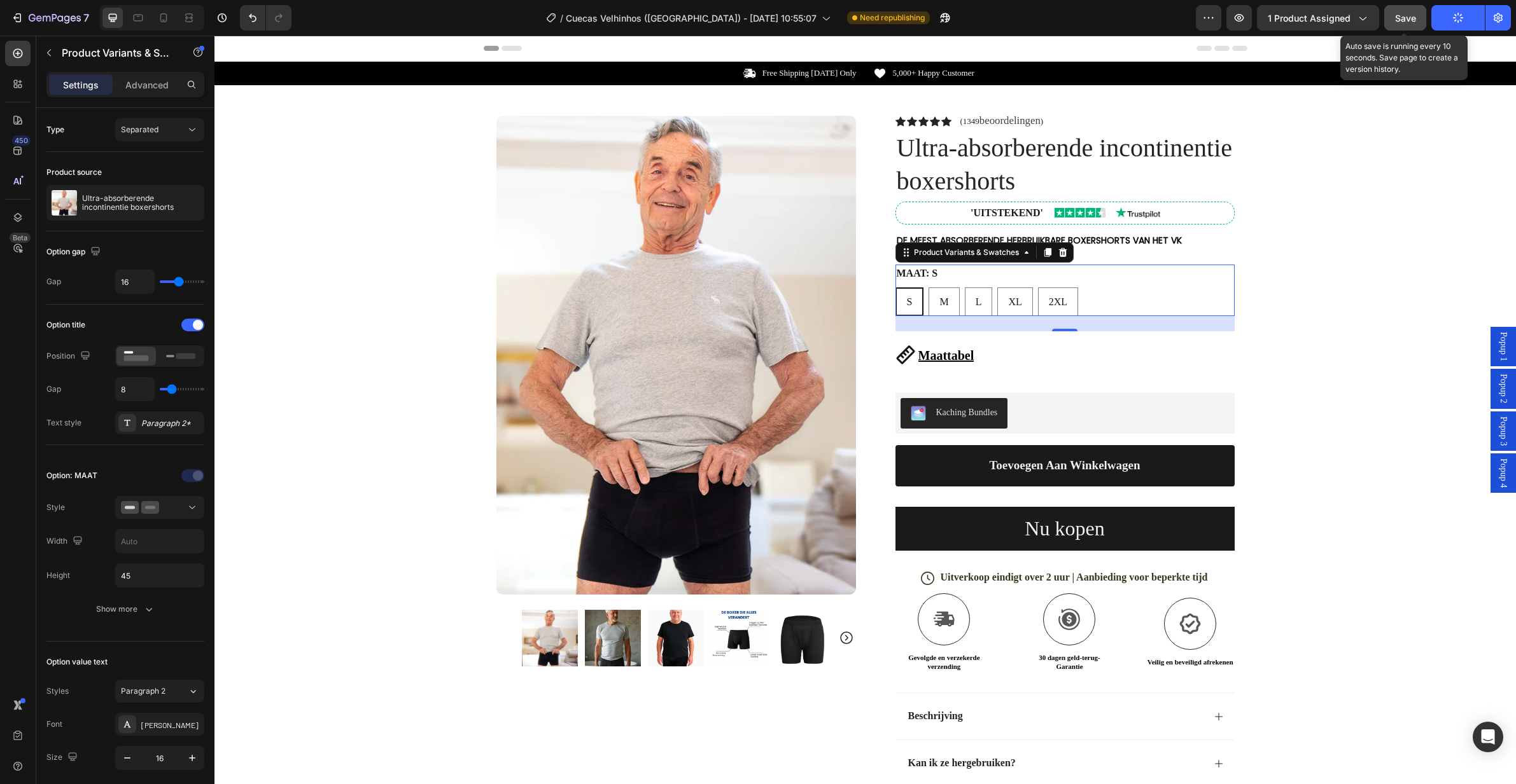
click at [1419, 20] on button "Save" at bounding box center [1404, 18] width 42 height 25
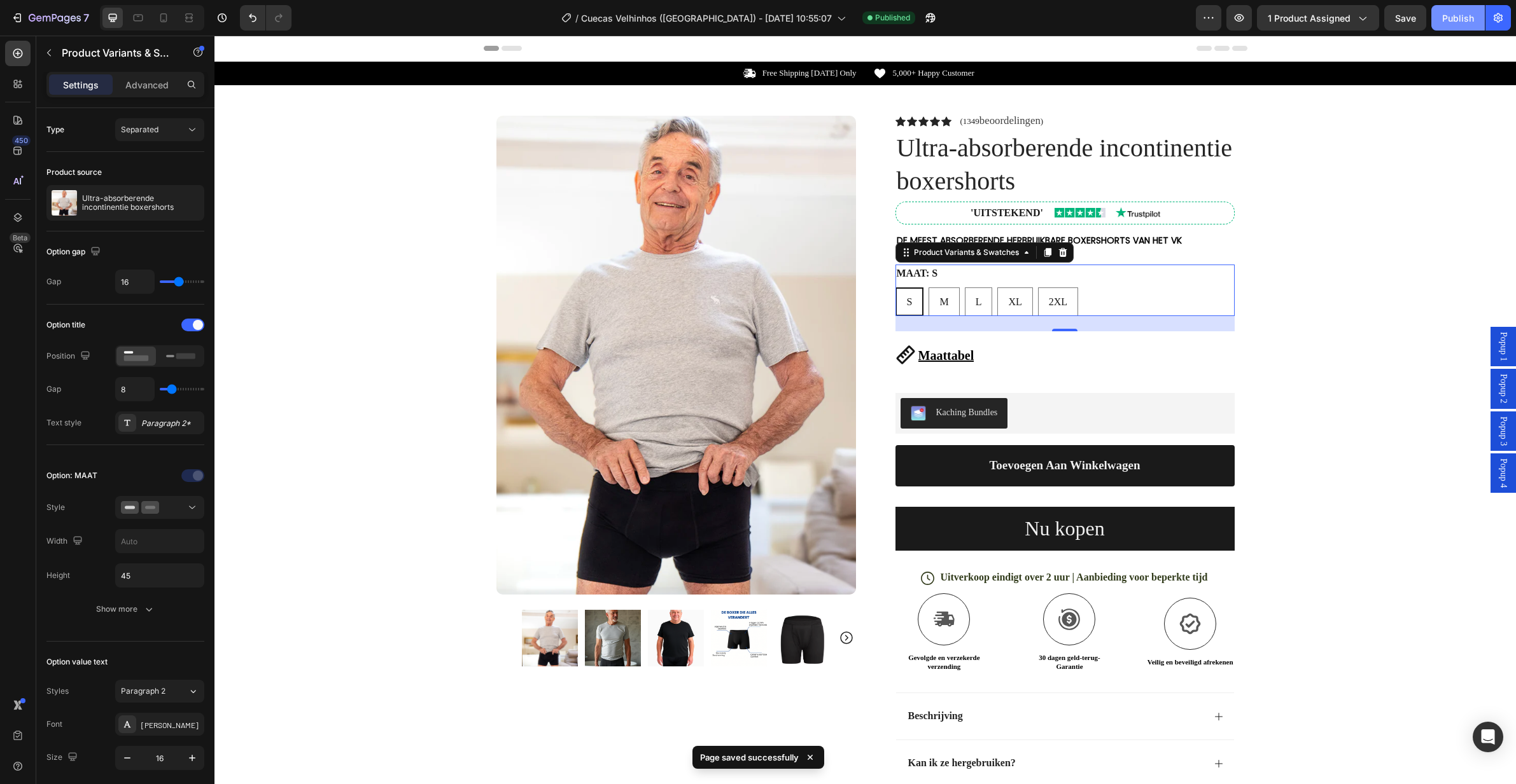
click at [1451, 22] on div "Publish" at bounding box center [1458, 18] width 32 height 13
click at [39, 14] on icon "button" at bounding box center [55, 19] width 52 height 11
